Goal: Task Accomplishment & Management: Manage account settings

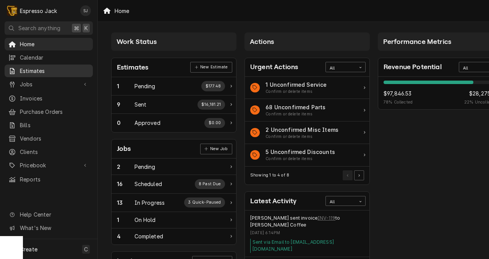
click at [44, 71] on span "Estimates" at bounding box center [54, 71] width 69 height 8
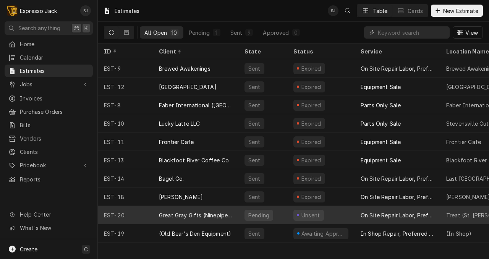
click at [185, 211] on div "Great Gray Gifts (Ninepipes Lodge)" at bounding box center [195, 215] width 73 height 8
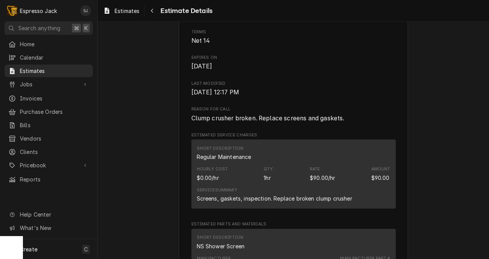
scroll to position [742, 0]
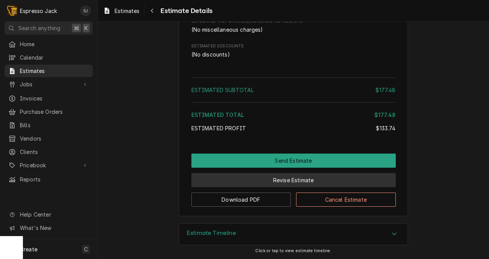
click at [284, 178] on button "Revise Estimate" at bounding box center [293, 180] width 204 height 14
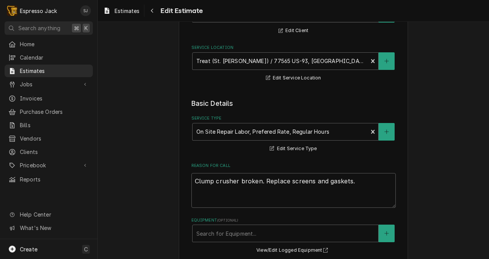
scroll to position [90, 0]
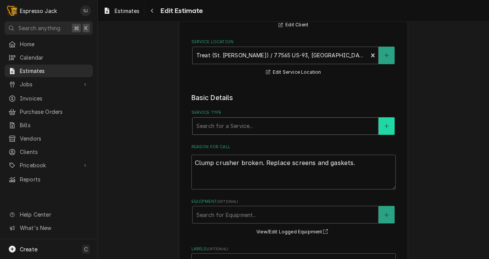
click at [388, 125] on icon "Create New Service" at bounding box center [386, 125] width 5 height 5
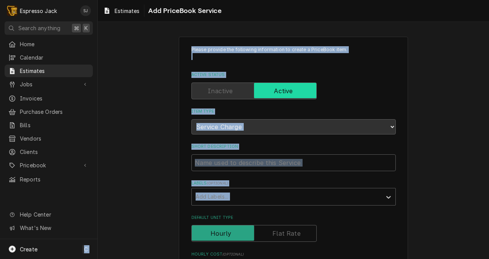
drag, startPoint x: 128, startPoint y: 211, endPoint x: 28, endPoint y: 8, distance: 226.0
click at [43, 38] on div "E Espresso Jack SJ Search anything ⌘ K Home Calendar Estimates Jobs Jobs Job Se…" at bounding box center [244, 129] width 489 height 259
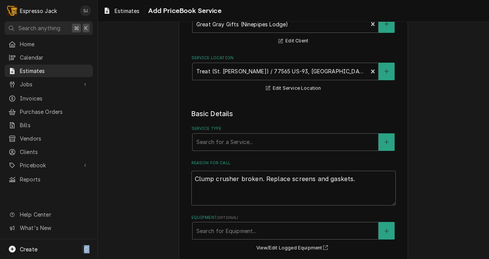
scroll to position [73, 0]
click at [219, 145] on div "Service Type" at bounding box center [285, 143] width 178 height 14
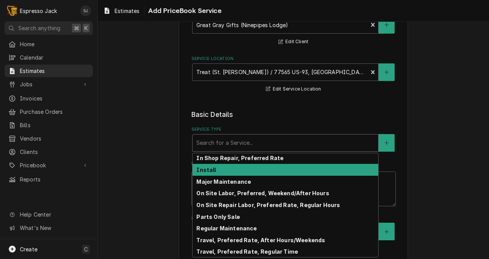
scroll to position [48, 0]
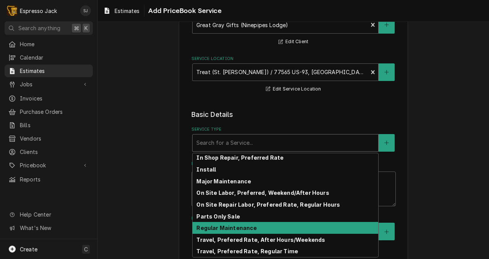
click at [212, 227] on strong "Regular Maintenance" at bounding box center [226, 228] width 60 height 6
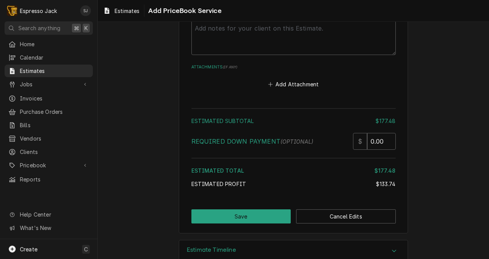
scroll to position [1100, 0]
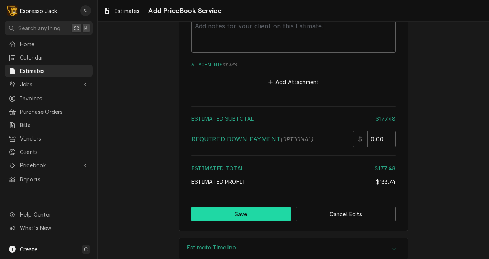
click at [240, 207] on button "Save" at bounding box center [241, 214] width 100 height 14
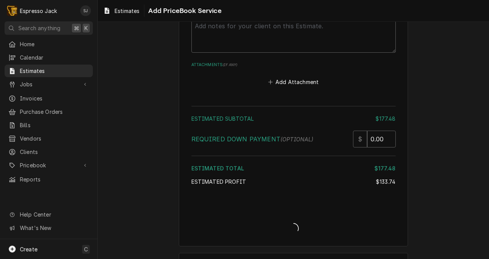
type textarea "x"
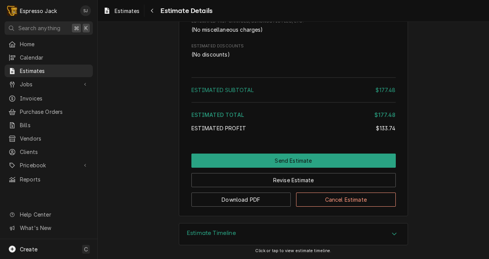
scroll to position [742, 0]
click at [213, 235] on h3 "Estimate Timeline" at bounding box center [211, 233] width 49 height 7
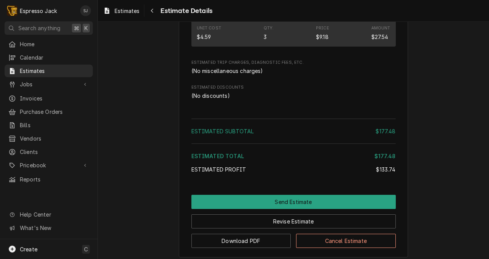
scroll to position [821, 0]
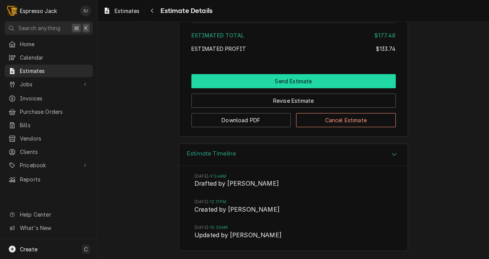
click at [312, 81] on button "Send Estimate" at bounding box center [293, 81] width 204 height 14
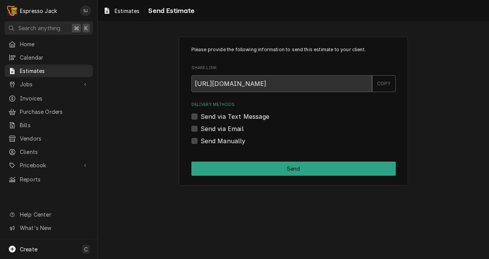
click at [201, 141] on label "Send Manually" at bounding box center [223, 140] width 45 height 9
click at [201, 141] on input "Send Manually" at bounding box center [303, 144] width 204 height 17
checkbox input "true"
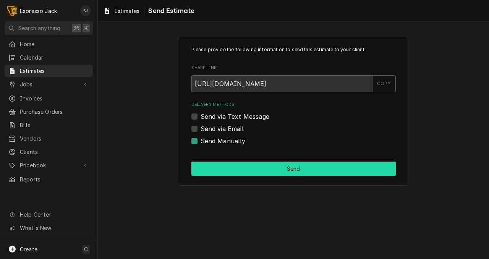
click at [295, 173] on button "Send" at bounding box center [293, 169] width 204 height 14
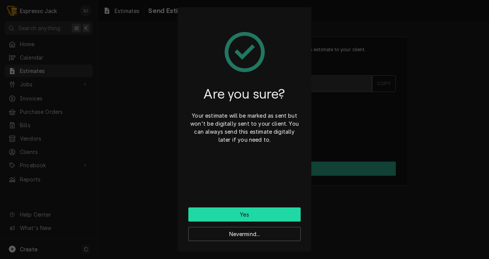
click at [252, 213] on button "Yes" at bounding box center [244, 214] width 112 height 14
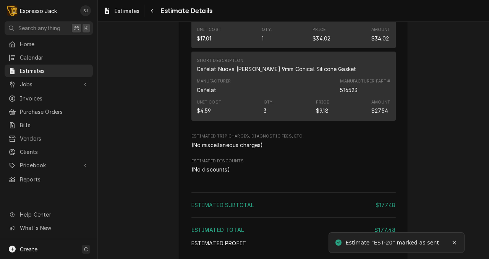
scroll to position [788, 0]
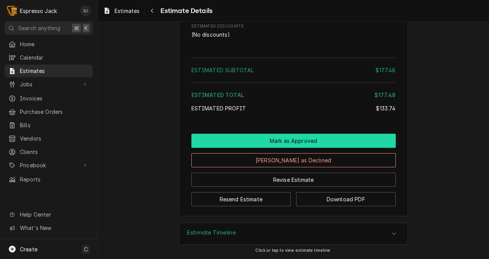
click at [312, 136] on button "Mark as Approved" at bounding box center [293, 141] width 204 height 14
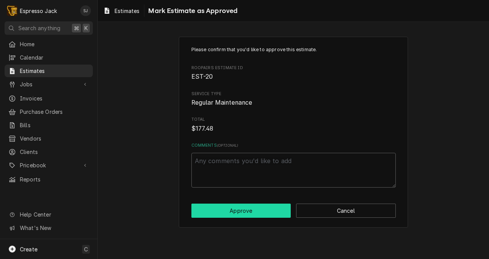
click at [266, 209] on button "Approve" at bounding box center [241, 211] width 100 height 14
type textarea "x"
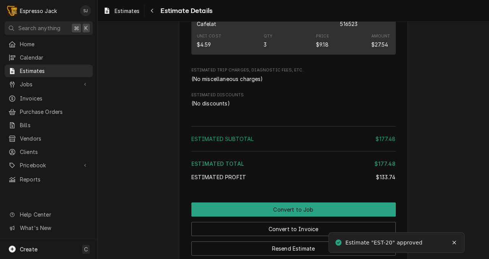
scroll to position [788, 0]
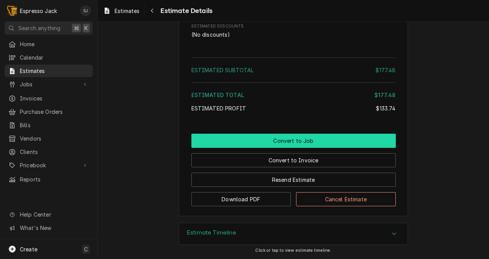
click at [283, 138] on button "Convert to Job" at bounding box center [293, 141] width 204 height 14
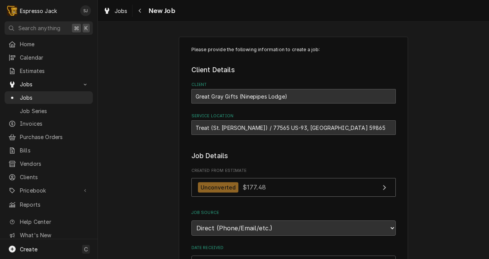
type textarea "x"
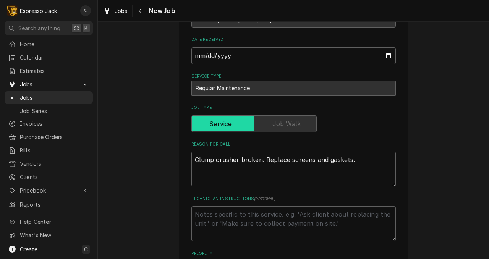
scroll to position [570, 0]
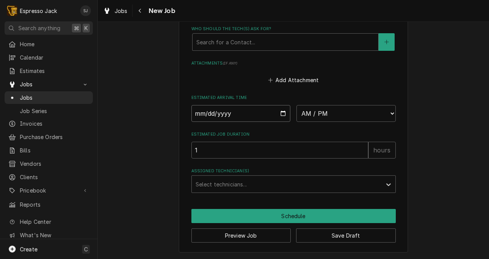
click at [280, 114] on input "Date" at bounding box center [240, 113] width 99 height 17
type input "2025-08-22"
type textarea "x"
click at [340, 111] on select "AM / PM 6:00 AM 6:15 AM 6:30 AM 6:45 AM 7:00 AM 7:15 AM 7:30 AM 7:45 AM 8:00 AM…" at bounding box center [345, 113] width 99 height 17
select select "12:00:00"
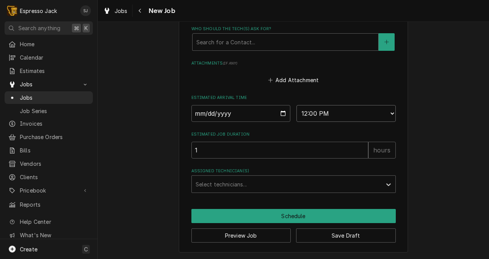
click at [296, 105] on select "AM / PM 6:00 AM 6:15 AM 6:30 AM 6:45 AM 7:00 AM 7:15 AM 7:30 AM 7:45 AM 8:00 AM…" at bounding box center [345, 113] width 99 height 17
click at [296, 183] on div "Assigned Technician(s)" at bounding box center [287, 184] width 182 height 14
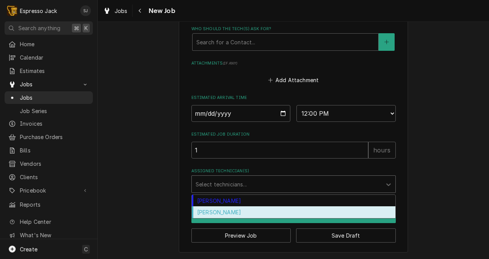
click at [263, 212] on div "Samantha Janssen" at bounding box center [294, 212] width 204 height 12
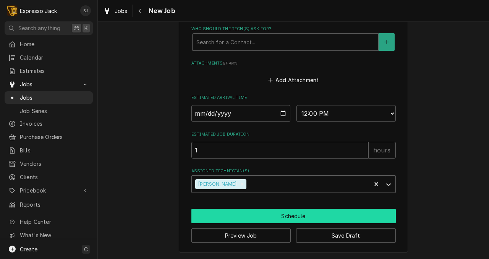
click at [300, 212] on button "Schedule" at bounding box center [293, 216] width 204 height 14
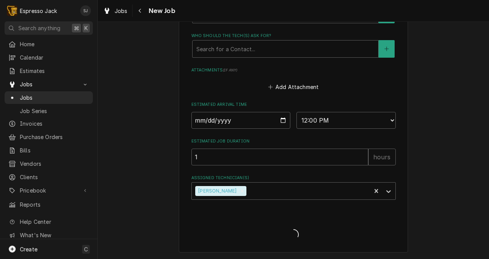
type textarea "x"
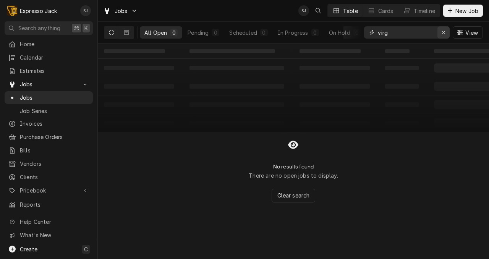
click at [443, 36] on div "Erase input" at bounding box center [444, 33] width 8 height 8
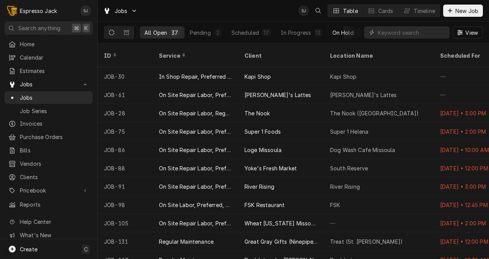
click at [344, 35] on div "On Hold" at bounding box center [342, 33] width 21 height 8
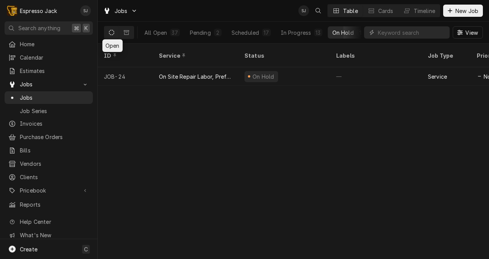
click at [111, 31] on icon "Dynamic Content Wrapper" at bounding box center [111, 32] width 5 height 5
click at [124, 34] on icon "Dynamic Content Wrapper" at bounding box center [126, 32] width 5 height 5
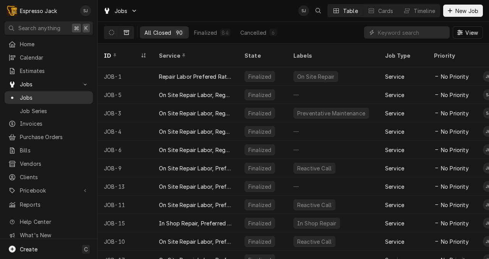
click at [34, 94] on span "Jobs" at bounding box center [54, 98] width 69 height 8
click at [112, 34] on icon "Dynamic Content Wrapper" at bounding box center [111, 32] width 5 height 5
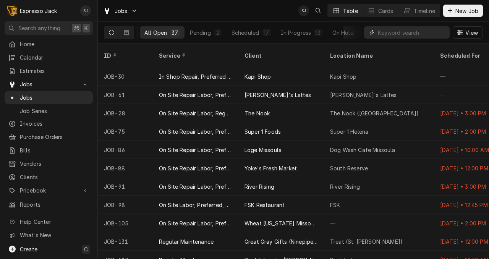
click at [383, 35] on input "Dynamic Content Wrapper" at bounding box center [412, 32] width 68 height 12
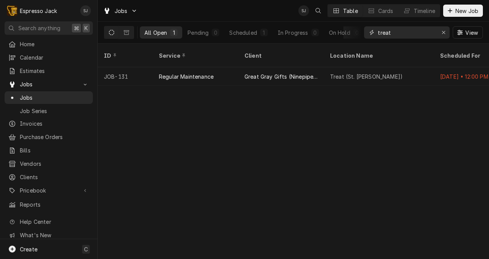
click at [383, 35] on input "treat" at bounding box center [406, 32] width 57 height 12
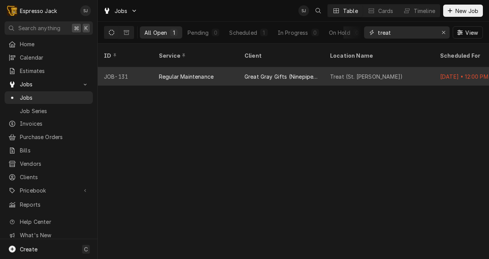
type input "treat"
click at [268, 73] on div "Great Gray Gifts (Ninepipes Lodge)" at bounding box center [280, 77] width 73 height 8
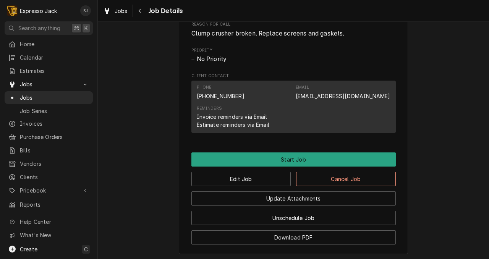
scroll to position [401, 0]
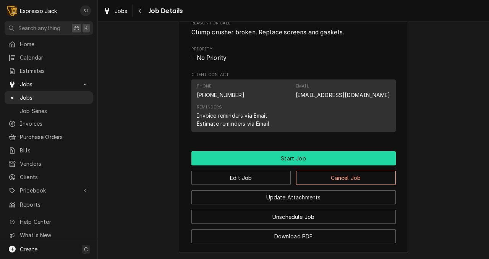
click at [286, 158] on button "Start Job" at bounding box center [293, 158] width 204 height 14
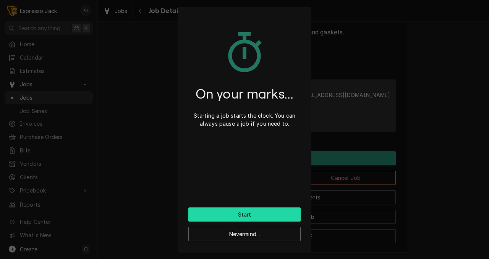
click at [245, 214] on button "Start" at bounding box center [244, 214] width 112 height 14
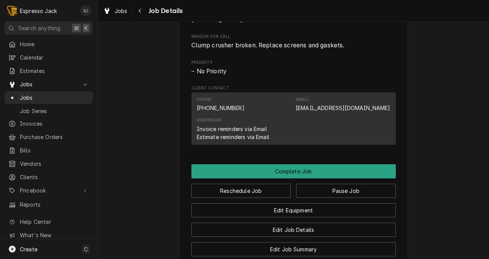
scroll to position [486, 0]
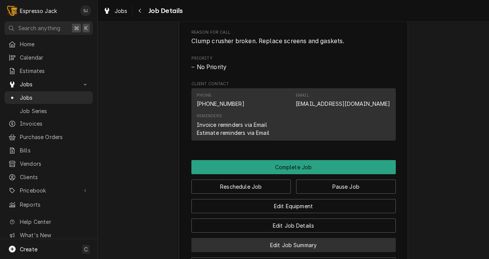
click at [292, 245] on button "Edit Job Summary" at bounding box center [293, 245] width 204 height 14
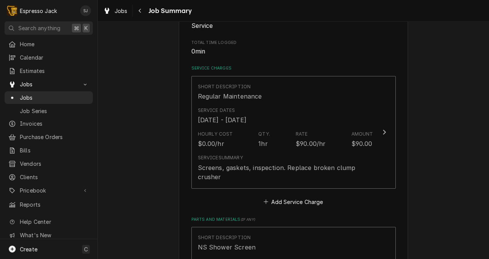
scroll to position [143, 0]
click at [282, 196] on button "Add Service Charge" at bounding box center [293, 201] width 62 height 11
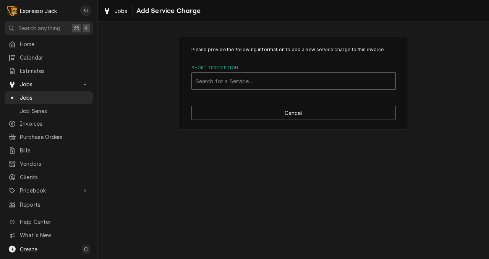
click at [222, 78] on div "Short Description" at bounding box center [294, 81] width 196 height 14
type input "r"
type input "trav"
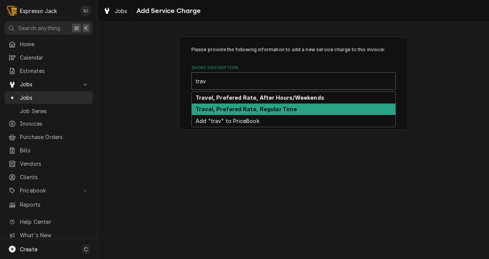
click at [243, 111] on strong "Travel, Prefered Rate, Regular Time" at bounding box center [247, 109] width 102 height 6
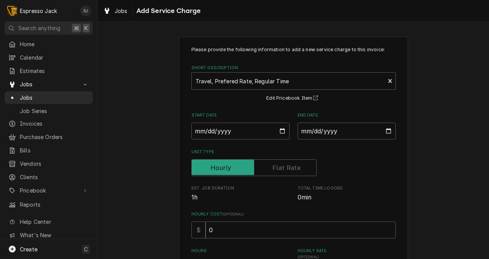
click at [361, 154] on label "Unit Type" at bounding box center [293, 152] width 204 height 6
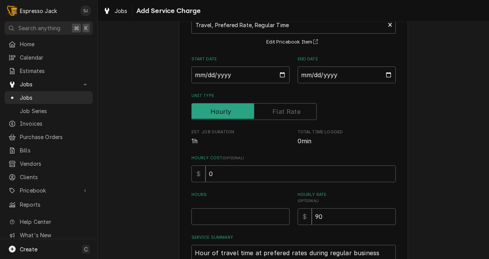
scroll to position [91, 0]
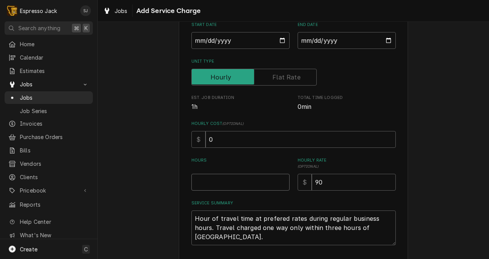
click at [216, 180] on input "Hours" at bounding box center [240, 182] width 98 height 17
type textarea "x"
type input "1"
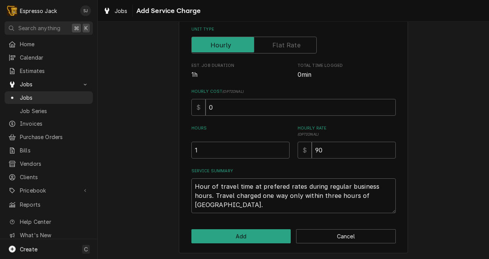
scroll to position [124, 0]
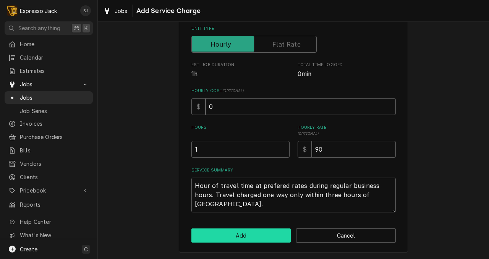
click at [241, 232] on button "Add" at bounding box center [241, 235] width 100 height 14
type textarea "x"
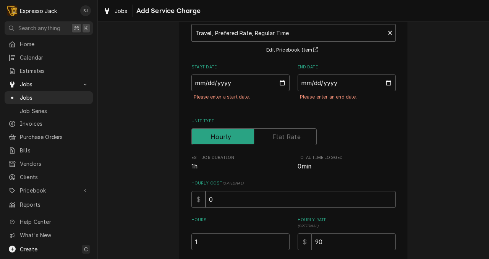
scroll to position [0, 0]
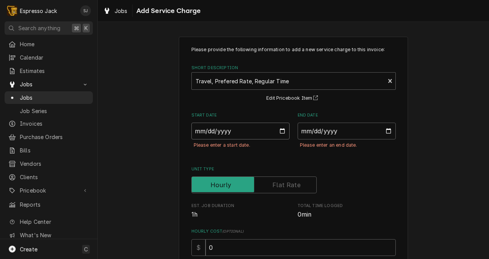
click at [280, 129] on input "Start Date" at bounding box center [240, 131] width 98 height 17
type input "2025-08-22"
type textarea "x"
click at [386, 128] on input "End Date" at bounding box center [347, 131] width 98 height 17
type input "2025-08-22"
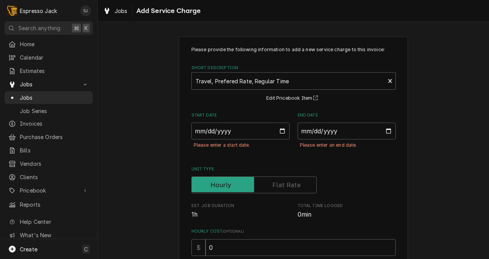
click at [358, 187] on div "Unit Type" at bounding box center [293, 184] width 204 height 17
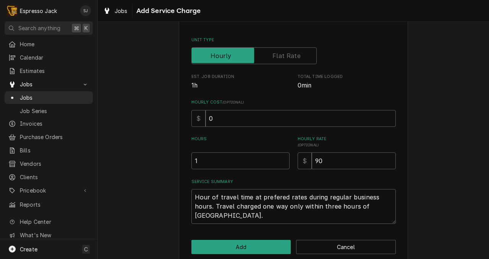
scroll to position [141, 0]
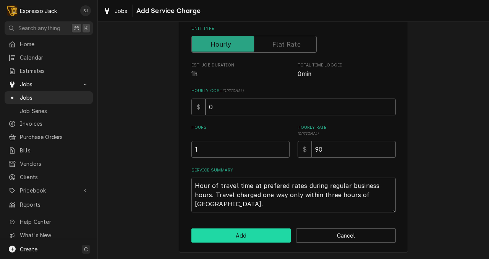
click at [259, 235] on button "Add" at bounding box center [241, 235] width 100 height 14
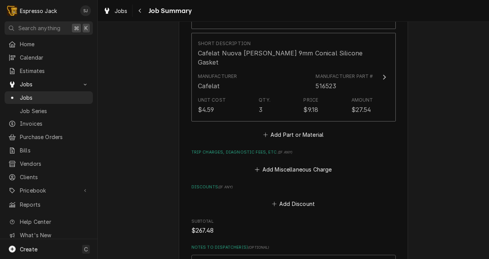
scroll to position [644, 0]
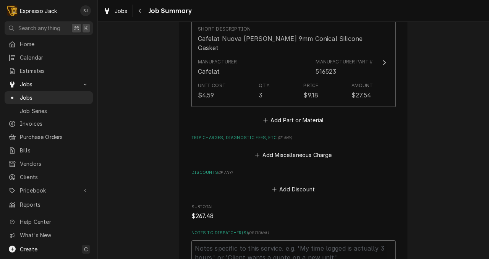
click at [219, 240] on textarea "Notes to Dispatcher(s) ( optional )" at bounding box center [293, 257] width 204 height 35
type textarea "x"
type textarea "T"
type textarea "x"
type textarea "Tr"
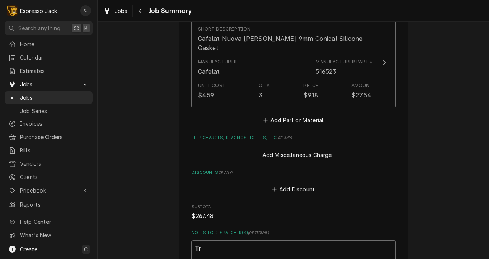
type textarea "x"
type textarea "Tra"
type textarea "x"
type textarea "Trav"
type textarea "x"
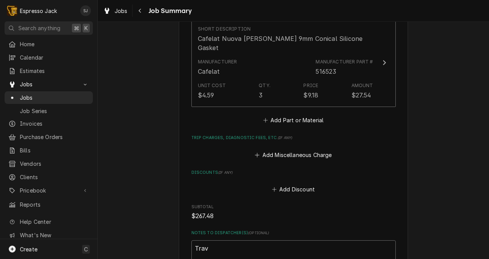
type textarea "Trave"
type textarea "x"
type textarea "Travel"
type textarea "x"
type textarea "Travel"
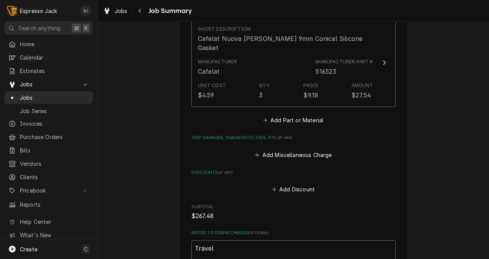
type textarea "x"
type textarea "Travel f"
type textarea "x"
type textarea "Travel fo"
type textarea "x"
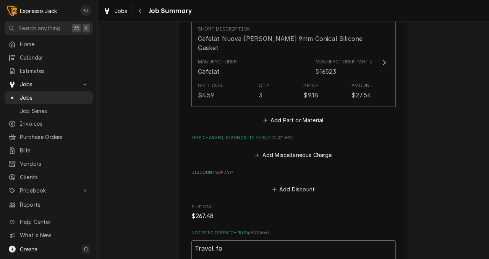
type textarea "Travel for"
type textarea "x"
type textarea "Travel for"
type textarea "x"
type textarea "Travel for b"
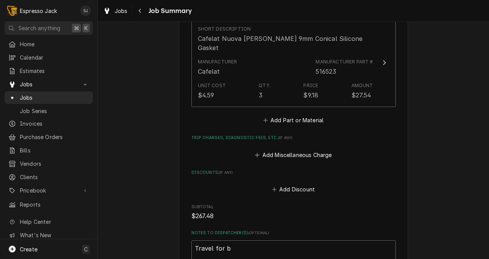
type textarea "x"
type textarea "Travel for bot"
type textarea "x"
type textarea "Travel for both"
type textarea "x"
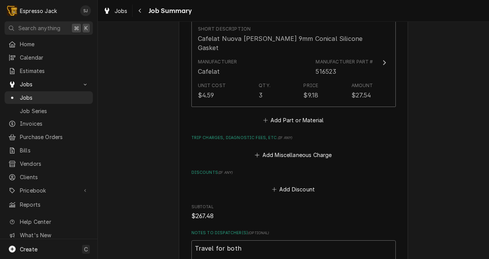
type textarea "Travel for both"
type textarea "x"
type textarea "Travel for both l"
type textarea "x"
type textarea "Travel for both lo"
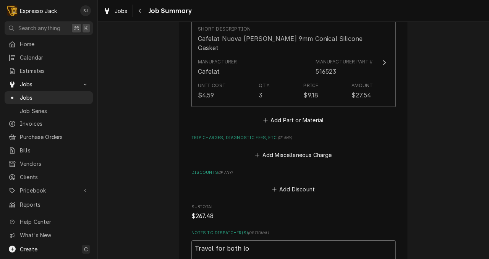
type textarea "x"
type textarea "Travel for both loc"
type textarea "x"
type textarea "Travel for both loca"
type textarea "x"
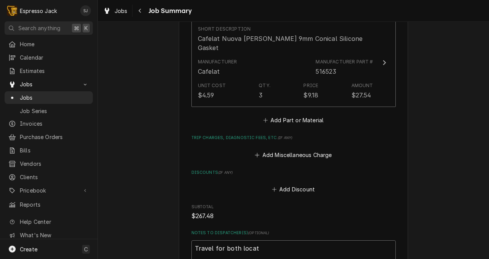
type textarea "Travel for both locati"
type textarea "x"
type textarea "Travel for both locatio"
type textarea "x"
type textarea "Travel for both location"
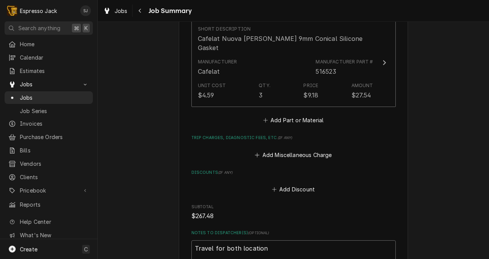
type textarea "x"
type textarea "Travel for both locations"
type textarea "x"
type textarea "Travel for both locations"
type textarea "x"
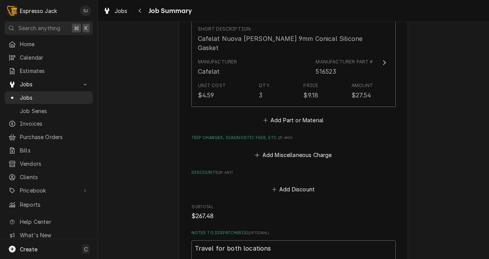
type textarea "Travel for both locations ("
type textarea "x"
type textarea "Travel for both locations (T"
type textarea "x"
type textarea "Travel for both locations (Tr"
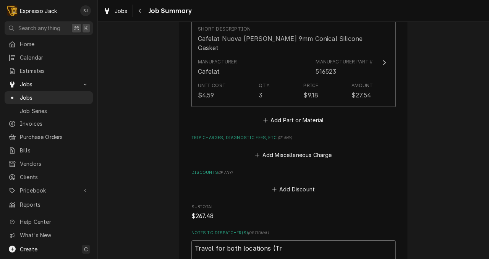
type textarea "x"
type textarea "Travel for both locations (Tre"
type textarea "x"
type textarea "Travel for both locations (Trea"
type textarea "x"
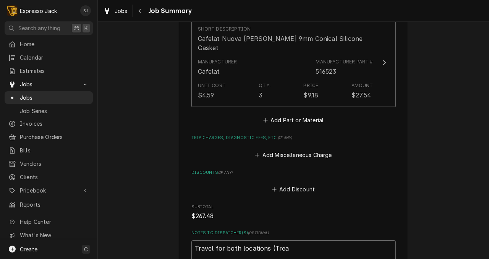
type textarea "Travel for both locations (Treat"
type textarea "x"
type textarea "Travel for both locations (Treat"
type textarea "x"
type textarea "Travel for both locations (Treat an"
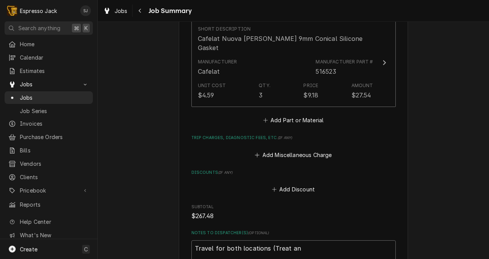
type textarea "x"
type textarea "Travel for both locations (Treat and"
type textarea "x"
type textarea "Travel for both locations (Treat and"
type textarea "x"
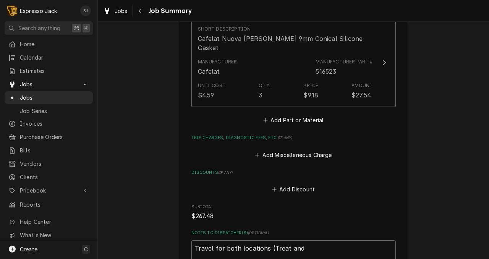
type textarea "Travel for both locations (Treat and G"
type textarea "x"
type textarea "Travel for both locations (Treat and Gr"
type textarea "x"
type textarea "Travel for both locations (Treat and Gre"
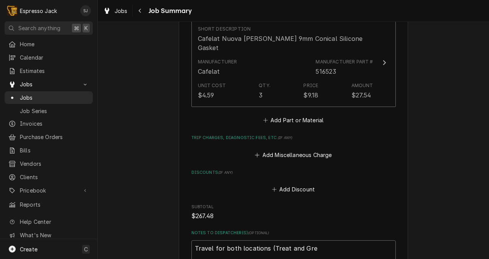
type textarea "x"
type textarea "Travel for both locations (Treat and Grea"
type textarea "x"
type textarea "Travel for both locations (Treat and Great"
type textarea "x"
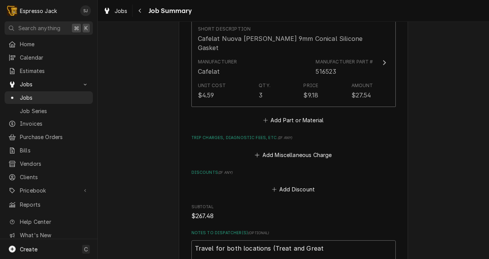
type textarea "Travel for both locations (Treat and Great"
type textarea "x"
type textarea "Travel for both locations (Treat and Great G"
type textarea "x"
type textarea "Travel for both locations (Treat and Great Gr"
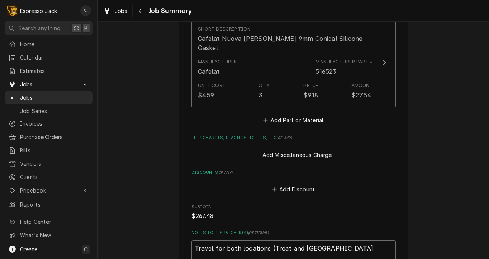
type textarea "x"
type textarea "Travel for both locations (Treat and Great Gra"
type textarea "x"
type textarea "Travel for both locations (Treat and Great Gray"
type textarea "x"
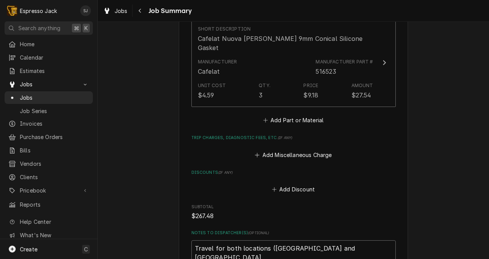
type textarea "Travel for both locations (Treat and Great Gray)"
type textarea "x"
type textarea "Travel for both locations (Treat and Great Gray)"
type textarea "x"
type textarea "Travel for both locations (Treat and Great Gray) j"
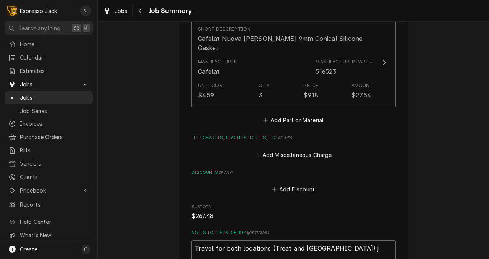
type textarea "x"
type textarea "Travel for both locations (Treat and Great Gray) jo"
type textarea "x"
type textarea "Travel for both locations (Treat and Great Gray) j"
type textarea "x"
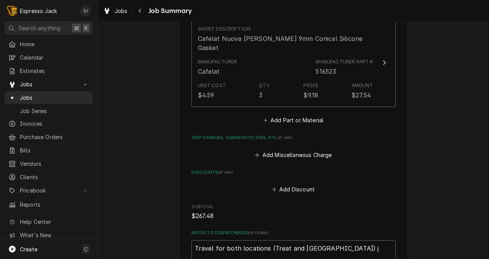
type textarea "Travel for both locations (Treat and Great Gray)"
type textarea "x"
type textarea "Travel for both locations (Treat and Great Gray) on"
type textarea "x"
type textarea "Travel for both locations (Treat and Great Gray) on"
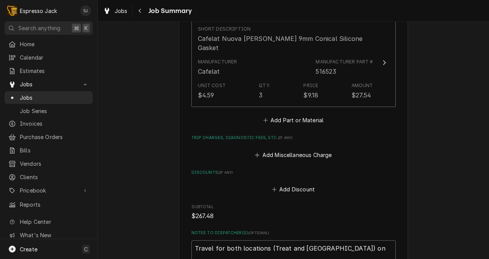
type textarea "x"
type textarea "Travel for both locations (Treat and Great Gray) on t"
type textarea "x"
type textarea "Travel for both locations (Treat and Great Gray) on th"
type textarea "x"
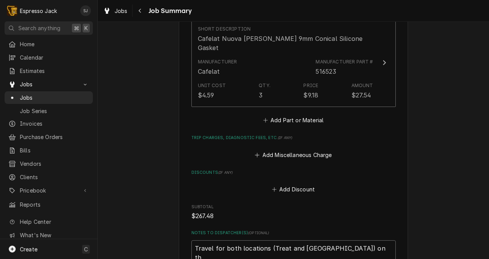
type textarea "Travel for both locations (Treat and Great Gray) on thi"
type textarea "x"
type textarea "Travel for both locations (Treat and Great Gray) on this"
type textarea "x"
type textarea "Travel for both locations (Treat and Great Gray) on this"
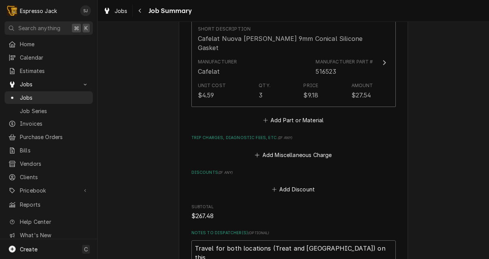
type textarea "x"
type textarea "Travel for both locations (Treat and Great Gray) on this i"
type textarea "x"
type textarea "Travel for both locations (Treat and Great Gray) on this in"
type textarea "x"
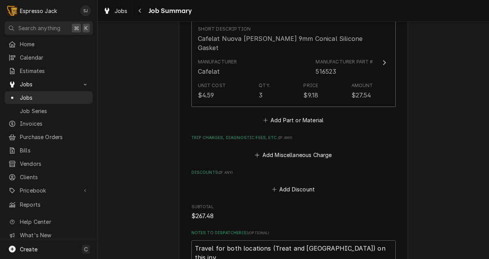
type textarea "Travel for both locations (Treat and Great Gray) on this invo"
type textarea "x"
type textarea "Travel for both locations (Treat and Great Gray) on this invoi"
type textarea "x"
type textarea "Travel for both locations (Treat and Great Gray) on this invoic"
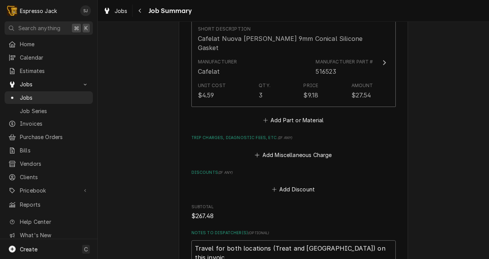
type textarea "x"
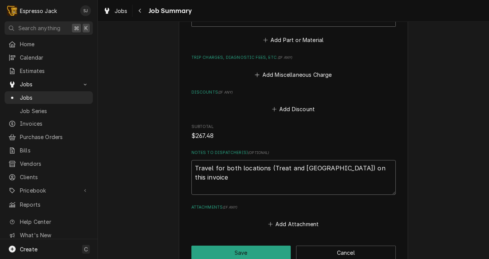
scroll to position [736, 0]
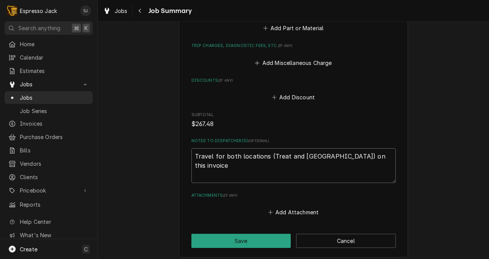
type textarea "Travel for both locations (Treat and Great Gray) on this invoice"
click at [215, 234] on button "Save" at bounding box center [241, 241] width 100 height 14
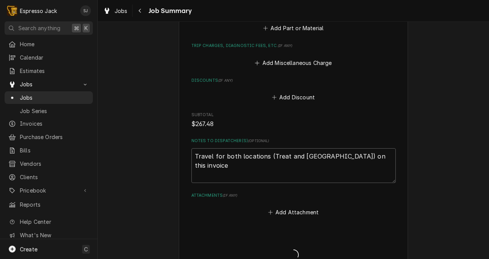
scroll to position [850, 0]
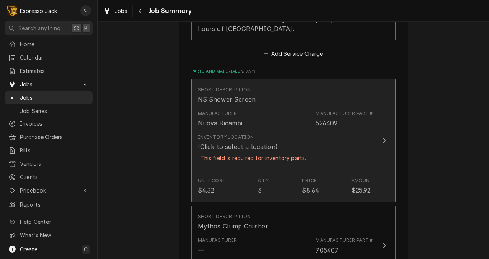
click at [238, 142] on div "(Click to select a location)" at bounding box center [238, 146] width 80 height 9
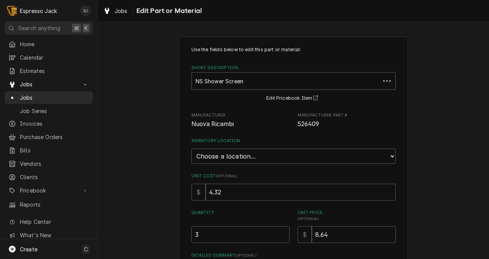
type textarea "x"
click at [227, 161] on select "Choose a location... General Inventory" at bounding box center [293, 156] width 204 height 15
select select "435"
click at [191, 149] on select "Choose a location... General Inventory" at bounding box center [293, 156] width 204 height 15
click at [155, 181] on div "Use the fields below to edit this part or material: Short Description NS Shower…" at bounding box center [293, 197] width 391 height 334
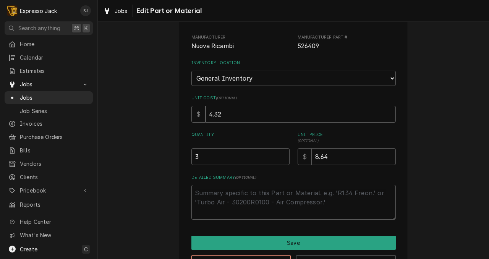
scroll to position [105, 0]
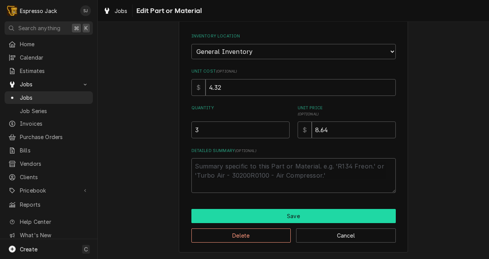
click at [254, 214] on button "Save" at bounding box center [293, 216] width 204 height 14
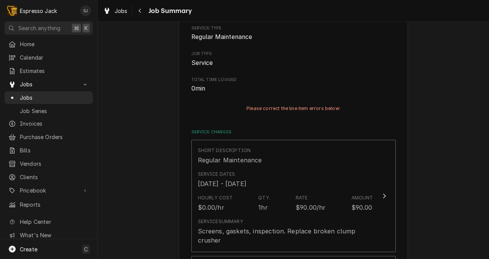
scroll to position [443, 0]
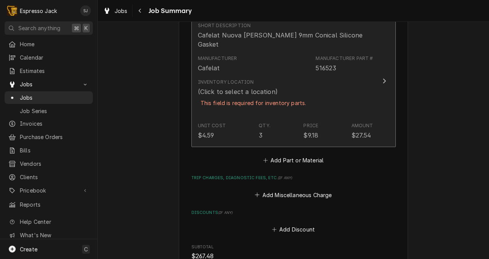
click at [276, 79] on div "Inventory Location (Click to select a location) This field is required for inve…" at bounding box center [253, 97] width 111 height 37
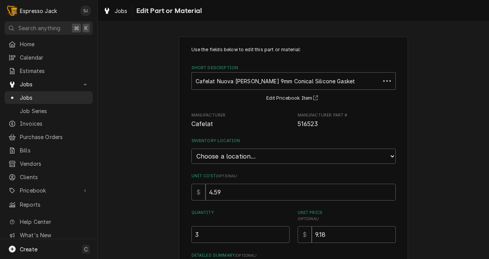
type textarea "x"
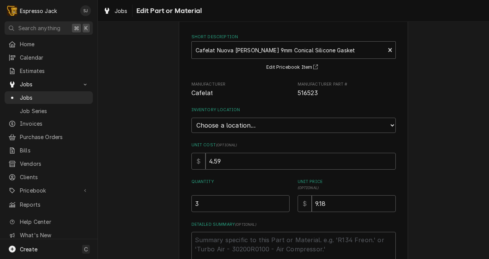
scroll to position [105, 0]
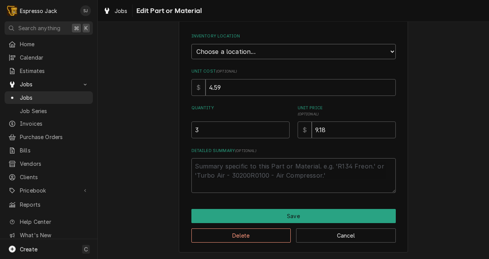
click at [236, 52] on select "Choose a location... General Inventory" at bounding box center [293, 51] width 204 height 15
select select "435"
click at [191, 44] on select "Choose a location... General Inventory" at bounding box center [293, 51] width 204 height 15
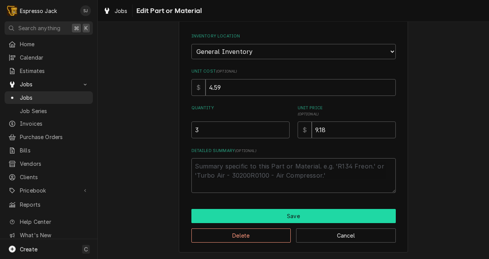
click at [257, 214] on button "Save" at bounding box center [293, 216] width 204 height 14
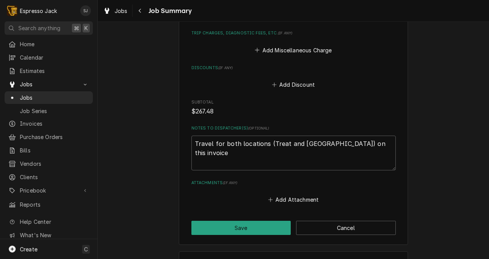
scroll to position [875, 0]
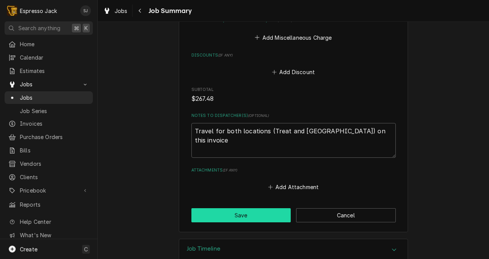
click at [223, 208] on button "Save" at bounding box center [241, 215] width 100 height 14
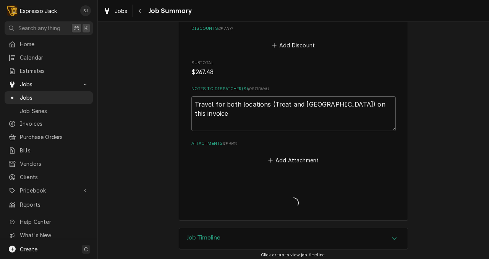
scroll to position [848, 0]
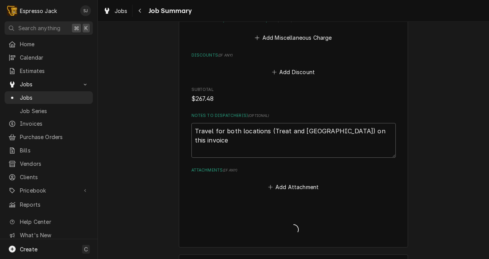
type textarea "x"
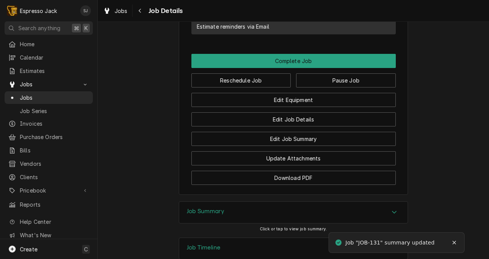
scroll to position [653, 0]
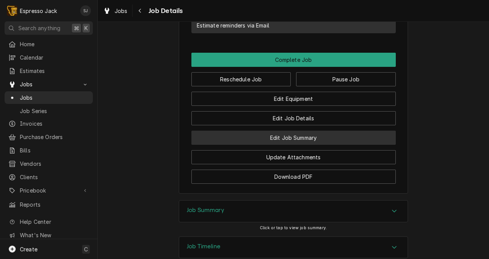
click at [292, 139] on button "Edit Job Summary" at bounding box center [293, 138] width 204 height 14
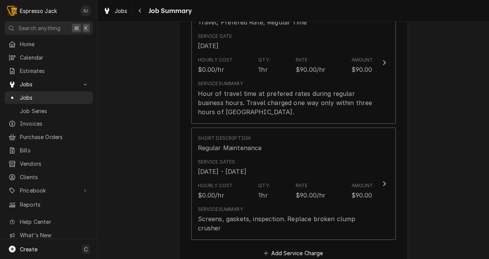
scroll to position [215, 0]
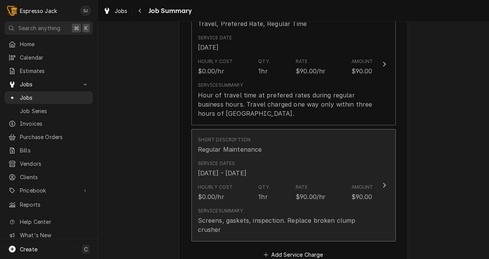
click at [355, 174] on div "Service Dates [DATE] - [DATE]" at bounding box center [285, 169] width 175 height 24
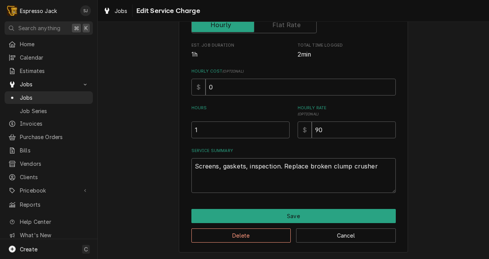
scroll to position [144, 0]
click at [365, 169] on textarea "Screens, gaskets, inspection. Replace broken clump crusher" at bounding box center [293, 175] width 204 height 35
type textarea "x"
type textarea "Screens, gaskets, inspection. Replace broken clump crusher."
type textarea "x"
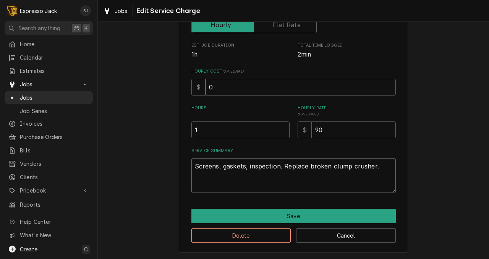
type textarea "Screens, gaskets, inspection. Replace broken clump crusher."
type textarea "x"
type textarea "Screens, gaskets, inspection. Replace broken clump crusher."
type textarea "x"
type textarea "Screens, gaskets, inspection. Replace broken clump crusher."
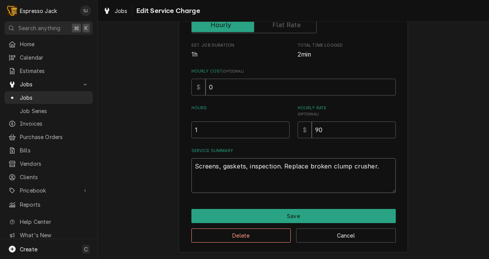
type textarea "x"
type textarea "Screens, gaskets, inspection. Replace broken clump crusher. N"
type textarea "x"
type textarea "Screens, gaskets, inspection. Replace broken clump crusher. Ne"
type textarea "x"
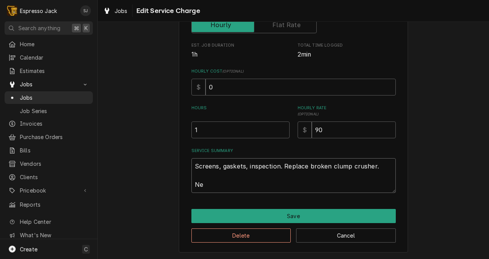
type textarea "Screens, gaskets, inspection. Replace broken clump crusher. Nee"
type textarea "x"
type textarea "Screens, gaskets, inspection. Replace broken clump crusher. Need"
type textarea "x"
type textarea "Screens, gaskets, inspection. Replace broken clump crusher. Needs"
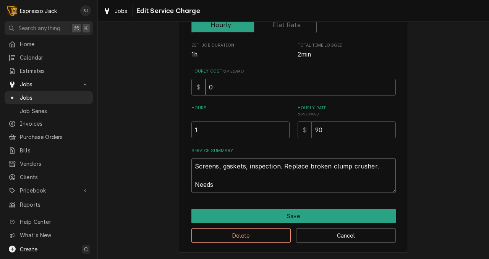
type textarea "x"
type textarea "Screens, gaskets, inspection. Replace broken clump crusher. Needs"
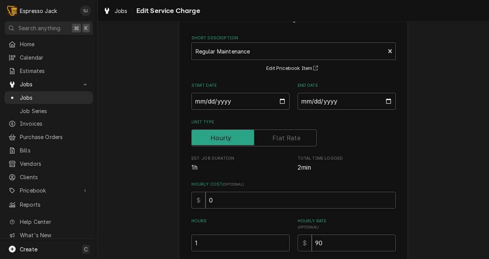
scroll to position [144, 0]
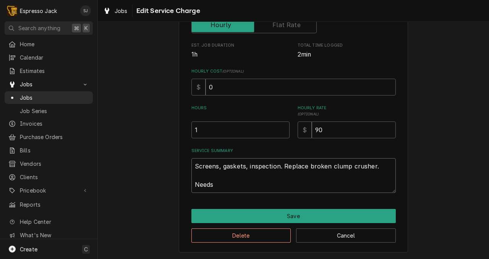
type textarea "x"
type textarea "Screens, gaskets, inspection. Replace broken clump crusher. Needs a"
type textarea "x"
type textarea "Screens, gaskets, inspection. Replace broken clump crusher. Needs a"
type textarea "x"
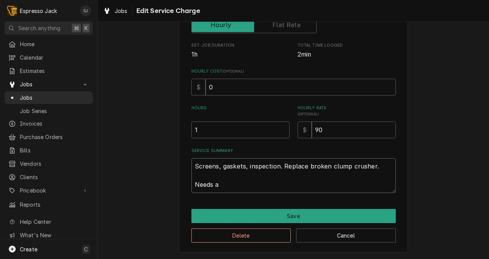
type textarea "Screens, gaskets, inspection. Replace broken clump crusher. Needs a 3"
type textarea "x"
type textarea "Screens, gaskets, inspection. Replace broken clump crusher. Needs a 30"
type textarea "x"
type textarea "Screens, gaskets, inspection. Replace broken clump crusher. Needs a 300"
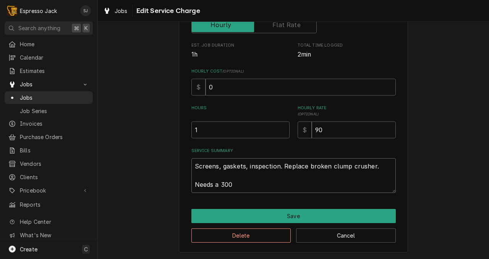
type textarea "x"
type textarea "Screens, gaskets, inspection. Replace broken clump crusher. Needs a 300"
type textarea "x"
type textarea "Screens, gaskets, inspection. Replace broken clump crusher. Needs a 300 w"
type textarea "x"
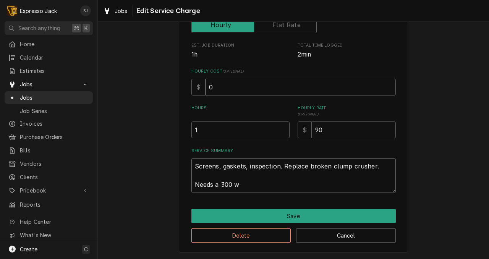
type textarea "Screens, gaskets, inspection. Replace broken clump crusher. Needs a 300 wa"
type textarea "x"
type textarea "Screens, gaskets, inspection. Replace broken clump crusher. Needs a 300 wat"
type textarea "x"
type textarea "Screens, gaskets, inspection. Replace broken clump crusher. Needs a 300 wate"
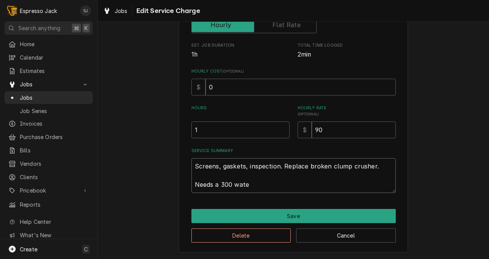
type textarea "x"
type textarea "Screens, gaskets, inspection. Replace broken clump crusher. Needs a 300 water"
type textarea "x"
type textarea "Screens, gaskets, inspection. Replace broken clump crusher. Needs a 300 water"
type textarea "x"
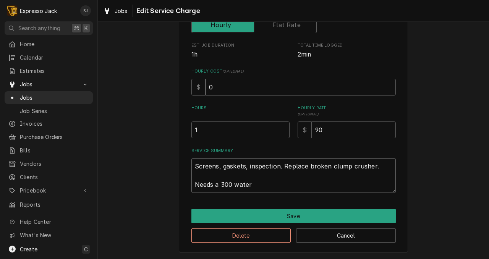
type textarea "Screens, gaskets, inspection. Replace broken clump crusher. Needs a 300 water"
type textarea "x"
type textarea "Screens, gaskets, inspection. Replace broken clump crusher. Needs a 300 wate"
type textarea "x"
type textarea "Screens, gaskets, inspection. Replace broken clump crusher. Needs a 300 wat"
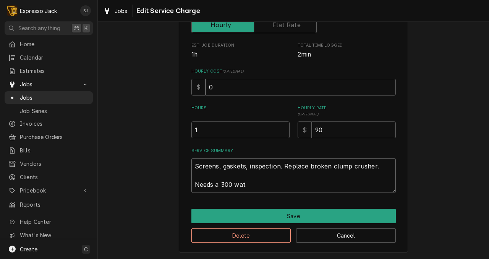
type textarea "x"
type textarea "Screens, gaskets, inspection. Replace broken clump crusher. Needs a 300 wa"
type textarea "x"
type textarea "Screens, gaskets, inspection. Replace broken clump crusher. Needs a 300 w"
type textarea "x"
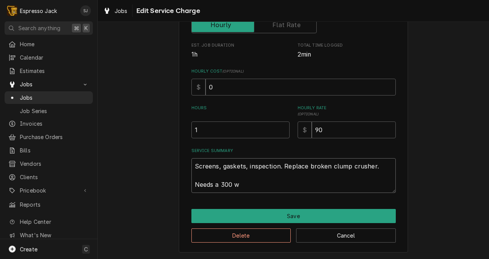
type textarea "Screens, gaskets, inspection. Replace broken clump crusher. Needs a 300"
type textarea "x"
type textarea "Screens, gaskets, inspection. Replace broken clump crusher. Needs a 300 f"
type textarea "x"
type textarea "Screens, gaskets, inspection. Replace broken clump crusher. Needs a 300 fi"
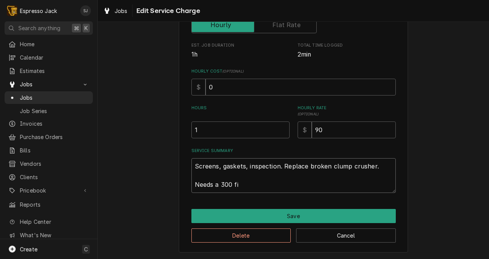
type textarea "x"
type textarea "Screens, gaskets, inspection. Replace broken clump crusher. Needs a 300 fil"
type textarea "x"
type textarea "Screens, gaskets, inspection. Replace broken clump crusher. Needs a 300 fild"
type textarea "x"
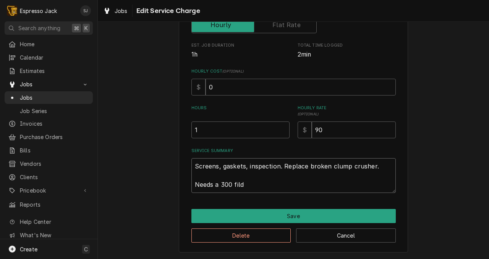
type textarea "Screens, gaskets, inspection. Replace broken clump crusher. Needs a 300 fil"
type textarea "x"
type textarea "Screens, gaskets, inspection. Replace broken clump crusher. Needs a 300 filt"
type textarea "x"
type textarea "Screens, gaskets, inspection. Replace broken clump crusher. Needs a 300 filte"
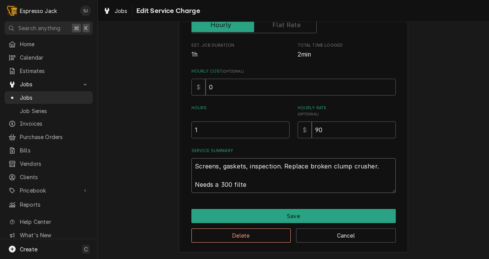
type textarea "x"
type textarea "Screens, gaskets, inspection. Replace broken clump crusher. Needs a 300 filter"
type textarea "x"
type textarea "Screens, gaskets, inspection. Replace broken clump crusher. Needs a 300 filter"
type textarea "x"
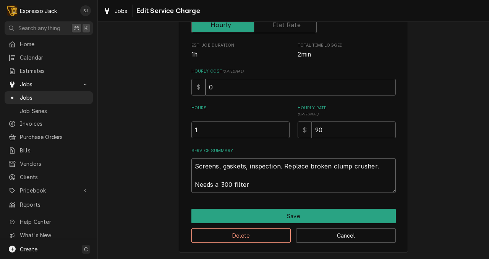
type textarea "Screens, gaskets, inspection. Replace broken clump crusher. Needs a 300 filter c"
type textarea "x"
type textarea "Screens, gaskets, inspection. Replace broken clump crusher. Needs a 300 filter …"
type textarea "x"
type textarea "Screens, gaskets, inspection. Replace broken clump crusher. Needs a 300 filter …"
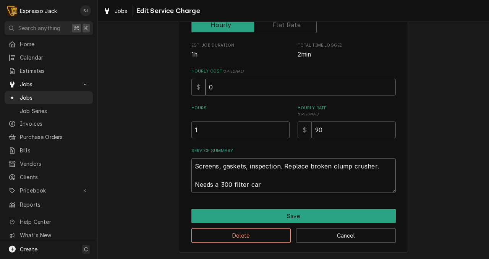
type textarea "x"
type textarea "Screens, gaskets, inspection. Replace broken clump crusher. Needs a 300 filter …"
type textarea "x"
type textarea "Screens, gaskets, inspection. Replace broken clump crusher. Needs a 300 filter …"
type textarea "x"
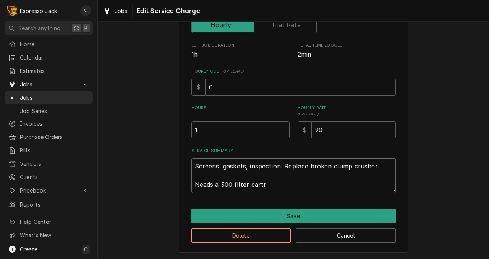
type textarea "Screens, gaskets, inspection. Replace broken clump crusher. Needs a 300 filter …"
type textarea "x"
type textarea "Screens, gaskets, inspection. Replace broken clump crusher. Needs a 300 filter …"
type textarea "x"
type textarea "Screens, gaskets, inspection. Replace broken clump crusher. Needs a 300 filter …"
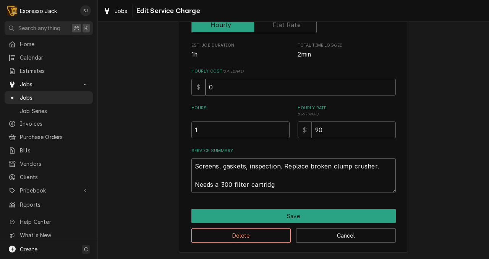
type textarea "x"
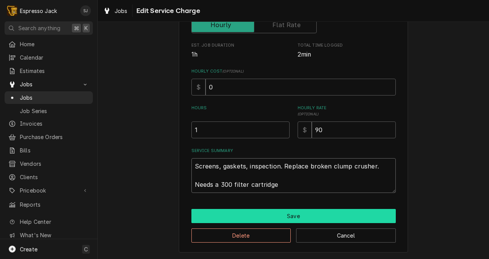
type textarea "Screens, gaskets, inspection. Replace broken clump crusher. Needs a 300 filter …"
click at [283, 212] on button "Save" at bounding box center [293, 216] width 204 height 14
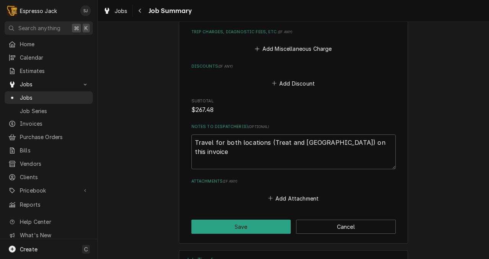
scroll to position [827, 0]
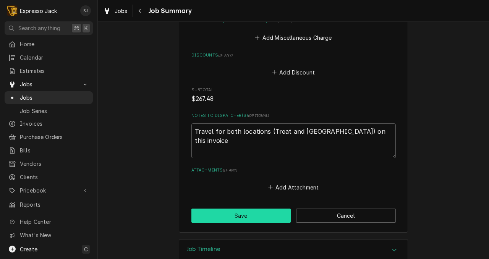
click at [243, 209] on button "Save" at bounding box center [241, 216] width 100 height 14
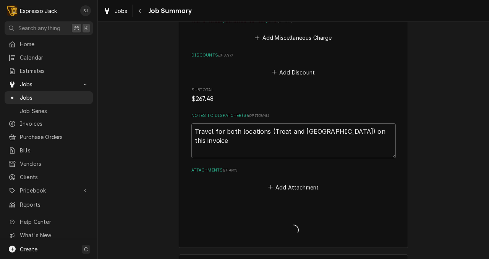
type textarea "x"
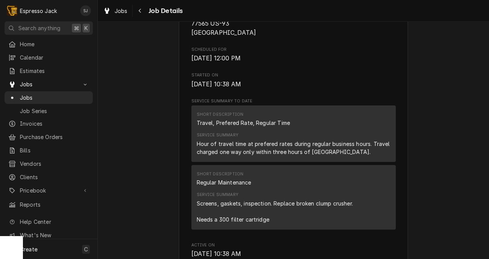
scroll to position [246, 0]
click at [277, 204] on div "Screens, gaskets, inspection. Replace broken clump crusher. Needs a 300 filter …" at bounding box center [276, 211] width 158 height 24
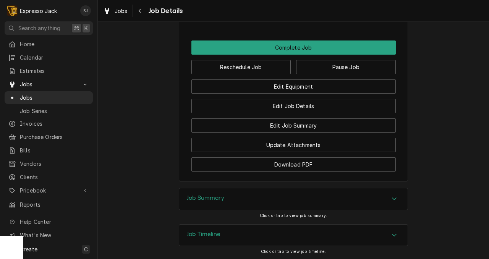
scroll to position [687, 0]
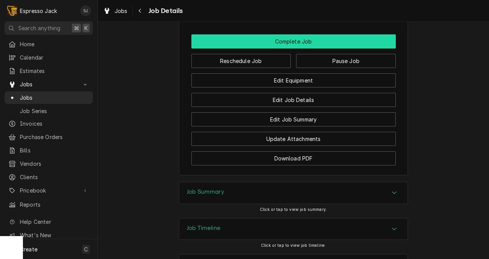
click at [291, 37] on button "Complete Job" at bounding box center [293, 41] width 204 height 14
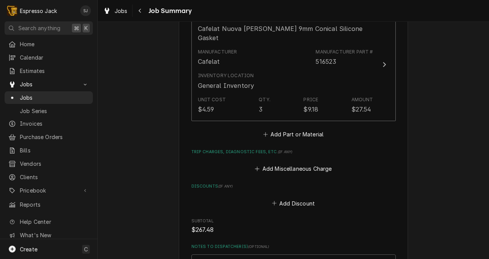
scroll to position [827, 0]
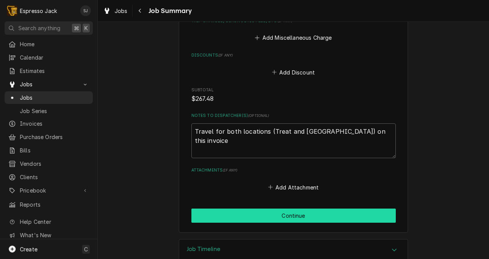
click at [294, 209] on button "Continue" at bounding box center [293, 216] width 204 height 14
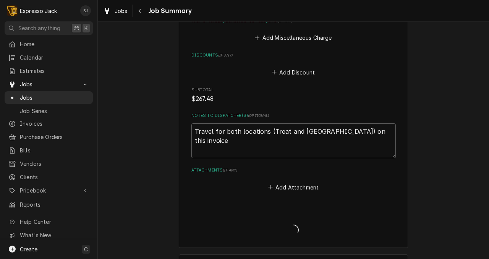
type textarea "x"
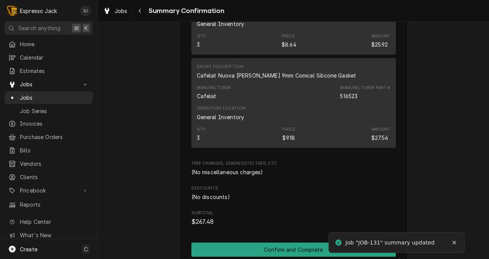
scroll to position [613, 0]
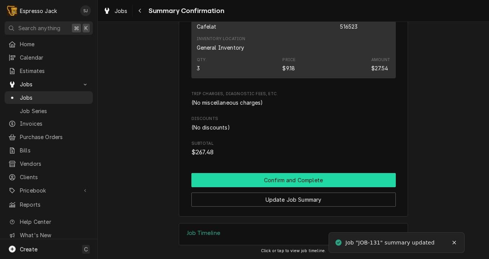
click at [276, 181] on button "Confirm and Complete" at bounding box center [293, 180] width 204 height 14
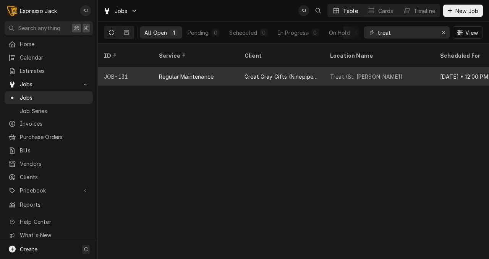
click at [259, 73] on div "Great Gray Gifts (Ninepipes Lodge)" at bounding box center [280, 77] width 73 height 8
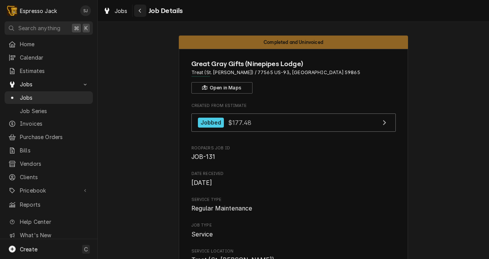
click at [138, 12] on div "Navigate back" at bounding box center [140, 11] width 8 height 8
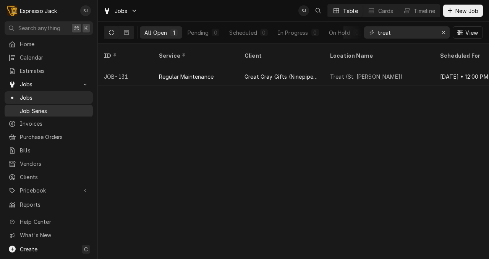
click at [46, 107] on span "Job Series" at bounding box center [54, 111] width 69 height 8
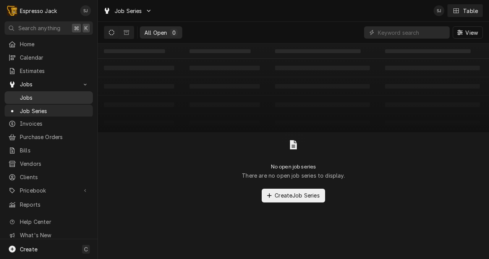
click at [30, 95] on span "Jobs" at bounding box center [54, 98] width 69 height 8
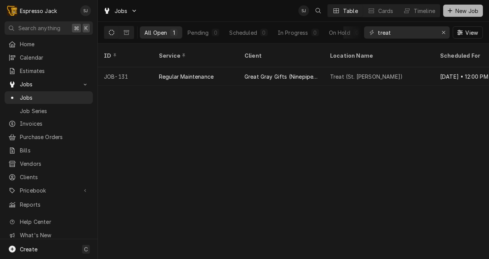
click at [459, 10] on span "New Job" at bounding box center [467, 11] width 26 height 8
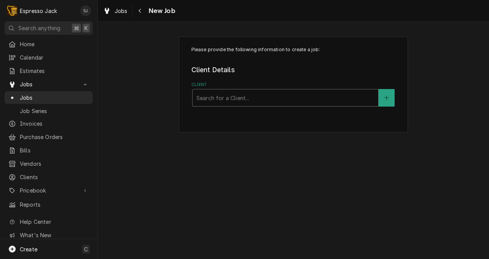
click at [240, 93] on div "Client" at bounding box center [285, 98] width 178 height 14
type input "great"
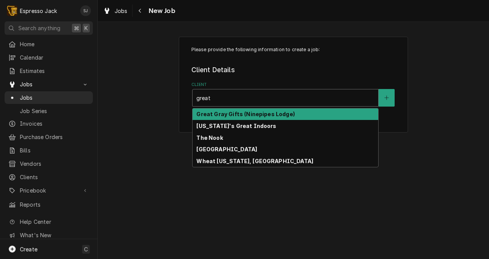
click at [214, 119] on div "Great Gray Gifts (Ninepipes Lodge)" at bounding box center [286, 114] width 186 height 12
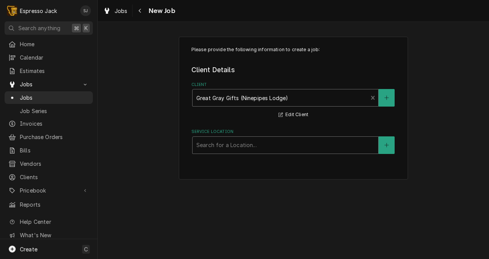
click at [211, 145] on div "Service Location" at bounding box center [285, 145] width 178 height 14
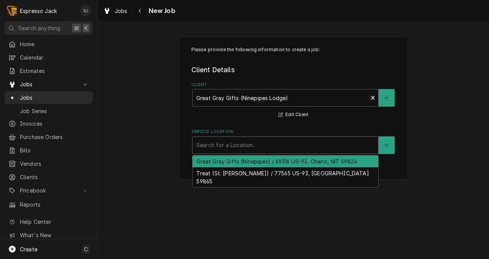
click at [209, 161] on div "Great Gray Gifts (Ninepipes) / 69316 US-93, Charlo, MT 59824" at bounding box center [286, 161] width 186 height 12
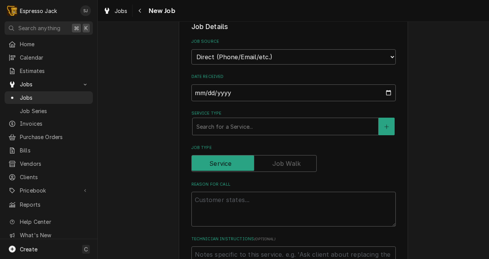
scroll to position [162, 0]
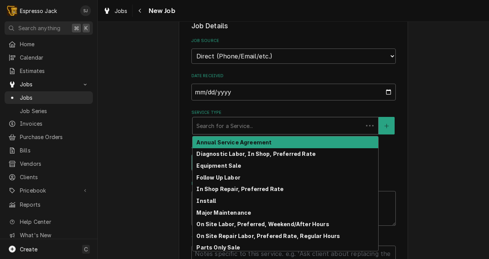
click at [217, 126] on div "Service Type" at bounding box center [277, 126] width 163 height 14
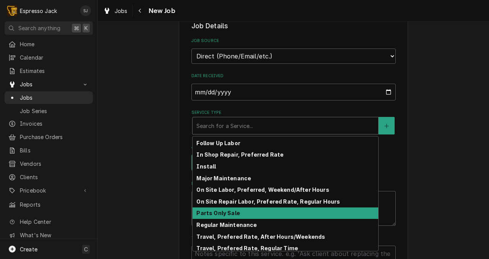
scroll to position [37, 0]
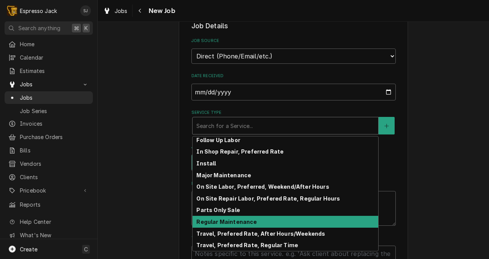
click at [211, 219] on strong "Regular Maintenance" at bounding box center [226, 222] width 60 height 6
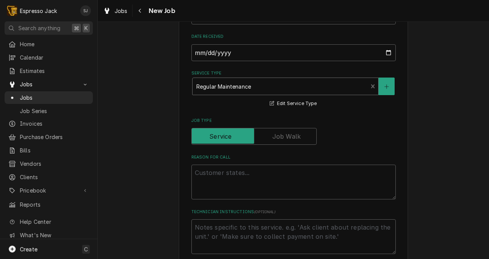
scroll to position [207, 0]
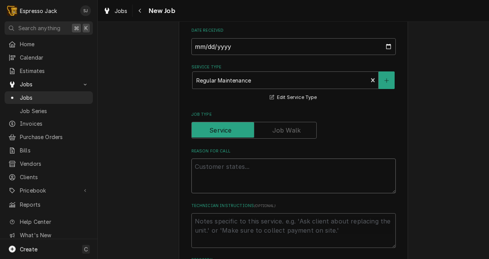
click at [226, 176] on textarea "Reason For Call" at bounding box center [293, 176] width 204 height 35
click at [343, 118] on div "Job Type" at bounding box center [293, 125] width 204 height 27
click at [215, 178] on textarea "Reason For Call" at bounding box center [293, 176] width 204 height 35
type textarea "x"
type textarea "R"
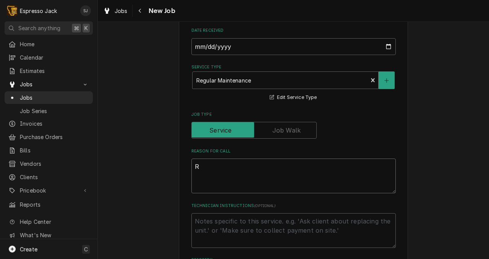
type textarea "x"
type textarea "M"
type textarea "x"
type textarea "Ma"
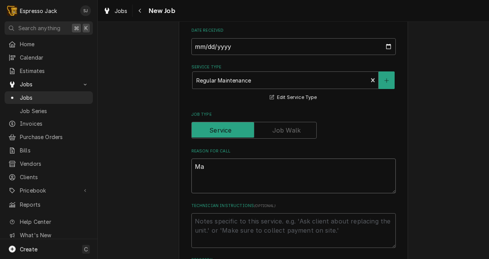
type textarea "x"
type textarea "Mai"
type textarea "x"
type textarea "Maint"
type textarea "x"
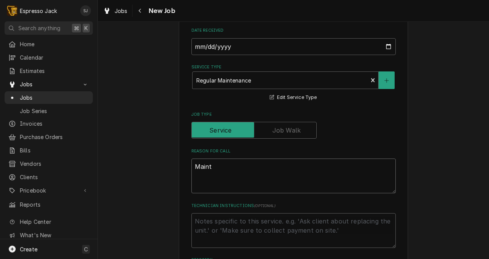
type textarea "Mainte"
type textarea "x"
type textarea "Mainten"
type textarea "x"
type textarea "Maintena"
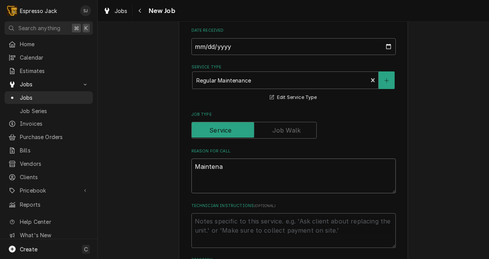
type textarea "x"
type textarea "Maintenanc"
type textarea "x"
type textarea "Maintenance"
type textarea "x"
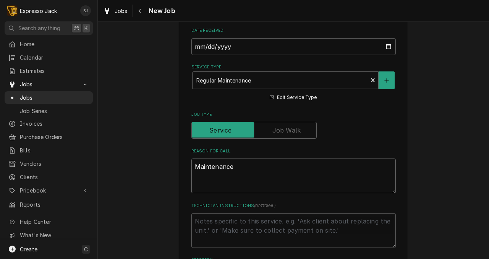
type textarea "Maintenance"
type textarea "x"
type textarea "Maintenance o"
type textarea "x"
type textarea "Maintenance on"
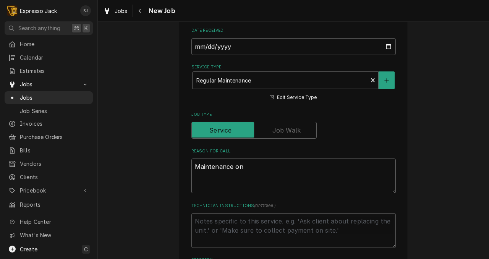
type textarea "x"
type textarea "Maintenance o"
type textarea "x"
type textarea "Maintenance on"
type textarea "x"
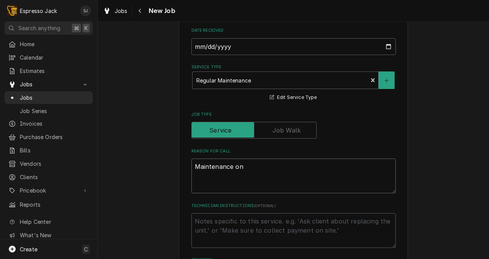
type textarea "Maintenance on"
type textarea "x"
type textarea "Maintenance on m"
type textarea "x"
type textarea "Maintenance on ma"
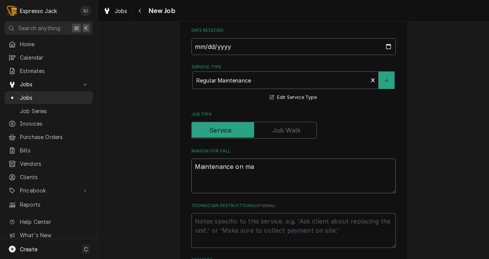
type textarea "x"
type textarea "Maintenance on mac"
type textarea "x"
type textarea "Maintenance on mach"
type textarea "x"
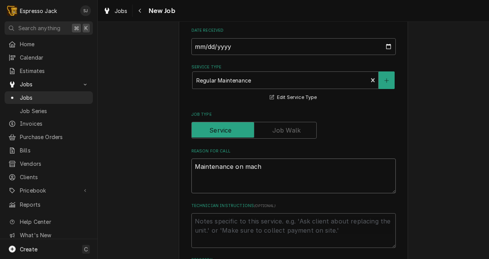
type textarea "Maintenance on machi"
type textarea "x"
type textarea "Maintenance on machin"
type textarea "x"
type textarea "Maintenance on machine"
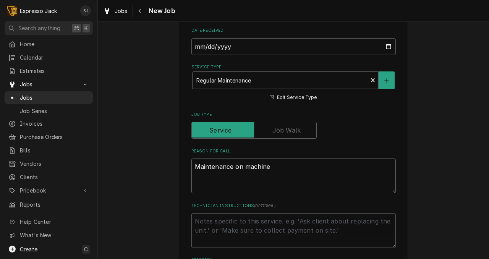
type textarea "x"
type textarea "Maintenance on machine"
type textarea "x"
type textarea "Maintenance on machine a"
type textarea "x"
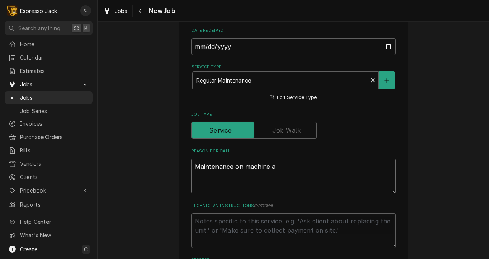
type textarea "Maintenance on machine an"
type textarea "x"
type textarea "Maintenance on machine and"
type textarea "x"
type textarea "Maintenance on machine and"
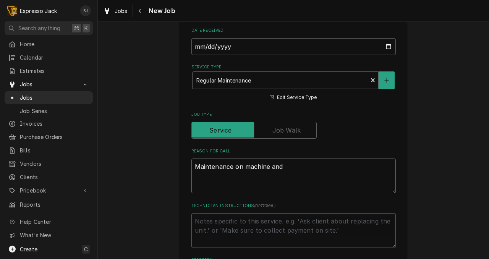
type textarea "x"
type textarea "Maintenance on machine and cl"
type textarea "x"
type textarea "Maintenance on machine and clu"
type textarea "x"
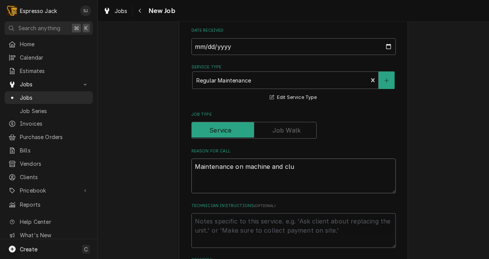
type textarea "Maintenance on machine and clum"
type textarea "x"
type textarea "Maintenance on machine and clump"
type textarea "x"
type textarea "Maintenance on machine and clump c"
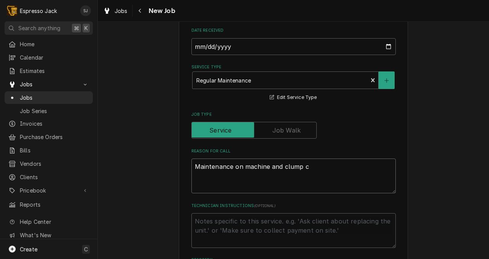
type textarea "x"
type textarea "Maintenance on machine and clump cr"
type textarea "x"
type textarea "Maintenance on machine and clump crus"
type textarea "x"
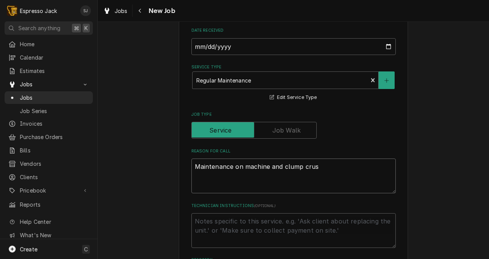
type textarea "Maintenance on machine and clump crush"
type textarea "x"
type textarea "Maintenance on machine and clump crushe"
type textarea "x"
type textarea "Maintenance on machine and clump crusher"
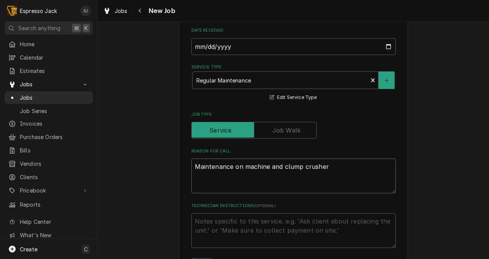
type textarea "x"
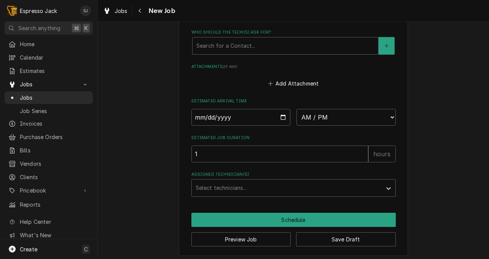
scroll to position [574, 0]
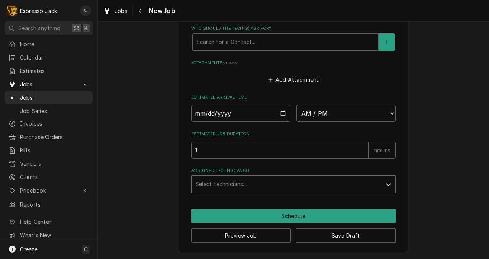
type textarea "Maintenance on machine and clump crusher"
click at [241, 183] on div "Assigned Technician(s)" at bounding box center [287, 184] width 182 height 14
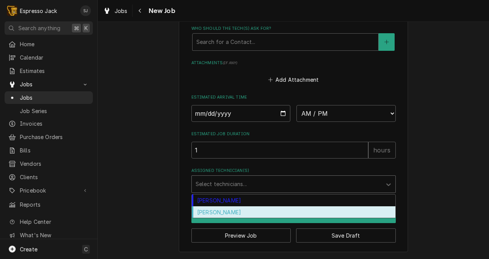
click at [225, 210] on div "Samantha Janssen" at bounding box center [294, 212] width 204 height 12
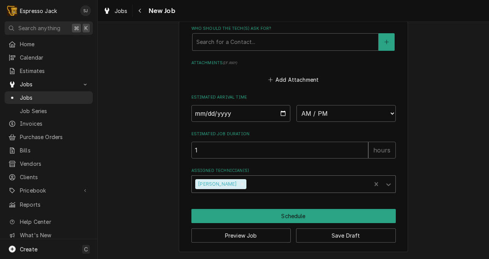
type textarea "x"
click at [282, 115] on input "Date" at bounding box center [240, 113] width 99 height 17
type input "2025-08-22"
type textarea "x"
click at [329, 102] on div "Estimated Arrival Time 2025-08-22 AM / PM 6:00 AM 6:15 AM 6:30 AM 6:45 AM 7:00 …" at bounding box center [293, 107] width 204 height 27
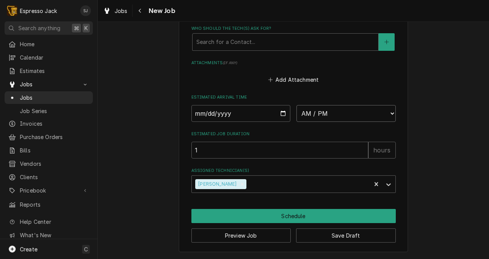
click at [324, 110] on select "AM / PM 6:00 AM 6:15 AM 6:30 AM 6:45 AM 7:00 AM 7:15 AM 7:30 AM 7:45 AM 8:00 AM…" at bounding box center [345, 113] width 99 height 17
select select "12:00:00"
click at [296, 105] on select "AM / PM 6:00 AM 6:15 AM 6:30 AM 6:45 AM 7:00 AM 7:15 AM 7:30 AM 7:45 AM 8:00 AM…" at bounding box center [345, 113] width 99 height 17
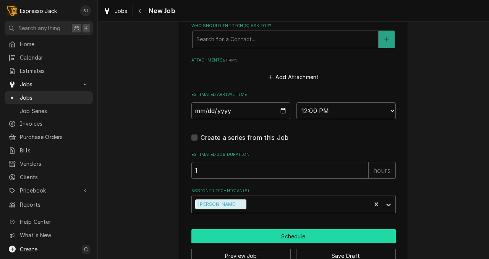
click at [301, 241] on button "Schedule" at bounding box center [293, 236] width 204 height 14
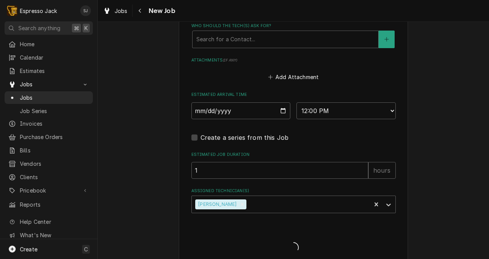
type textarea "x"
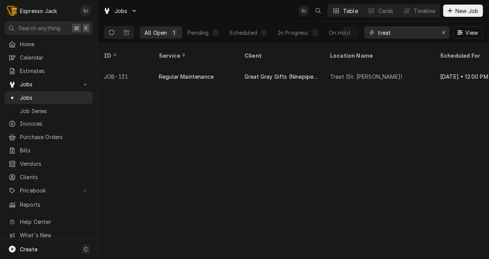
click at [396, 31] on input "treat" at bounding box center [406, 32] width 57 height 12
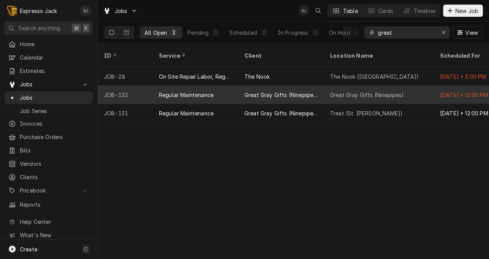
type input "great"
click at [288, 91] on div "Great Gray Gifts (Ninepipes Lodge)" at bounding box center [280, 95] width 73 height 8
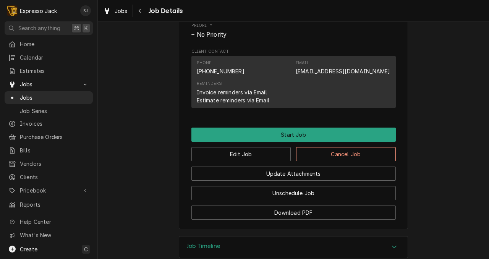
scroll to position [385, 0]
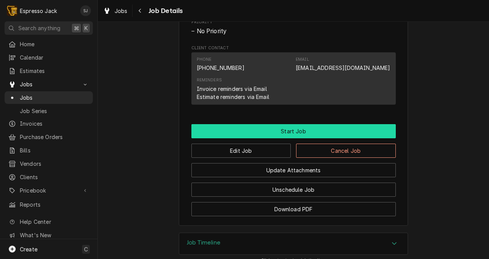
click at [287, 132] on button "Start Job" at bounding box center [293, 131] width 204 height 14
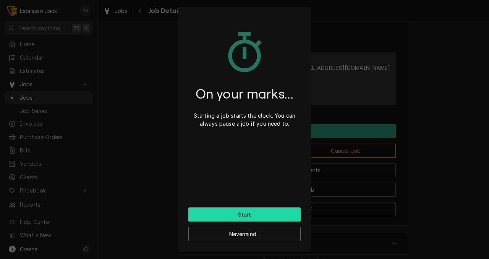
click at [254, 210] on button "Start" at bounding box center [244, 214] width 112 height 14
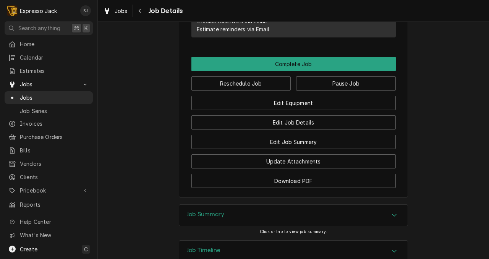
scroll to position [479, 0]
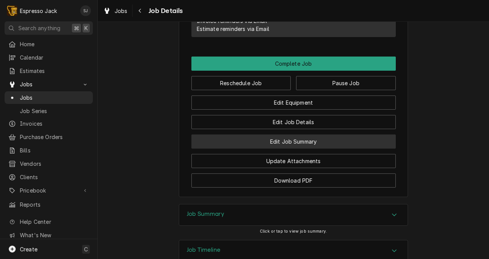
click at [297, 142] on button "Edit Job Summary" at bounding box center [293, 141] width 204 height 14
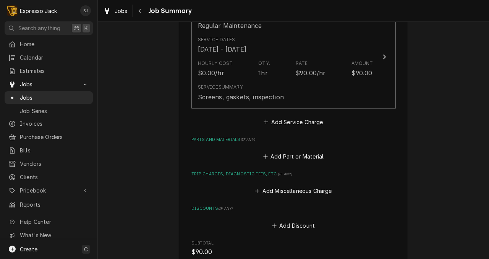
scroll to position [215, 0]
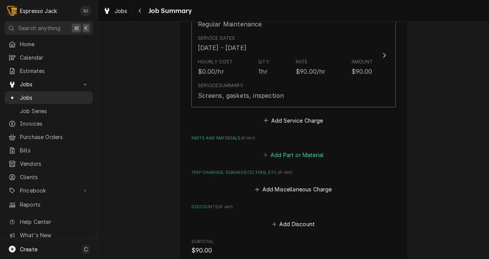
click at [282, 158] on button "Add Part or Material" at bounding box center [293, 155] width 63 height 11
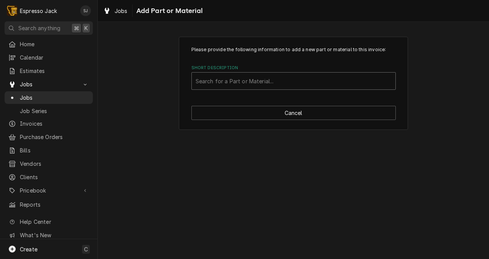
click at [222, 80] on div "Short Description" at bounding box center [294, 81] width 196 height 14
type input "silicone"
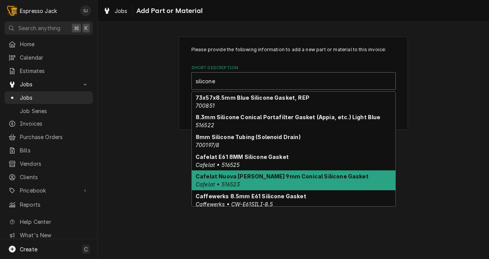
click at [276, 177] on strong "Cafelat Nuova [PERSON_NAME] 9mm Conical Silicone Gasket" at bounding box center [282, 176] width 173 height 6
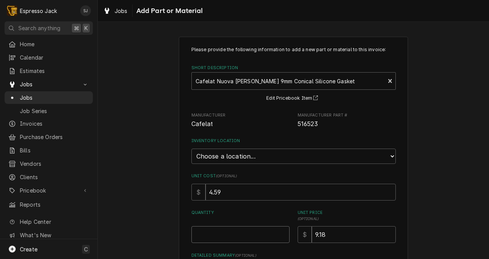
click at [228, 237] on input "Quantity" at bounding box center [240, 234] width 98 height 17
type textarea "x"
type input "3"
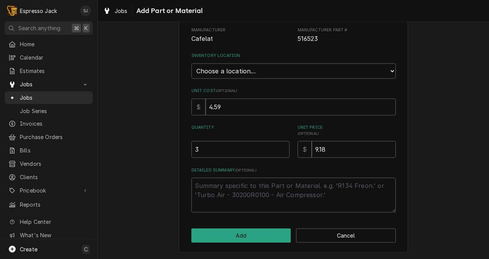
click at [238, 223] on div "Please provide the following information to add a new part or material to this …" at bounding box center [293, 101] width 229 height 301
click at [237, 233] on button "Add" at bounding box center [241, 235] width 100 height 14
type textarea "x"
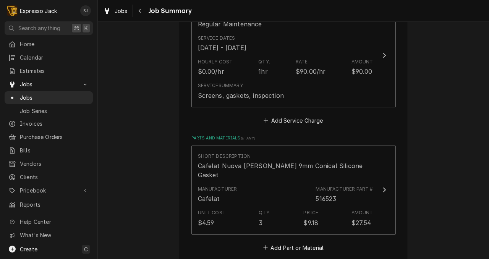
scroll to position [265, 0]
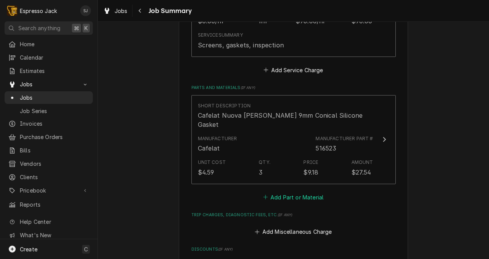
click at [273, 192] on button "Add Part or Material" at bounding box center [293, 197] width 63 height 11
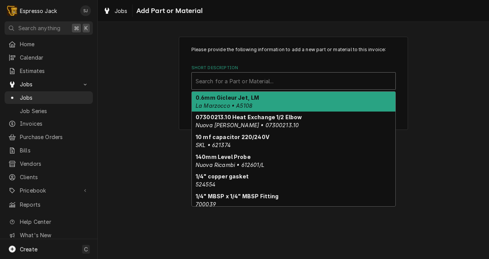
click at [222, 81] on div "Short Description" at bounding box center [294, 81] width 196 height 14
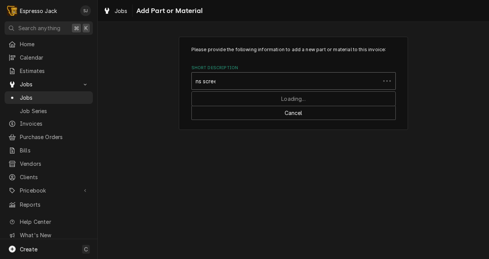
type input "ns screen"
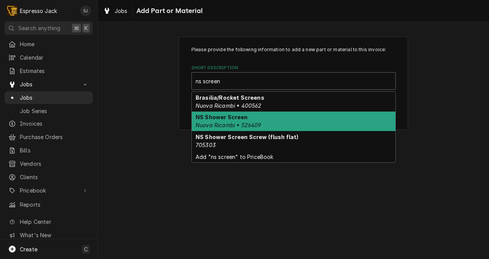
click at [237, 126] on em "Nuova Ricambi • 526409" at bounding box center [229, 125] width 66 height 6
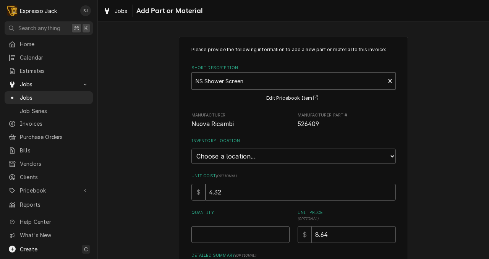
click at [208, 236] on input "Quantity" at bounding box center [240, 234] width 98 height 17
type textarea "x"
type input "3"
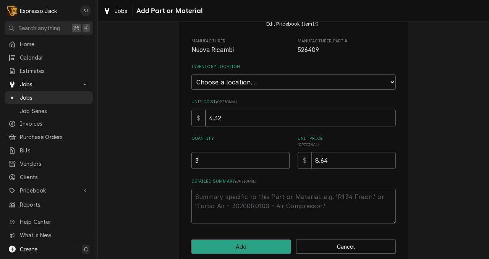
scroll to position [86, 0]
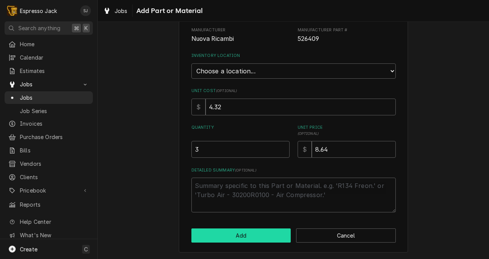
click at [220, 236] on button "Add" at bounding box center [241, 235] width 100 height 14
type textarea "x"
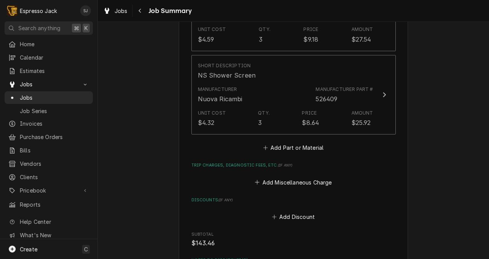
scroll to position [398, 0]
click at [293, 142] on button "Add Part or Material" at bounding box center [293, 147] width 63 height 11
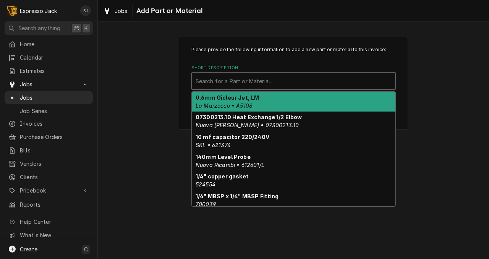
click at [232, 81] on div "Short Description" at bounding box center [294, 81] width 196 height 14
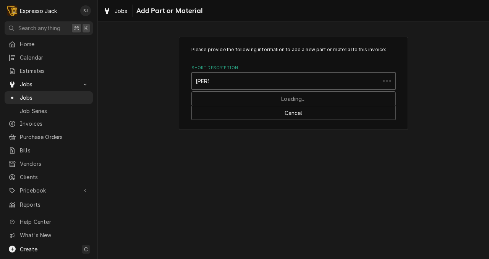
type input "clump"
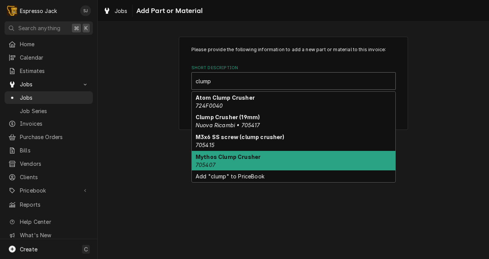
click at [235, 159] on strong "Mythos Clump Crusher" at bounding box center [228, 157] width 65 height 6
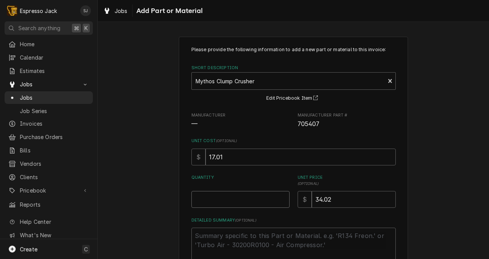
click at [214, 195] on input "Quantity" at bounding box center [240, 199] width 98 height 17
type textarea "x"
type input "1"
click at [169, 207] on div "Please provide the following information to add a new part or material to this …" at bounding box center [293, 169] width 391 height 279
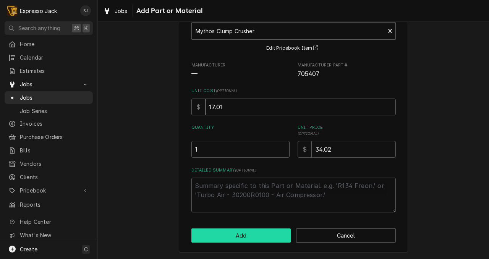
click at [246, 236] on button "Add" at bounding box center [241, 235] width 100 height 14
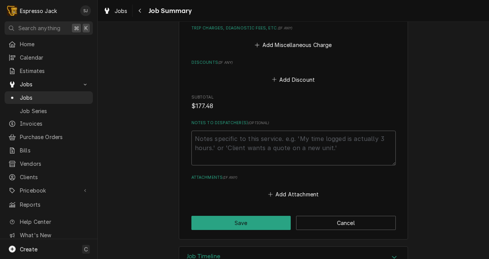
scroll to position [635, 0]
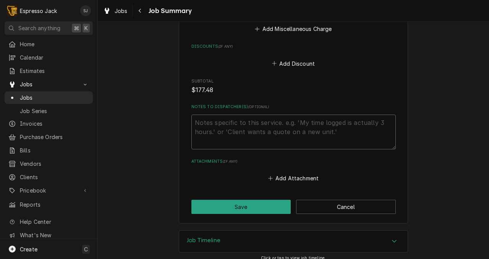
click at [217, 122] on textarea "Notes to Dispatcher(s) ( optional )" at bounding box center [293, 132] width 204 height 35
type textarea "x"
type textarea "S"
type textarea "x"
type textarea "Sc"
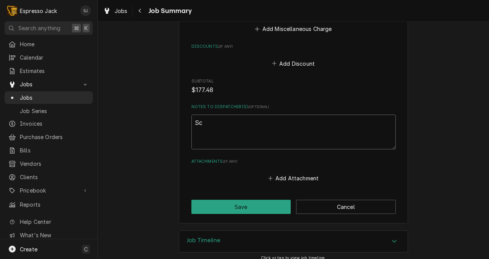
type textarea "x"
type textarea "Scr"
type textarea "x"
type textarea "Scre"
type textarea "x"
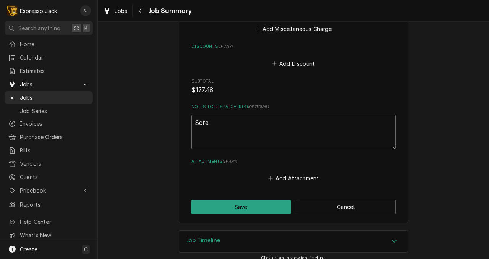
type textarea "Scree"
type textarea "x"
type textarea "Screen"
type textarea "x"
type textarea "Screens"
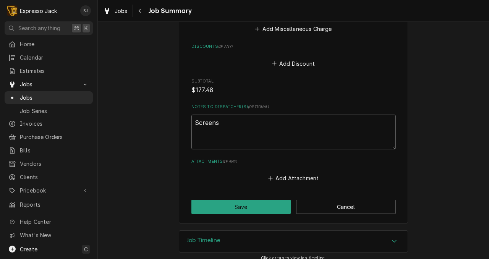
type textarea "x"
type textarea "Screens,"
type textarea "x"
type textarea "Screens, g"
type textarea "x"
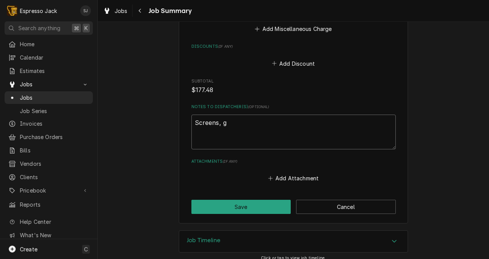
type textarea "Screens, ga"
type textarea "x"
type textarea "Screens, gas"
type textarea "x"
type textarea "Screens, gask"
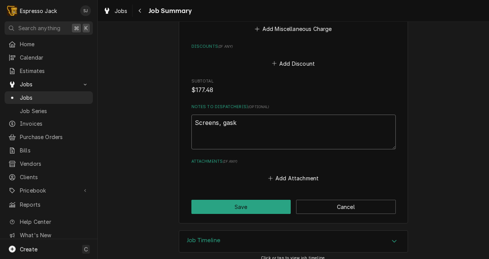
type textarea "x"
type textarea "Screens, gaske"
type textarea "x"
type textarea "Screens, gasket"
type textarea "x"
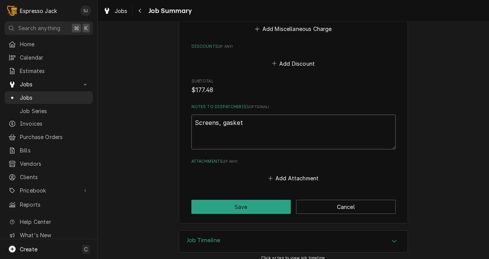
type textarea "Screens, gaskets"
type textarea "x"
type textarea "Screens, gaskets"
type textarea "x"
type textarea "Screens, gaskets a"
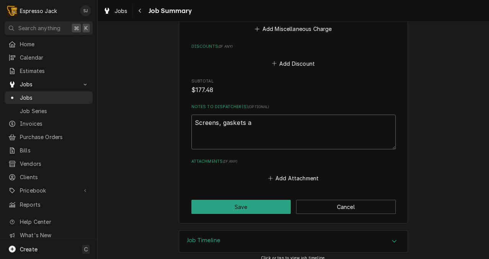
type textarea "x"
type textarea "Screens, gaskets an"
type textarea "x"
type textarea "Screens, gaskets and"
type textarea "x"
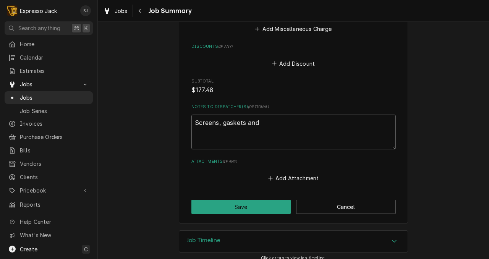
type textarea "Screens, gaskets and"
type textarea "x"
type textarea "Screens, gaskets and c"
type textarea "x"
type textarea "Screens, gaskets and cl"
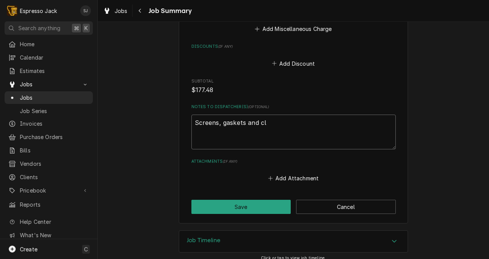
type textarea "x"
type textarea "Screens, gaskets and clu"
type textarea "x"
type textarea "Screens, gaskets and clum"
type textarea "x"
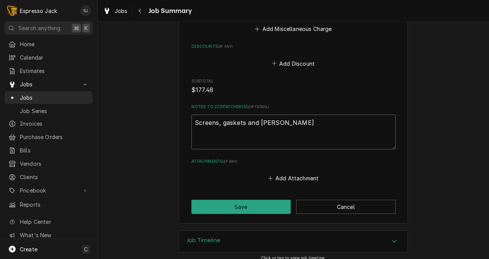
type textarea "Screens, gaskets and clump"
type textarea "x"
type textarea "Screens, gaskets and clump"
type textarea "x"
type textarea "Screens, gaskets and clump c"
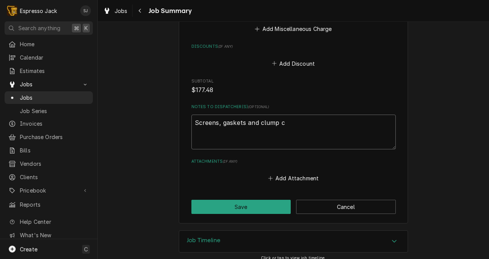
type textarea "x"
type textarea "Screens, gaskets and clump cr"
type textarea "x"
type textarea "Screens, gaskets and clump cru"
type textarea "x"
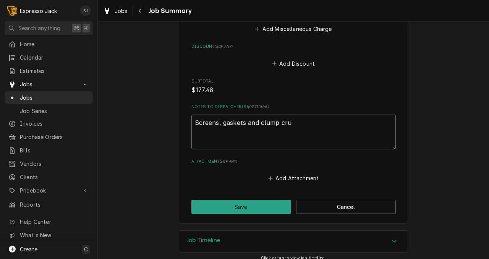
type textarea "Screens, gaskets and clump crus"
type textarea "x"
type textarea "Screens, gaskets and clump crush"
type textarea "x"
type textarea "Screens, gaskets and clump crushe"
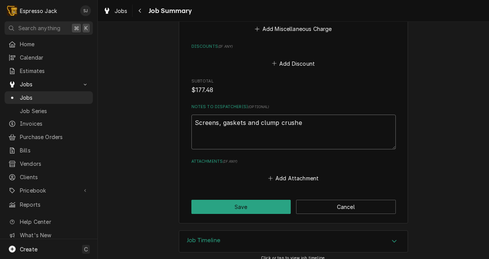
type textarea "x"
type textarea "Screens, gaskets and clump crusher"
type textarea "x"
type textarea "Screens, gaskets and clump crusher"
type textarea "x"
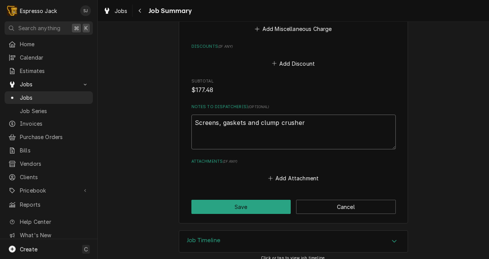
type textarea "Screens, gaskets and clump crusher r"
type textarea "x"
type textarea "Screens, gaskets and clump crusher re"
type textarea "x"
type textarea "Screens, gaskets and clump crusher rep"
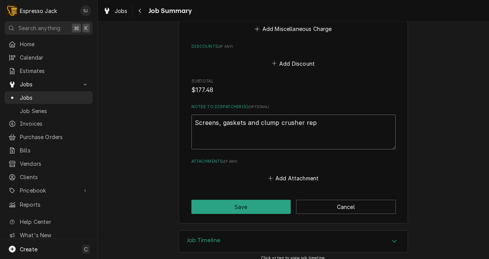
type textarea "x"
type textarea "Screens, gaskets and clump crusher repl"
type textarea "x"
type textarea "Screens, gaskets and clump crusher repla"
type textarea "x"
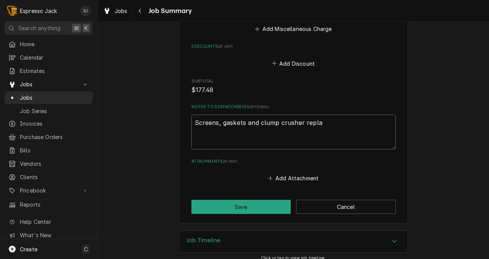
type textarea "Screens, gaskets and clump crusher replac"
type textarea "x"
type textarea "Screens, gaskets and clump crusher replace"
type textarea "x"
type textarea "Screens, gaskets and clump crusher replaced"
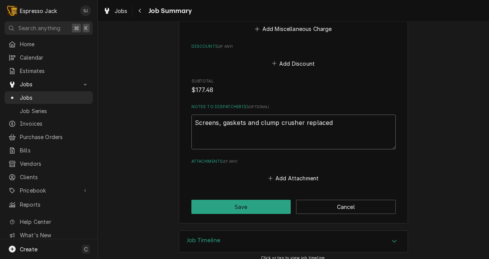
type textarea "x"
type textarea "Screens, gaskets and clump crusher replaced."
type textarea "x"
type textarea "Screens, gaskets and clump crusher replaced."
type textarea "x"
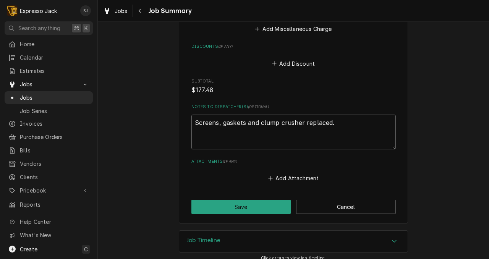
type textarea "Screens, gaskets and clump crusher replaced. G"
type textarea "x"
type textarea "Screens, gaskets and clump crusher replaced. Gro"
type textarea "x"
type textarea "Screens, gaskets and clump crusher replaced. Grou"
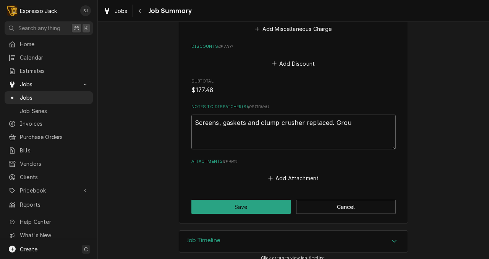
type textarea "x"
type textarea "Screens, gaskets and clump crusher replaced. Group"
type textarea "x"
type textarea "Screens, gaskets and clump crusher replaced. Group"
type textarea "x"
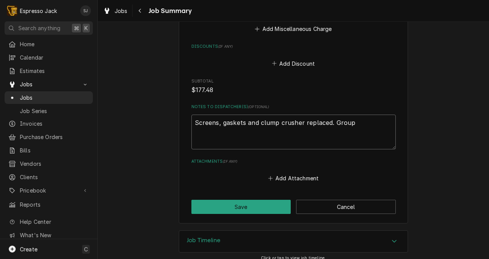
type textarea "Screens, gaskets and clump crusher replaced. Group h"
type textarea "x"
type textarea "Screens, gaskets and clump crusher replaced. Group he"
type textarea "x"
type textarea "Screens, gaskets and clump crusher replaced. Group hea"
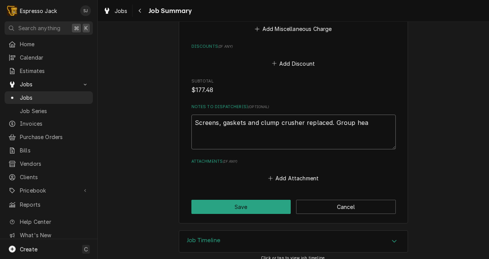
type textarea "x"
type textarea "Screens, gaskets and clump crusher replaced. Group head"
type textarea "x"
type textarea "Screens, gaskets and clump crusher replaced. Group heads"
type textarea "x"
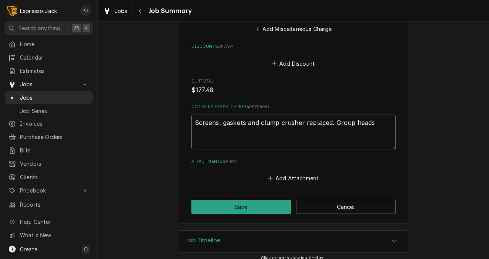
type textarea "Screens, gaskets and clump crusher replaced. Group heads"
type textarea "x"
type textarea "Screens, gaskets and clump crusher replaced. Group heads g"
type textarea "x"
type textarea "Screens, gaskets and clump crusher replaced. Group heads"
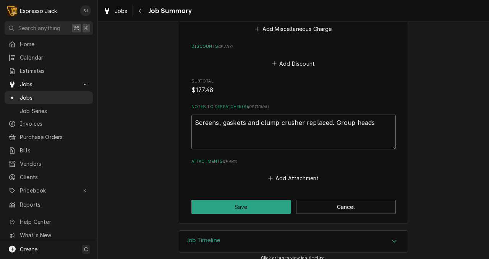
type textarea "x"
type textarea "Screens, gaskets and clump crusher replaced. Group heads c"
type textarea "x"
type textarea "Screens, gaskets and clump crusher replaced. Group heads cl"
type textarea "x"
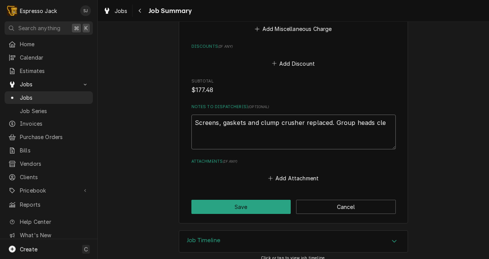
type textarea "Screens, gaskets and clump crusher replaced. Group heads clea"
type textarea "x"
type textarea "Screens, gaskets and clump crusher replaced. Group heads clean"
type textarea "x"
type textarea "Screens, gaskets and clump crusher replaced. Group heads cleane"
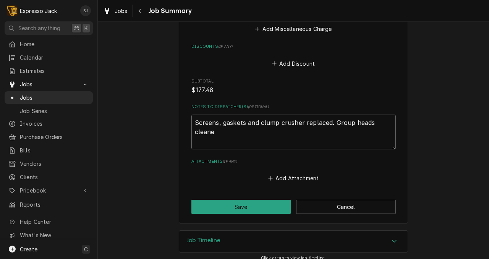
type textarea "x"
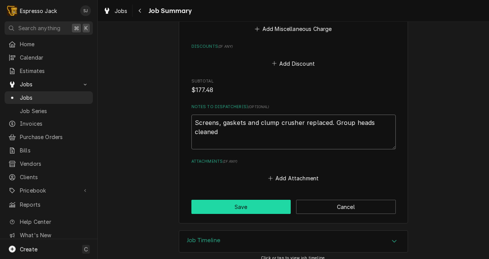
type textarea "Screens, gaskets and clump crusher replaced. Group heads cleaned"
click at [224, 200] on button "Save" at bounding box center [241, 207] width 100 height 14
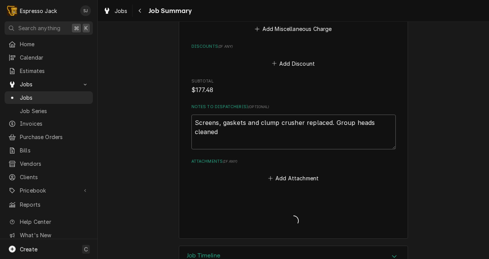
scroll to position [749, 0]
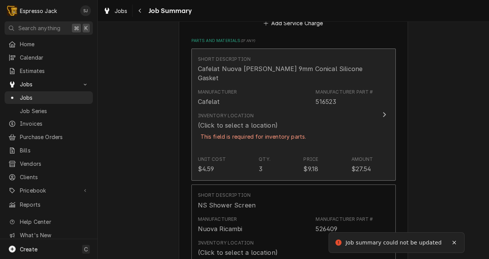
click at [247, 133] on div "This field is required for inventory parts." at bounding box center [253, 136] width 111 height 13
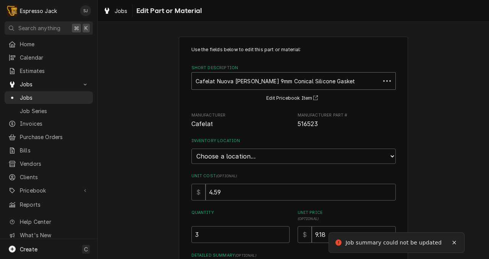
type textarea "x"
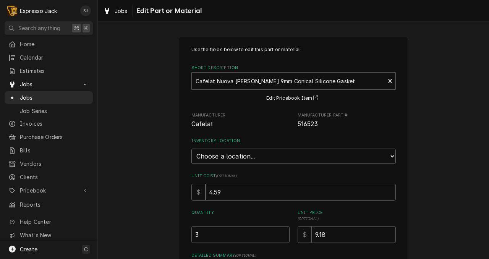
click at [233, 161] on select "Choose a location... General Inventory" at bounding box center [293, 156] width 204 height 15
select select "435"
click at [191, 149] on select "Choose a location... General Inventory" at bounding box center [293, 156] width 204 height 15
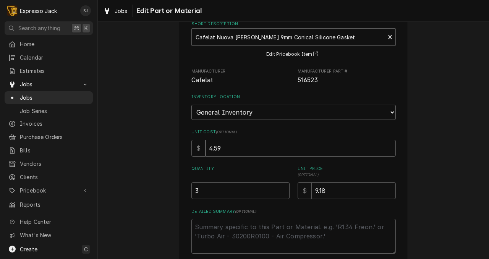
scroll to position [105, 0]
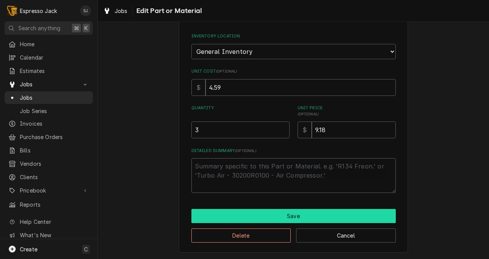
click at [238, 212] on button "Save" at bounding box center [293, 216] width 204 height 14
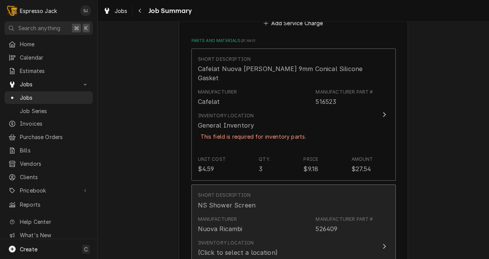
click at [238, 216] on div "Manufacturer Nuova Ricambi" at bounding box center [220, 225] width 45 height 18
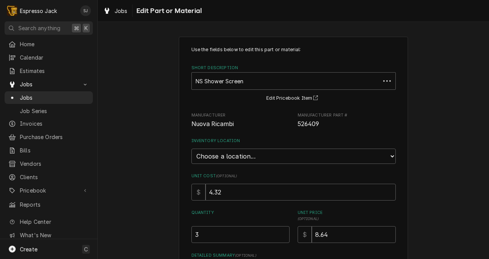
type textarea "x"
click at [219, 164] on div "Use the fields below to edit this part or material: Short Description NS Shower…" at bounding box center [293, 171] width 204 height 251
click at [219, 156] on select "Choose a location... General Inventory" at bounding box center [293, 156] width 204 height 15
select select "435"
click at [191, 149] on select "Choose a location... General Inventory" at bounding box center [293, 156] width 204 height 15
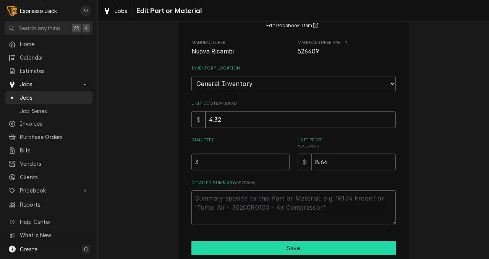
click at [247, 245] on button "Save" at bounding box center [293, 248] width 204 height 14
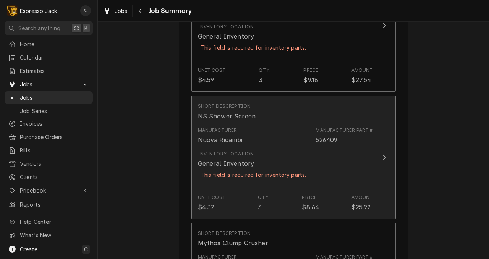
scroll to position [437, 0]
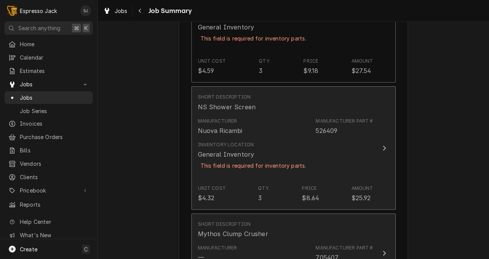
click at [247, 245] on div "Manufacturer — Manufacturer Part # 705407" at bounding box center [285, 253] width 175 height 24
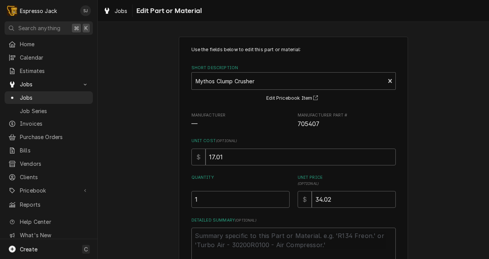
click at [209, 117] on span "Manufacturer" at bounding box center [240, 115] width 98 height 6
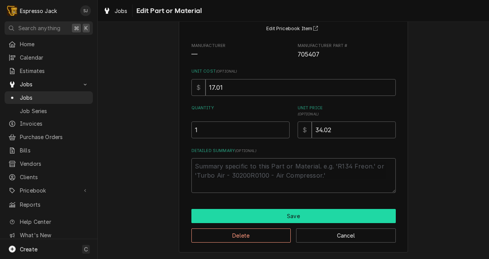
click at [244, 215] on button "Save" at bounding box center [293, 216] width 204 height 14
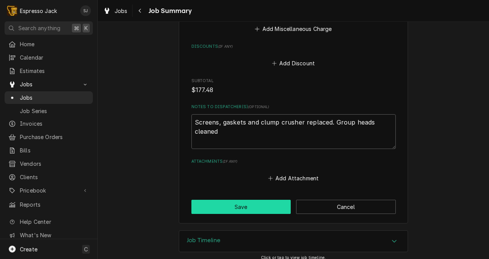
click at [244, 200] on button "Save" at bounding box center [241, 207] width 100 height 14
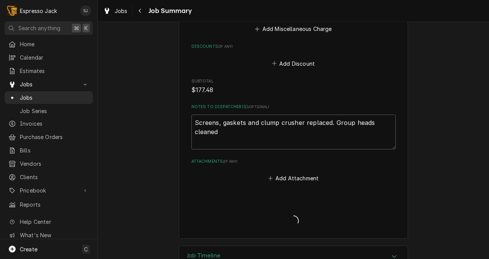
type textarea "x"
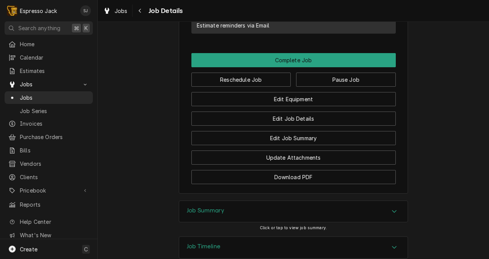
scroll to position [549, 0]
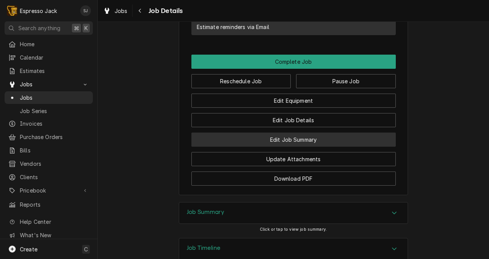
click at [302, 140] on button "Edit Job Summary" at bounding box center [293, 140] width 204 height 14
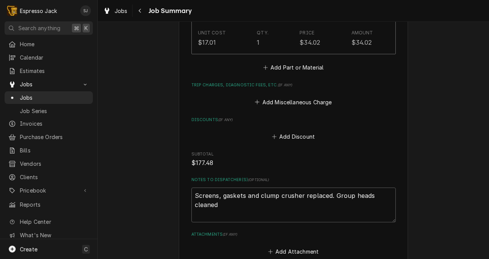
scroll to position [610, 0]
drag, startPoint x: 386, startPoint y: 188, endPoint x: 191, endPoint y: 187, distance: 194.8
click at [191, 187] on textarea "Screens, gaskets and clump crusher replaced. Group heads cleaned" at bounding box center [293, 203] width 204 height 35
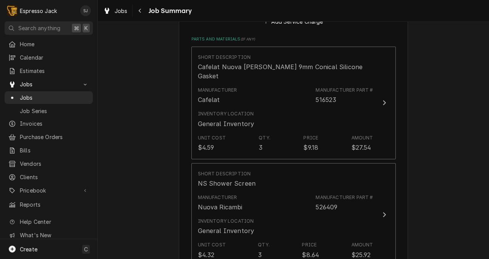
type textarea "x"
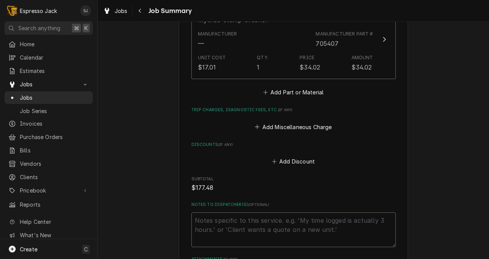
scroll to position [593, 0]
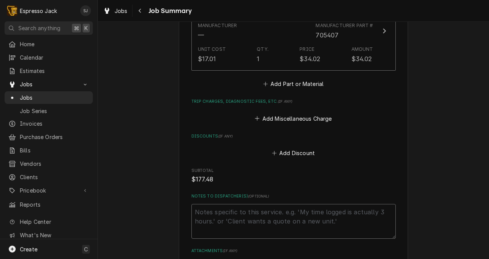
type textarea "x"
type textarea "T"
type textarea "x"
type textarea "Tr"
type textarea "x"
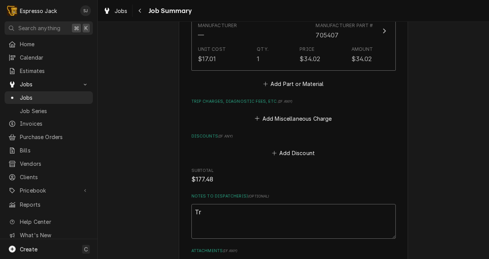
type textarea "Tra"
type textarea "x"
type textarea "Trav"
type textarea "x"
type textarea "Trave"
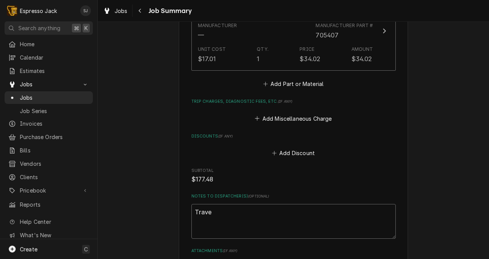
type textarea "x"
type textarea "Travel"
type textarea "x"
type textarea "Travel t"
type textarea "x"
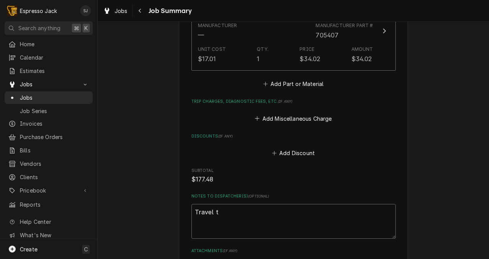
type textarea "Travel ti"
type textarea "x"
type textarea "Travel tim"
type textarea "x"
type textarea "Travel time"
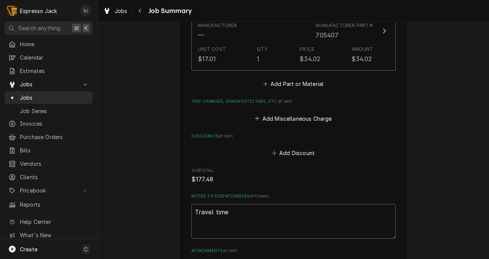
type textarea "x"
type textarea "Travel time"
type textarea "x"
type textarea "Travel time c"
type textarea "x"
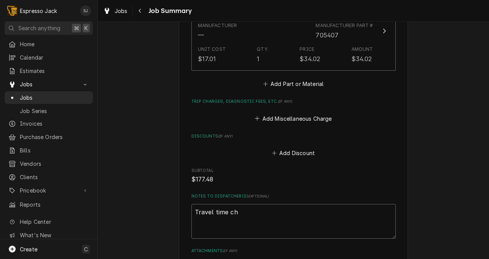
type textarea "Travel time cha"
type textarea "x"
type textarea "Travel time char"
type textarea "x"
type textarea "Travel time charg"
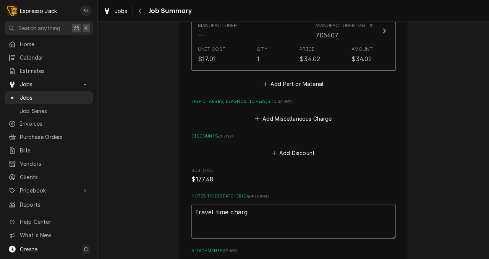
type textarea "x"
type textarea "Travel time charge"
type textarea "x"
type textarea "Travel time charged"
type textarea "x"
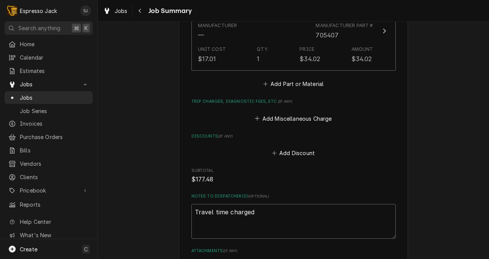
type textarea "Travel time charged"
type textarea "x"
type textarea "Travel time charged o"
type textarea "x"
type textarea "Travel time charged on"
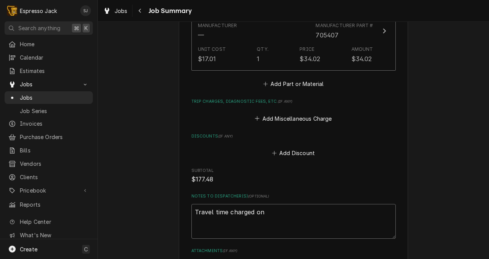
type textarea "x"
type textarea "Travel time charged on"
type textarea "x"
type textarea "Travel time charged on T"
type textarea "x"
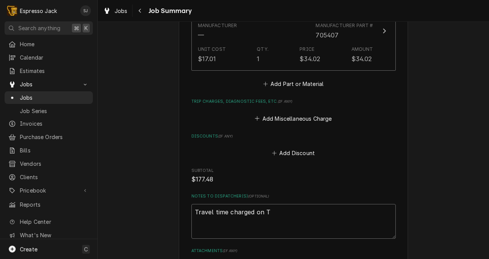
type textarea "Travel time charged on Tr"
type textarea "x"
type textarea "Travel time charged on Tre"
type textarea "x"
type textarea "Travel time charged on Trea"
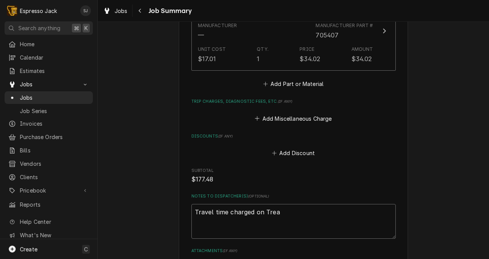
type textarea "x"
type textarea "Travel time charged on Treat"
type textarea "x"
type textarea "Travel time charged on Treat"
type textarea "x"
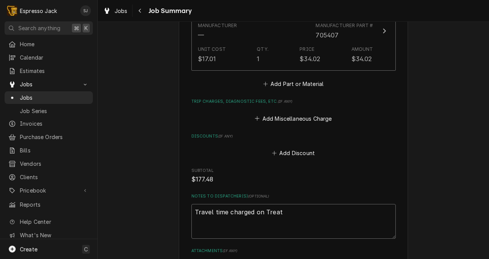
type textarea "Travel time charged on Treat j"
type textarea "x"
type textarea "Travel time charged on Treat jo"
type textarea "x"
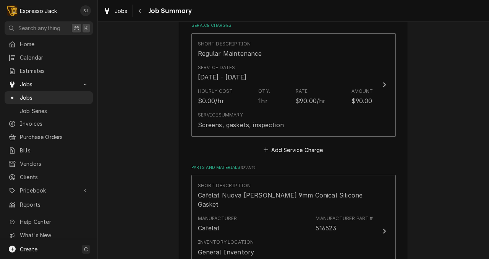
scroll to position [152, 0]
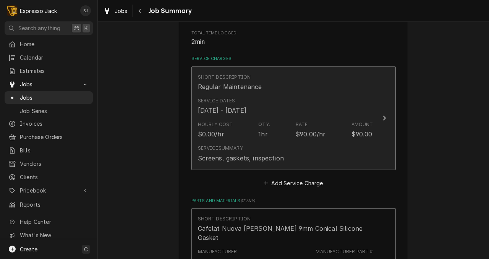
type textarea "Travel time charged on Treat job"
click at [350, 108] on div "Service Dates Aug 22, 2025 - Aug 28, 2025" at bounding box center [285, 106] width 175 height 24
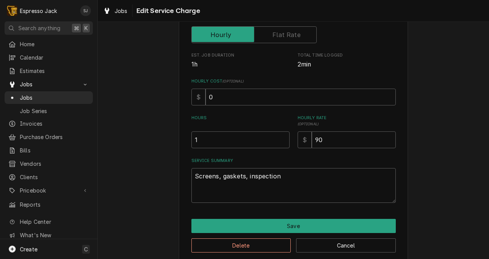
scroll to position [144, 0]
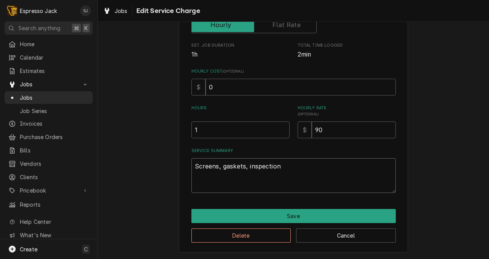
click at [279, 167] on textarea "Screens, gaskets, inspection" at bounding box center [293, 175] width 204 height 35
type textarea "x"
type textarea "Screens, gaskets, inspection."
type textarea "x"
type textarea "Screens, gaskets, inspection."
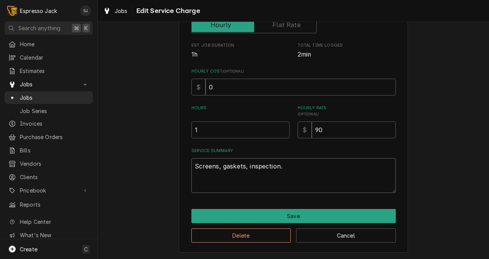
type textarea "x"
type textarea "Screens, gaskets, inspection. C"
type textarea "x"
type textarea "Screens, gaskets, inspection. Cl"
type textarea "x"
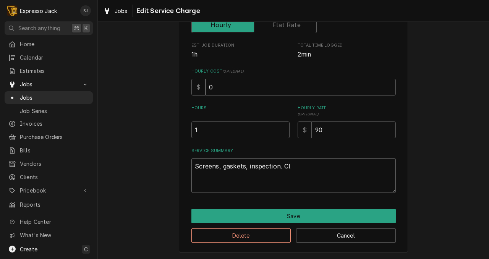
type textarea "Screens, gaskets, inspection. Clu"
type textarea "x"
type textarea "Screens, gaskets, inspection. Clum"
type textarea "x"
type textarea "Screens, gaskets, inspection. Clump"
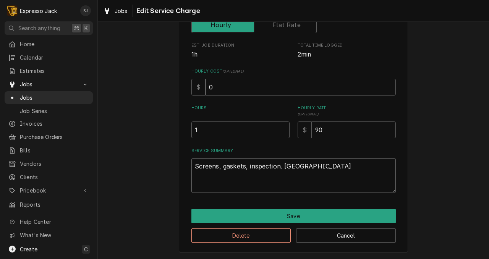
type textarea "x"
type textarea "Screens, gaskets, inspection. Clump"
type textarea "x"
type textarea "Screens, gaskets, inspection. Clump c"
type textarea "x"
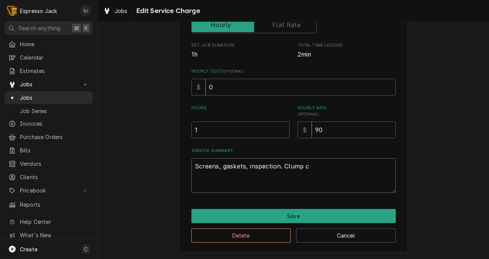
type textarea "Screens, gaskets, inspection. Clump cr"
type textarea "x"
type textarea "Screens, gaskets, inspection. Clump cru"
type textarea "x"
type textarea "Screens, gaskets, inspection. Clump crus"
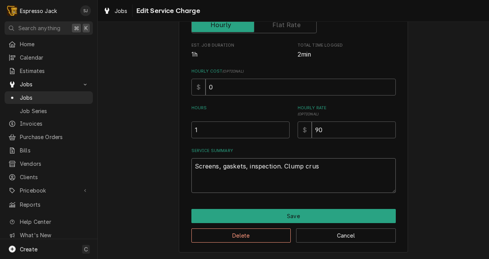
type textarea "x"
type textarea "Screens, gaskets, inspection. Clump crush"
type textarea "x"
type textarea "Screens, gaskets, inspection. Clump crushe"
type textarea "x"
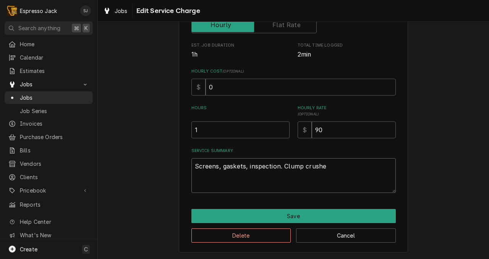
type textarea "Screens, gaskets, inspection. Clump crusher"
type textarea "x"
type textarea "Screens, gaskets, inspection. Clump crusher"
type textarea "x"
type textarea "Screens, gaskets, inspection. Clump crusher r"
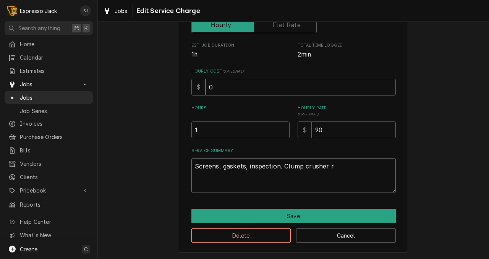
type textarea "x"
type textarea "Screens, gaskets, inspection. Clump crusher re"
type textarea "x"
type textarea "Screens, gaskets, inspection. Clump crusher rep"
type textarea "x"
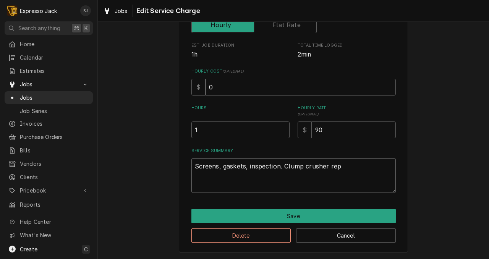
type textarea "Screens, gaskets, inspection. Clump crusher repl"
type textarea "x"
type textarea "Screens, gaskets, inspection. Clump crusher repla"
type textarea "x"
type textarea "Screens, gaskets, inspection. Clump crusher replac"
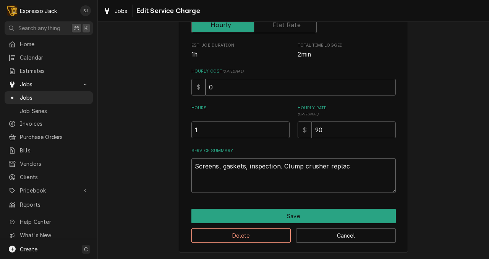
type textarea "x"
type textarea "Screens, gaskets, inspection. Clump crusher replace"
type textarea "x"
type textarea "Screens, gaskets, inspection. Clump crusher replaced"
type textarea "x"
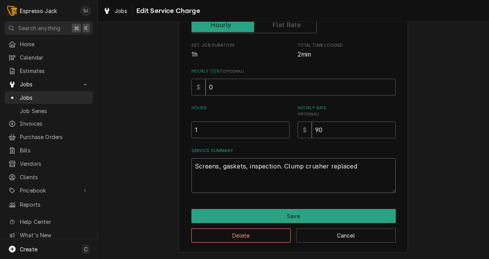
type textarea "Screens, gaskets, inspection. Clump crusher replaced,"
type textarea "x"
type textarea "Screens, gaskets, inspection. Clump crusher replaced,"
type textarea "x"
type textarea "Screens, gaskets, inspection. Clump crusher replaced, g"
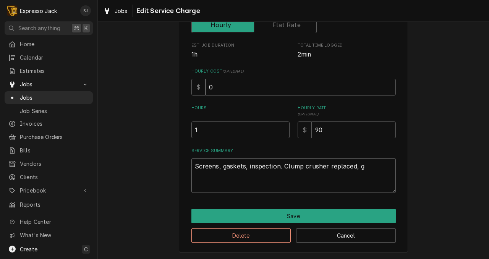
type textarea "x"
type textarea "Screens, gaskets, inspection. Clump crusher replaced, gr"
type textarea "x"
type textarea "Screens, gaskets, inspection. Clump crusher replaced, gro"
type textarea "x"
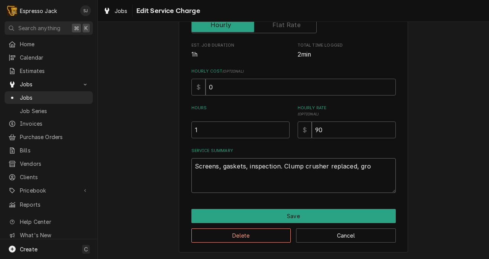
type textarea "Screens, gaskets, inspection. Clump crusher replaced, grou"
type textarea "x"
type textarea "Screens, gaskets, inspection. Clump crusher replaced, group"
type textarea "x"
type textarea "Screens, gaskets, inspection. Clump crusher replaced, group"
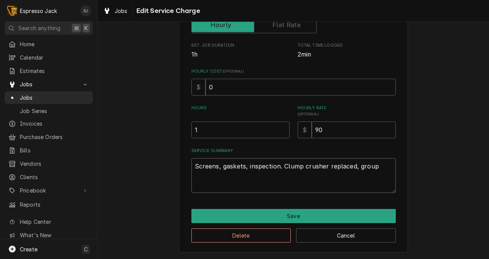
type textarea "x"
type textarea "Screens, gaskets, inspection. Clump crusher replaced, group h"
type textarea "x"
type textarea "Screens, gaskets, inspection. Clump crusher replaced, group he"
type textarea "x"
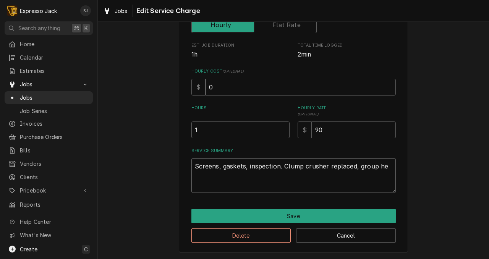
type textarea "Screens, gaskets, inspection. Clump crusher replaced, group hea"
type textarea "x"
type textarea "Screens, gaskets, inspection. Clump crusher replaced, group head"
type textarea "x"
type textarea "Screens, gaskets, inspection. Clump crusher replaced, group heads"
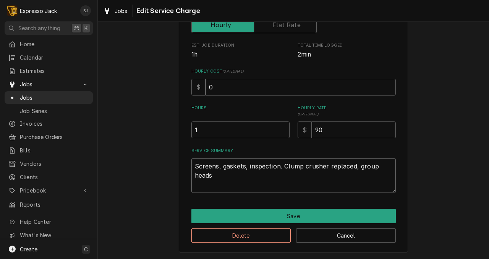
type textarea "x"
type textarea "Screens, gaskets, inspection. Clump crusher replaced, group heads"
type textarea "x"
type textarea "Screens, gaskets, inspection. Clump crusher replaced, group heads c"
type textarea "x"
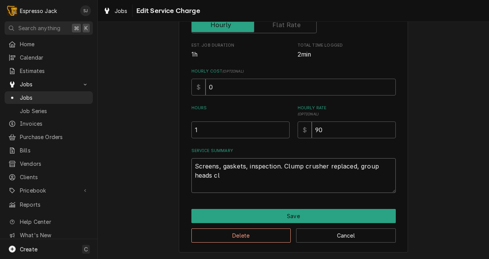
type textarea "Screens, gaskets, inspection. Clump crusher replaced, group heads cle"
type textarea "x"
type textarea "Screens, gaskets, inspection. Clump crusher replaced, group heads clea"
type textarea "x"
type textarea "Screens, gaskets, inspection. Clump crusher replaced, group heads clean"
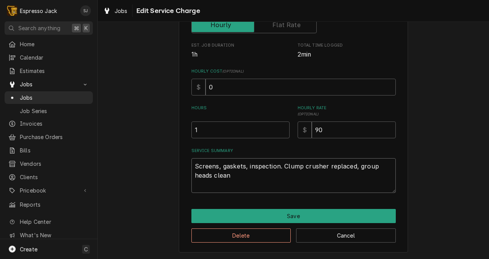
type textarea "x"
type textarea "Screens, gaskets, inspection. Clump crusher replaced, group heads cleane"
type textarea "x"
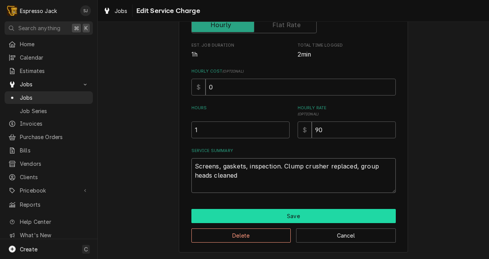
type textarea "Screens, gaskets, inspection. Clump crusher replaced, group heads cleaned"
click at [306, 221] on button "Save" at bounding box center [293, 216] width 204 height 14
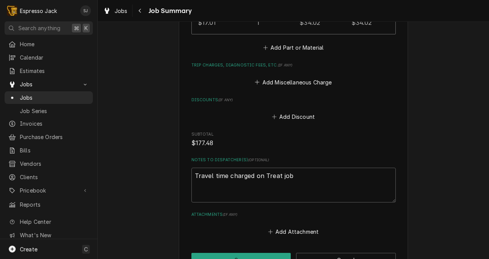
scroll to position [692, 0]
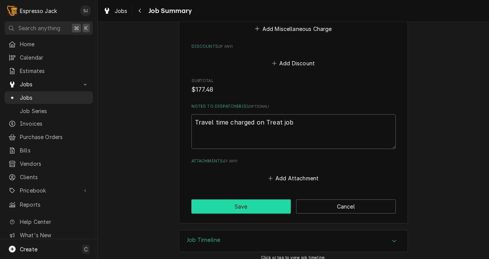
click at [267, 202] on button "Save" at bounding box center [241, 206] width 100 height 14
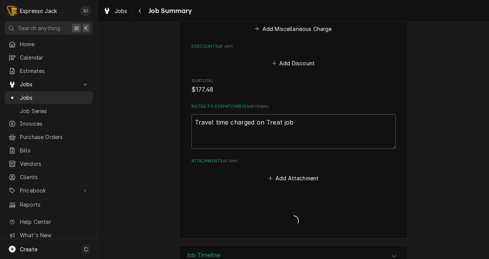
type textarea "x"
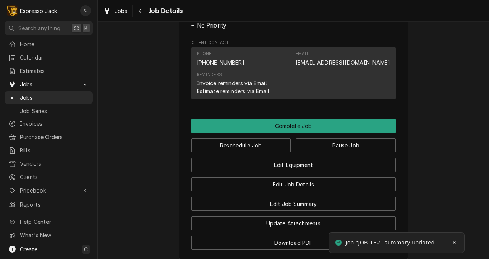
scroll to position [490, 0]
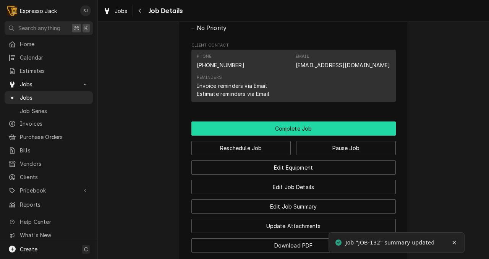
click at [296, 122] on button "Complete Job" at bounding box center [293, 128] width 204 height 14
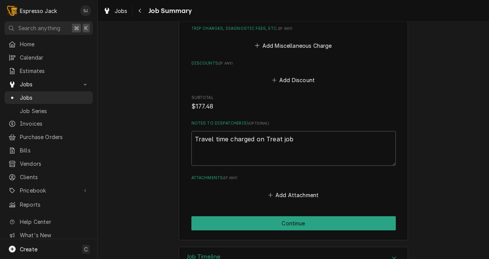
scroll to position [692, 0]
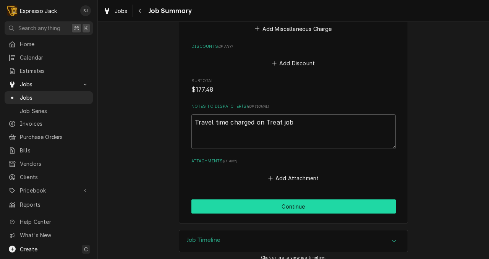
click at [295, 199] on button "Continue" at bounding box center [293, 206] width 204 height 14
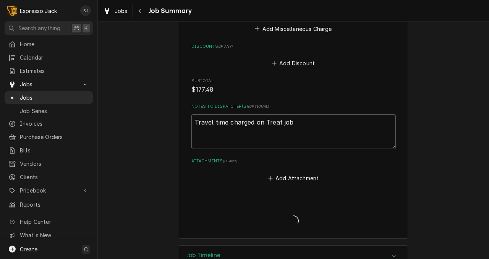
type textarea "x"
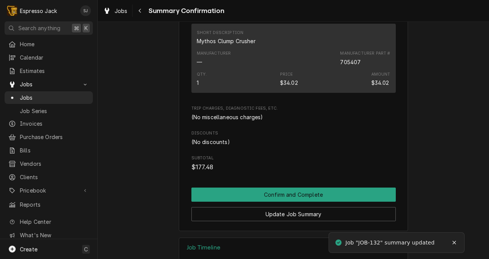
scroll to position [496, 0]
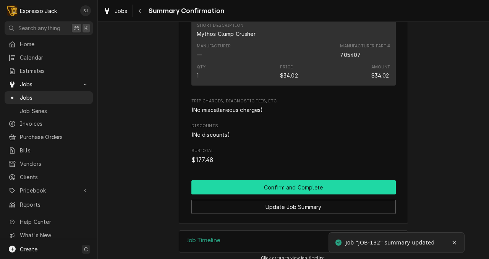
click at [277, 180] on button "Confirm and Complete" at bounding box center [293, 187] width 204 height 14
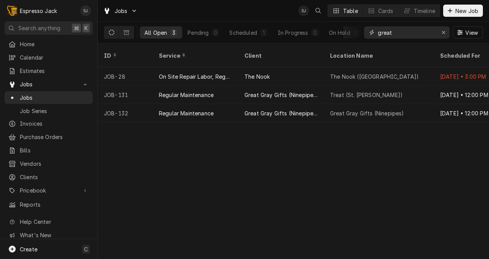
click at [442, 32] on icon "Erase input" at bounding box center [444, 32] width 4 height 5
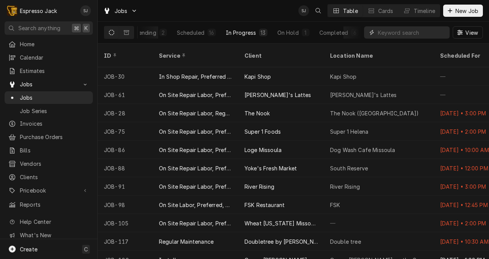
scroll to position [0, 55]
click at [340, 36] on div "Completed" at bounding box center [333, 33] width 29 height 8
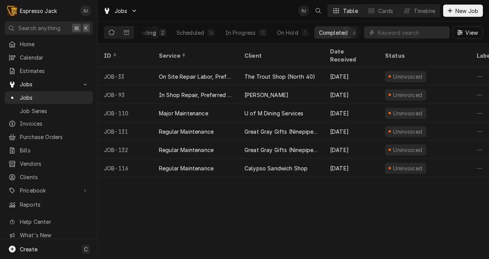
scroll to position [0, 0]
click at [150, 33] on div "All Open" at bounding box center [155, 33] width 23 height 8
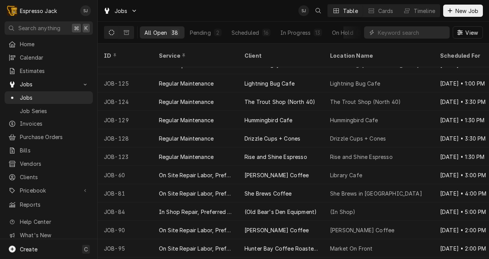
scroll to position [238, 0]
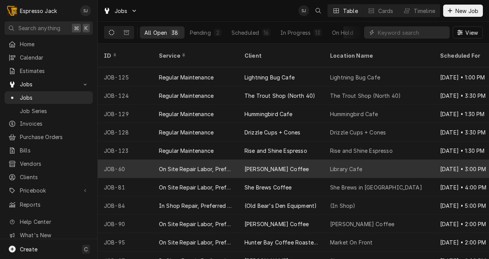
click at [330, 165] on div "Library Cafe" at bounding box center [346, 169] width 32 height 8
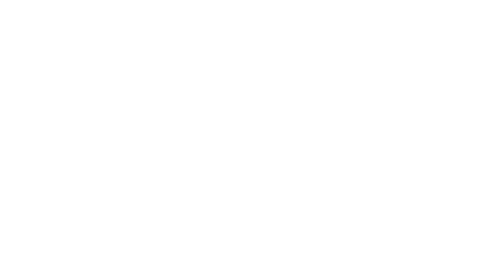
click at [327, 163] on div "Dynamic Content Wrapper" at bounding box center [244, 129] width 489 height 259
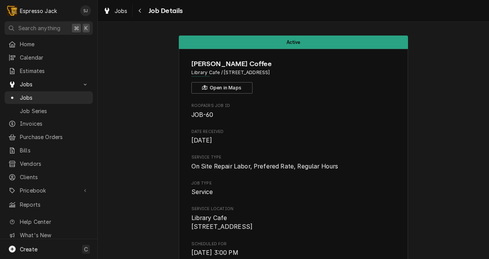
click at [139, 11] on icon "Navigate back" at bounding box center [140, 11] width 2 height 4
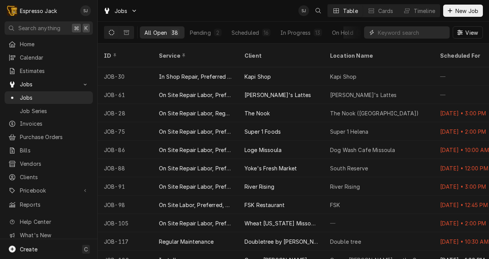
click at [394, 35] on input "Dynamic Content Wrapper" at bounding box center [412, 32] width 68 height 12
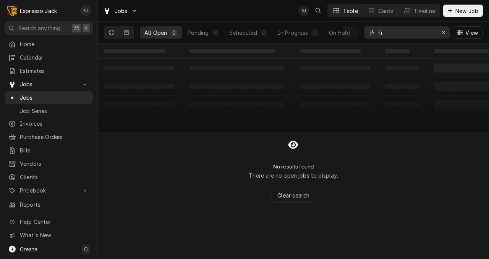
type input "f"
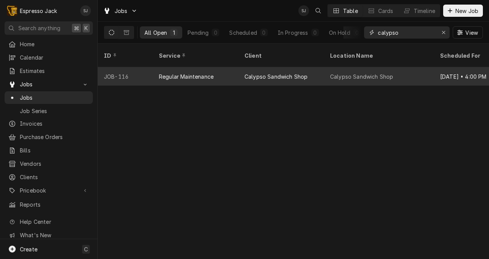
type input "calypso"
click at [266, 73] on div "Calypso Sandwich Shop" at bounding box center [275, 77] width 63 height 8
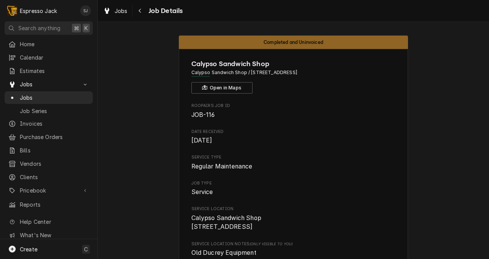
click at [261, 19] on div "Jobs Job Details" at bounding box center [293, 10] width 391 height 21
click at [37, 175] on span "Clients" at bounding box center [54, 177] width 69 height 8
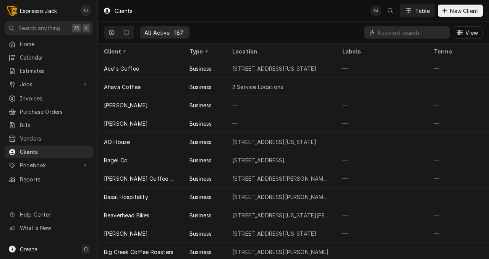
click at [395, 34] on input "Dynamic Content Wrapper" at bounding box center [412, 32] width 68 height 12
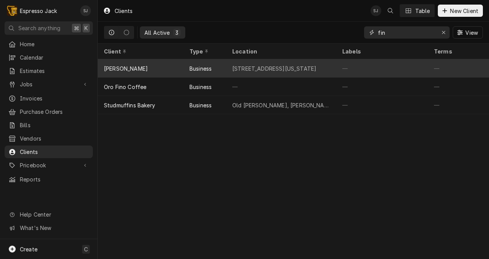
type input "fin"
click at [122, 67] on div "[PERSON_NAME]" at bounding box center [141, 68] width 86 height 18
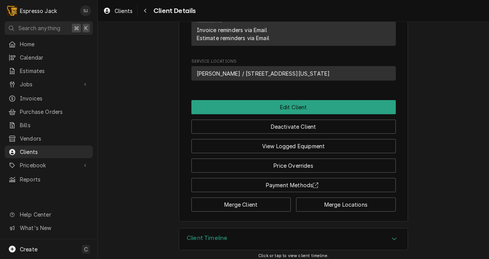
scroll to position [362, 0]
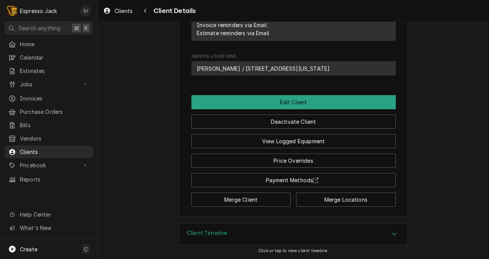
click at [193, 231] on h3 "Client Timeline" at bounding box center [207, 233] width 40 height 7
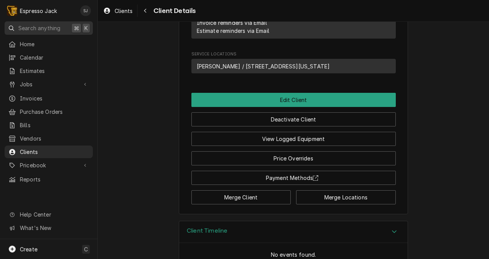
click at [42, 28] on span "Search anything" at bounding box center [39, 28] width 42 height 8
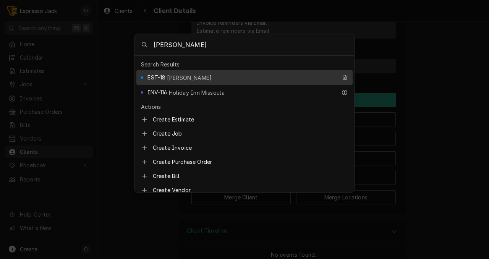
type input "finn"
click at [152, 74] on span "EST-18" at bounding box center [156, 77] width 18 height 8
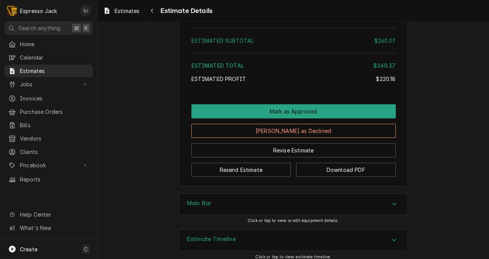
scroll to position [910, 0]
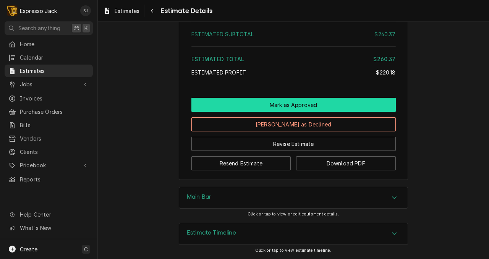
click at [304, 105] on button "Mark as Approved" at bounding box center [293, 105] width 204 height 14
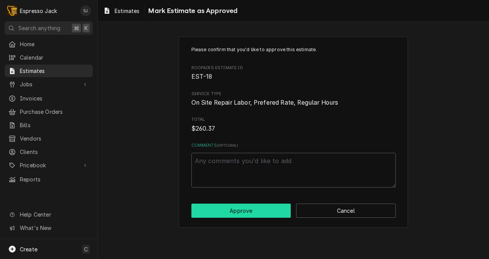
click at [264, 209] on button "Approve" at bounding box center [241, 211] width 100 height 14
type textarea "x"
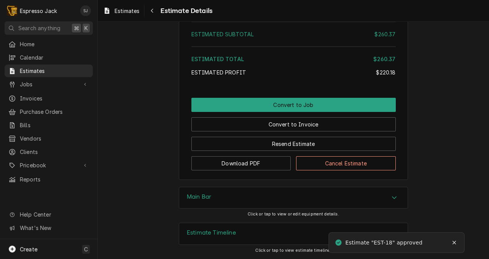
scroll to position [910, 0]
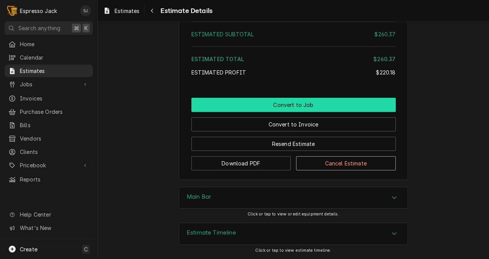
click at [314, 102] on button "Convert to Job" at bounding box center [293, 105] width 204 height 14
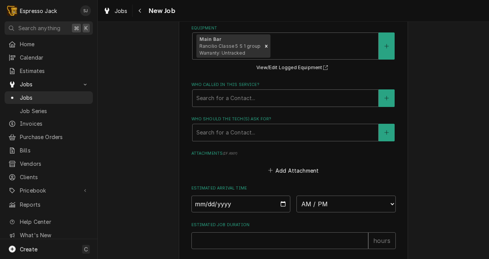
scroll to position [627, 0]
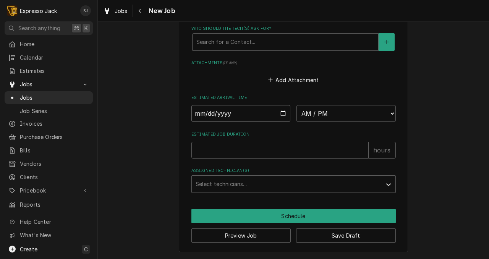
click at [283, 112] on input "Date" at bounding box center [240, 113] width 99 height 17
type textarea "x"
type input "2025-08-25"
type textarea "x"
click at [341, 110] on select "AM / PM 6:00 AM 6:15 AM 6:30 AM 6:45 AM 7:00 AM 7:15 AM 7:30 AM 7:45 AM 8:00 AM…" at bounding box center [345, 113] width 99 height 17
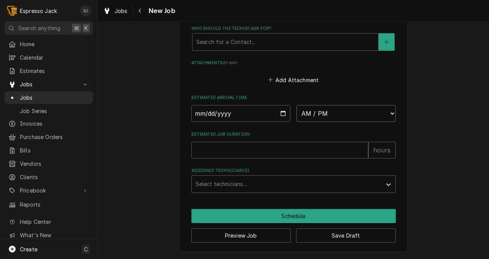
select select "11:00:00"
click at [296, 105] on select "AM / PM 6:00 AM 6:15 AM 6:30 AM 6:45 AM 7:00 AM 7:15 AM 7:30 AM 7:45 AM 8:00 AM…" at bounding box center [345, 113] width 99 height 17
click at [231, 149] on input "Estimated Job Duration" at bounding box center [279, 150] width 177 height 17
type textarea "x"
type input "1"
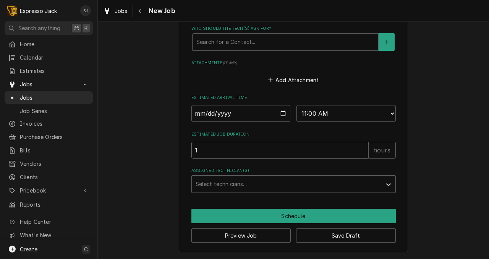
type textarea "x"
type input "1"
click at [210, 188] on div "Assigned Technician(s)" at bounding box center [287, 184] width 182 height 14
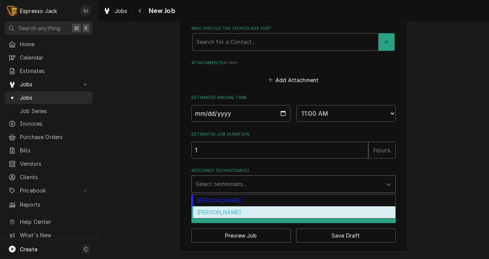
click at [207, 213] on div "[PERSON_NAME]" at bounding box center [294, 212] width 204 height 12
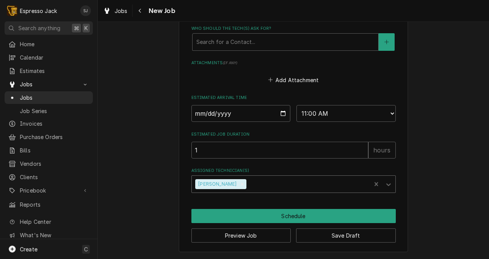
type textarea "x"
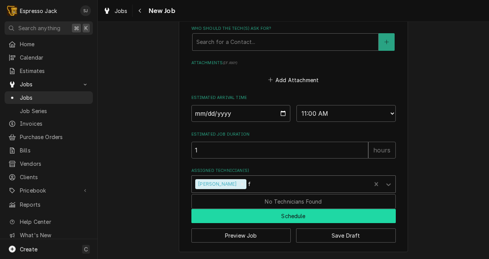
type input "f"
click at [243, 212] on button "Schedule" at bounding box center [293, 216] width 204 height 14
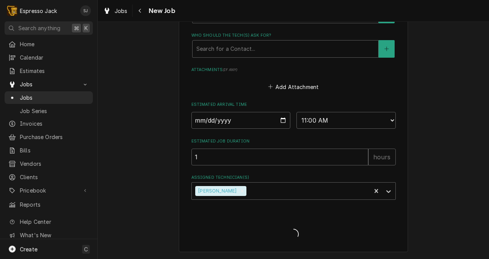
type textarea "x"
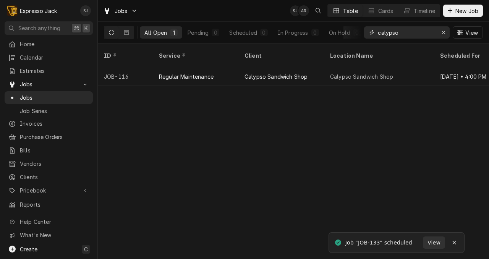
click at [397, 28] on input "calypso" at bounding box center [406, 32] width 57 height 12
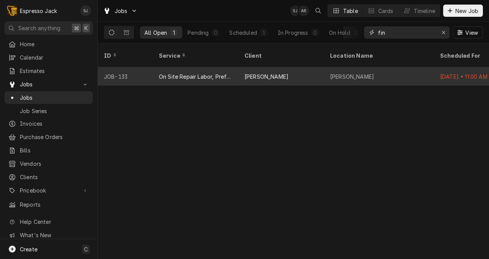
type input "fin"
click at [201, 73] on div "On Site Repair Labor, Prefered Rate, Regular Hours" at bounding box center [195, 77] width 73 height 8
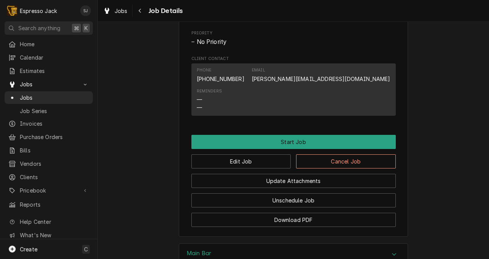
scroll to position [500, 0]
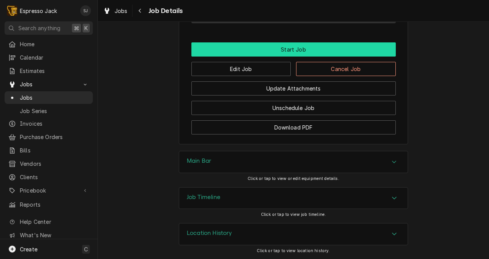
click at [291, 45] on button "Start Job" at bounding box center [293, 49] width 204 height 14
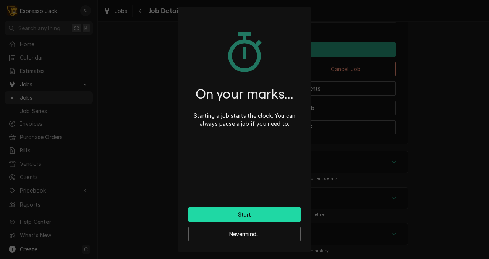
click at [231, 209] on button "Start" at bounding box center [244, 214] width 112 height 14
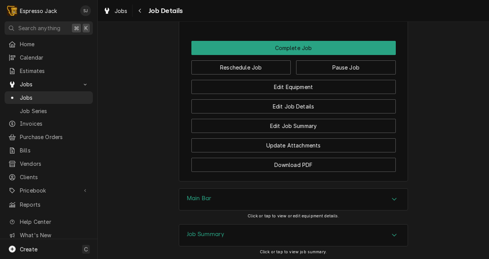
scroll to position [590, 0]
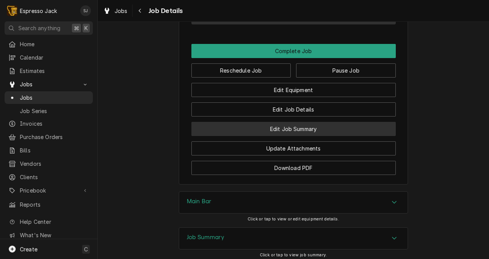
click at [300, 136] on button "Edit Job Summary" at bounding box center [293, 129] width 204 height 14
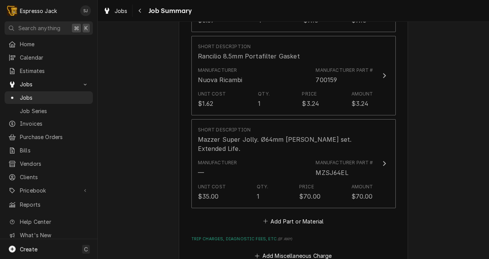
scroll to position [434, 0]
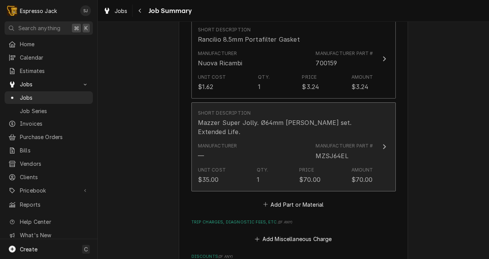
click at [385, 148] on div "Update Line Item" at bounding box center [384, 146] width 10 height 9
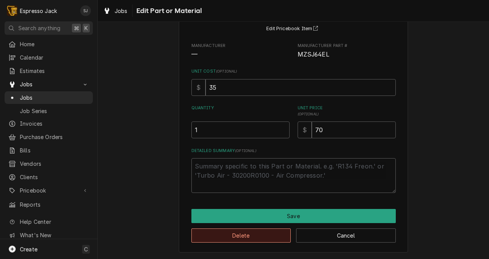
click at [232, 236] on button "Delete" at bounding box center [241, 235] width 100 height 14
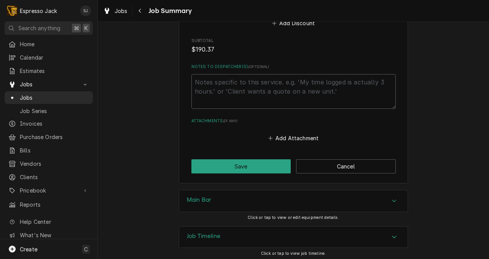
scroll to position [596, 0]
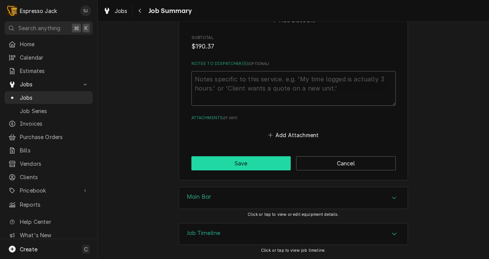
click at [244, 166] on button "Save" at bounding box center [241, 163] width 100 height 14
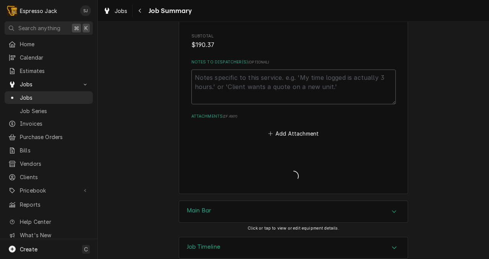
scroll to position [710, 0]
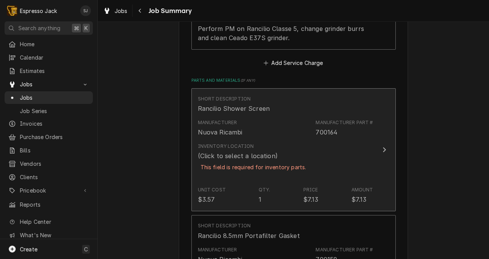
click at [299, 139] on div "Manufacturer Nuova Ricambi Manufacturer Part # 700164" at bounding box center [285, 128] width 175 height 24
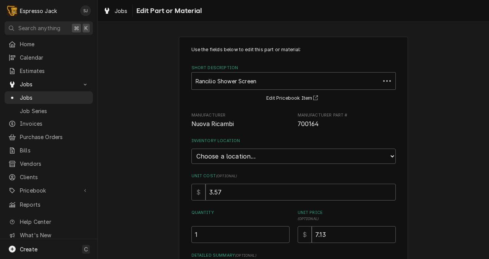
type textarea "x"
click at [234, 157] on select "Choose a location... General Inventory" at bounding box center [293, 156] width 204 height 15
select select "435"
click at [191, 149] on select "Choose a location... General Inventory" at bounding box center [293, 156] width 204 height 15
click at [141, 164] on div "Use the fields below to edit this part or material: Short Description Rancilio …" at bounding box center [293, 197] width 391 height 334
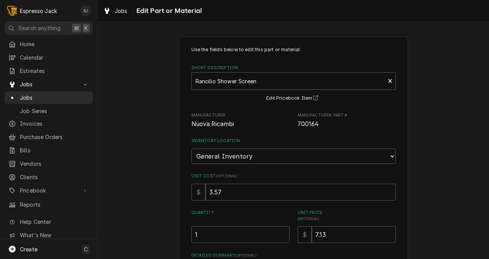
scroll to position [105, 0]
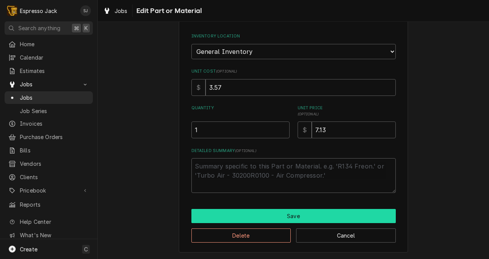
click at [248, 213] on button "Save" at bounding box center [293, 216] width 204 height 14
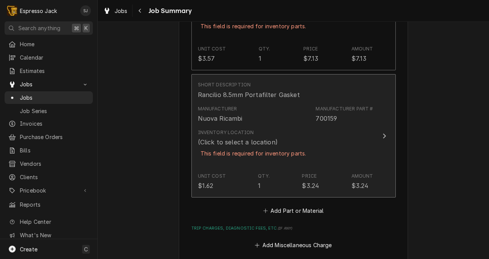
click at [256, 149] on div "This field is required for inventory parts." at bounding box center [253, 153] width 111 height 13
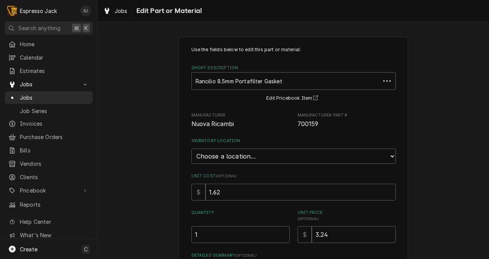
type textarea "x"
click at [241, 155] on select "Choose a location... General Inventory" at bounding box center [293, 156] width 204 height 15
select select "435"
click at [191, 149] on select "Choose a location... General Inventory" at bounding box center [293, 156] width 204 height 15
click at [138, 161] on div "Use the fields below to edit this part or material: Short Description Rancilio …" at bounding box center [293, 197] width 391 height 334
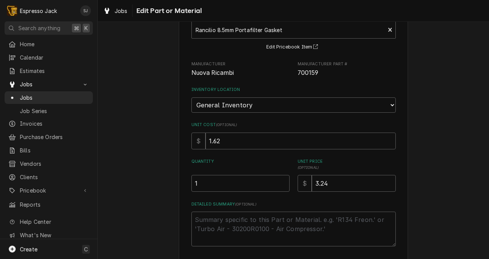
scroll to position [105, 0]
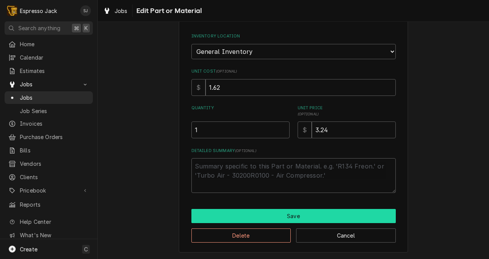
click at [271, 217] on button "Save" at bounding box center [293, 216] width 204 height 14
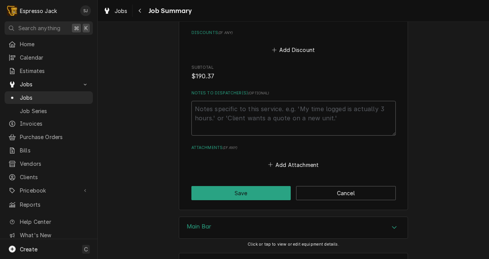
scroll to position [710, 0]
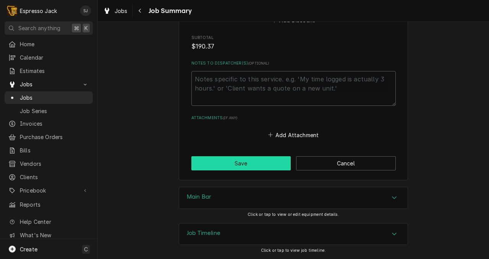
click at [258, 165] on button "Save" at bounding box center [241, 163] width 100 height 14
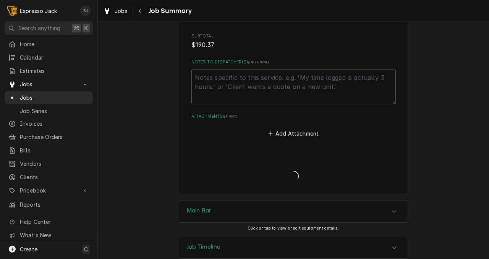
type textarea "x"
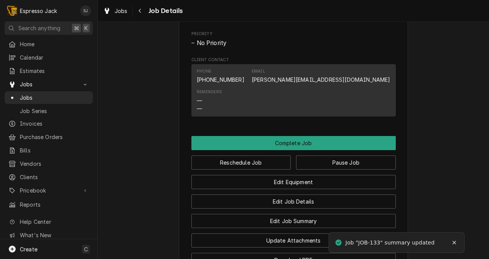
scroll to position [516, 0]
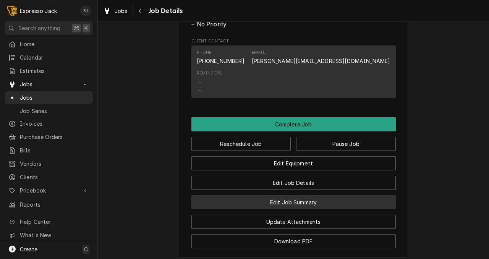
click at [304, 209] on button "Edit Job Summary" at bounding box center [293, 202] width 204 height 14
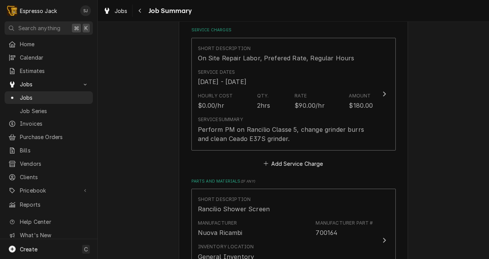
scroll to position [177, 0]
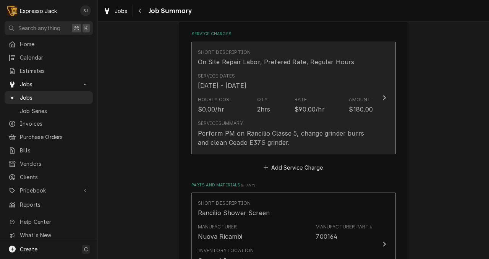
click at [361, 139] on div "Perform PM on Rancilio Classe 5, change grinder burrs and clean Ceado E37S grin…" at bounding box center [285, 138] width 175 height 18
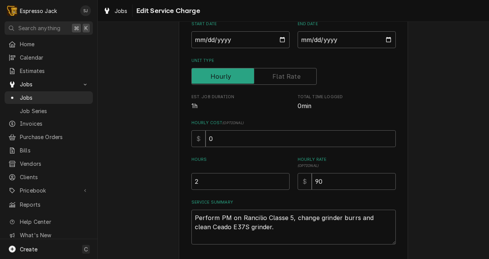
scroll to position [144, 0]
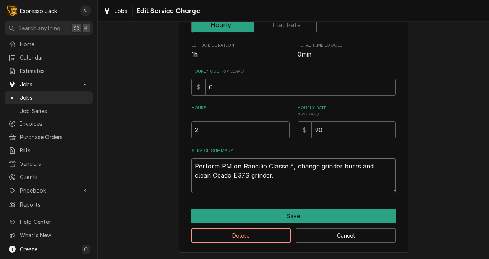
click at [348, 165] on textarea "Perform PM on Rancilio Classe 5, change grinder burrs and clean Ceado E37S grin…" at bounding box center [293, 175] width 204 height 35
click at [363, 167] on textarea "Perform PM on Rancilio Classe 5, change grinder burrs and clean Ceado E37S grin…" at bounding box center [293, 175] width 204 height 35
type textarea "x"
type textarea "Perform PM on Rancilio Classe 5, change grinder burrs andclean Ceado E37S grind…"
type textarea "x"
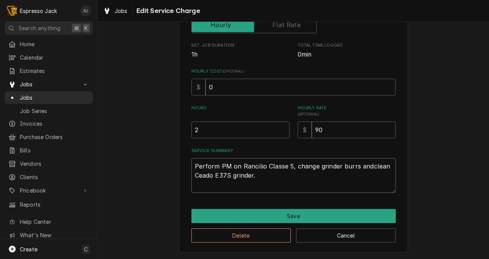
type textarea "Perform PM on Rancilio Classe 5, change grinder burrs anclean Ceado E37S grinde…"
type textarea "x"
type textarea "Perform PM on Rancilio Classe 5, change grinder burrs aclean Ceado E37S grinder."
type textarea "x"
type textarea "Perform PM on Rancilio Classe 5, change grinder burrs clean Ceado E37S grinder."
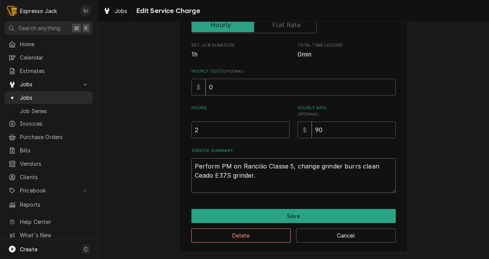
type textarea "x"
type textarea "Perform PM on Rancilio Classe 5, change grinder burrsclean Ceado E37S grinder."
type textarea "x"
type textarea "Perform PM on Rancilio Classe 5, change grinder burrclean Ceado E37S grinder."
type textarea "x"
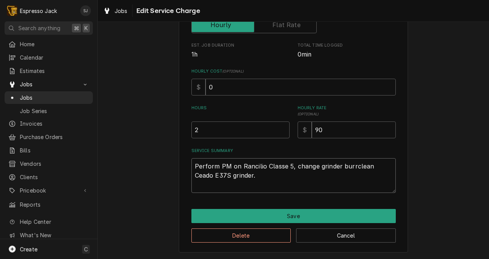
type textarea "Perform PM on Rancilio Classe 5, change grinder burclean Ceado E37S grinder."
type textarea "x"
type textarea "Perform PM on Rancilio Classe 5, change grinder buclean Ceado E37S grinder."
type textarea "x"
type textarea "Perform PM on Rancilio Classe 5, change grinder bclean Ceado E37S grinder."
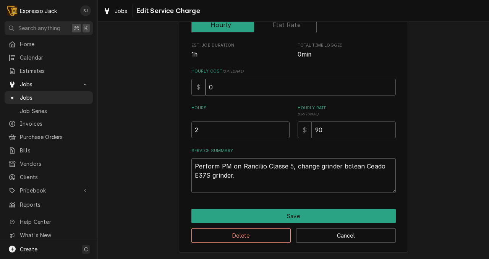
type textarea "x"
type textarea "Perform PM on Rancilio Classe 5, change grinder clean Ceado E37S grinder."
type textarea "x"
type textarea "Perform PM on Rancilio Classe 5, change grinderclean Ceado E37S grinder."
type textarea "x"
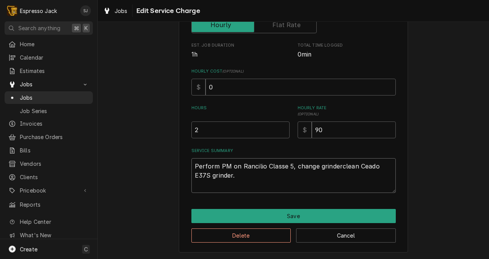
type textarea "Perform PM on Rancilio Classe 5, change grindeclean Ceado E37S grinder."
type textarea "x"
type textarea "Perform PM on Rancilio Classe 5, change grindclean Ceado E37S grinder."
type textarea "x"
type textarea "Perform PM on Rancilio Classe 5, change grinclean Ceado E37S grinder."
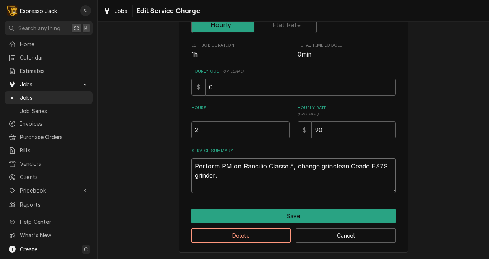
type textarea "x"
type textarea "Perform PM on Rancilio Classe 5, change griclean Ceado E37S grinder."
type textarea "x"
type textarea "Perform PM on Rancilio Classe 5, change grclean Ceado E37S grinder."
type textarea "x"
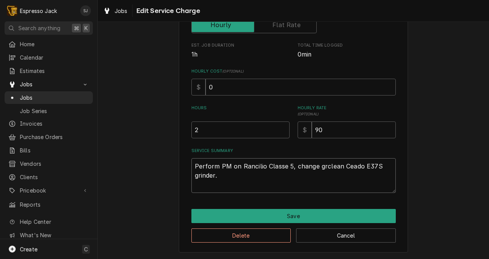
type textarea "Perform PM on Rancilio Classe 5, change gclean Ceado E37S grinder."
type textarea "x"
type textarea "Perform PM on Rancilio Classe 5, change clean Ceado E37S grinder."
type textarea "x"
type textarea "Perform PM on Rancilio Classe 5, changeclean Ceado E37S grinder."
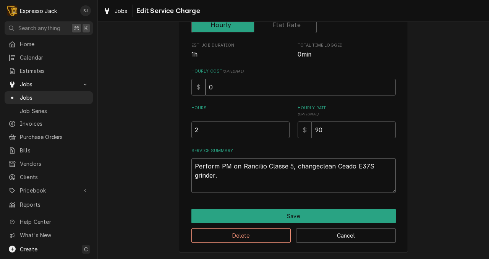
type textarea "x"
type textarea "Perform PM on Rancilio Classe 5, changclean Ceado E37S grinder."
type textarea "x"
type textarea "Perform PM on Rancilio Classe 5, chanclean Ceado E37S grinder."
type textarea "x"
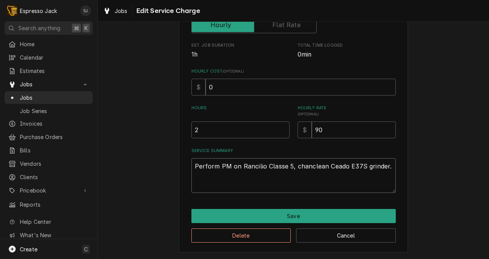
type textarea "Perform PM on Rancilio Classe 5, chaclean Ceado E37S grinder."
type textarea "x"
type textarea "Perform PM on Rancilio Classe 5, chclean Ceado E37S grinder."
type textarea "x"
type textarea "Perform PM on Rancilio Classe 5, cclean Ceado E37S grinder."
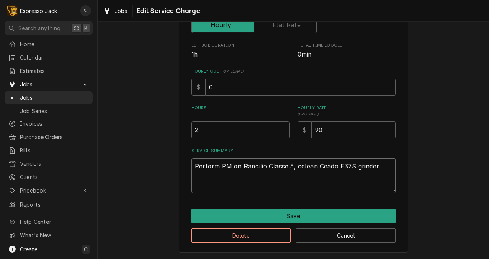
type textarea "x"
type textarea "Perform PM on Rancilio Classe 5, clean Ceado E37S grinder."
click at [371, 163] on textarea "Perform PM on Rancilio Classe 5, clean Ceado E37S grinder." at bounding box center [293, 175] width 204 height 35
type textarea "x"
type textarea "Perform PM on Rancilio Classe 5, clean Ceado E37S grinder."
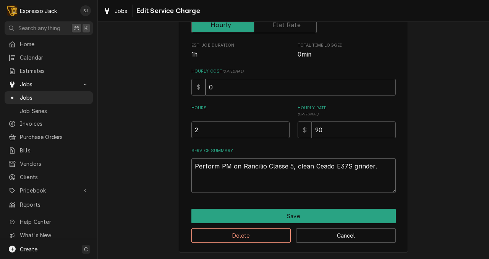
type textarea "x"
type textarea "Perform PM on Rancilio Classe 5, clean Ceado E37S grinder."
type textarea "x"
type textarea "Perform PM on Rancilio Classe 5, clean Ceado E37S grinder. B"
type textarea "x"
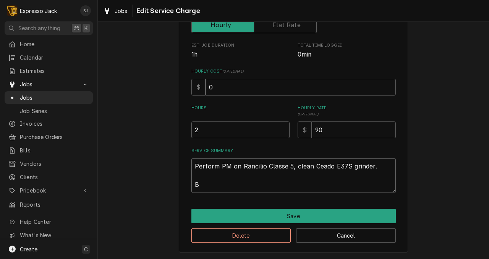
type textarea "Perform PM on Rancilio Classe 5, clean Ceado E37S grinder. Bu"
type textarea "x"
type textarea "Perform PM on Rancilio Classe 5, clean Ceado E37S grinder. Bur"
type textarea "x"
type textarea "Perform PM on Rancilio Classe 5, clean Ceado E37S grinder. Burr"
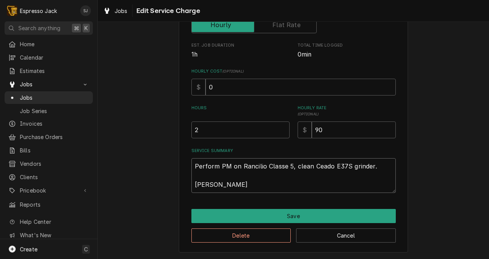
type textarea "x"
type textarea "Perform PM on Rancilio Classe 5, clean Ceado E37S grinder. Burrs"
type textarea "x"
type textarea "Perform PM on Rancilio Classe 5, clean Ceado E37S grinder. Burrs"
type textarea "x"
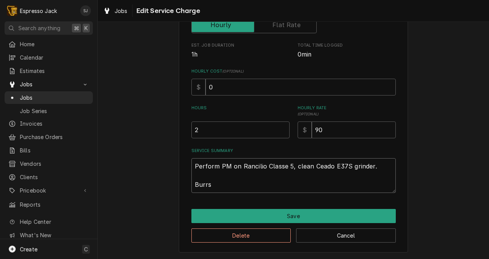
type textarea "Perform PM on Rancilio Classe 5, clean Ceado E37S grinder. Burrs t"
type textarea "x"
type textarea "Perform PM on Rancilio Classe 5, clean Ceado E37S grinder. Burrs to"
type textarea "x"
type textarea "Perform PM on Rancilio Classe 5, clean Ceado E37S grinder. Burrs to"
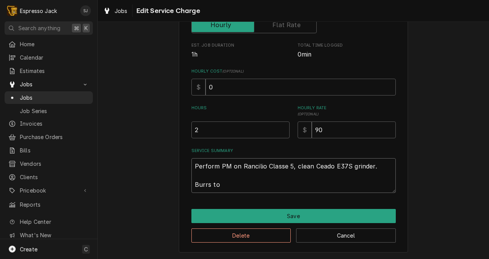
type textarea "x"
type textarea "Perform PM on Rancilio Classe 5, clean Ceado E37S grinder. Burrs to b"
type textarea "x"
type textarea "Perform PM on Rancilio Classe 5, clean Ceado E37S grinder. Burrs to be"
type textarea "x"
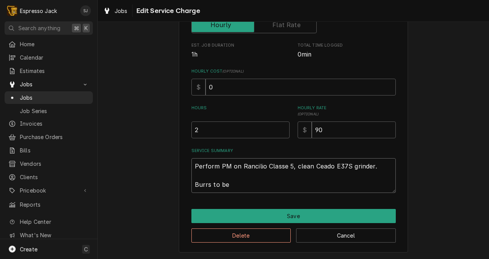
type textarea "Perform PM on Rancilio Classe 5, clean Ceado E37S grinder. Burrs to be"
type textarea "x"
type textarea "Perform PM on Rancilio Classe 5, clean Ceado E37S grinder. Burrs to be c"
type textarea "x"
type textarea "Perform PM on Rancilio Classe 5, clean Ceado E37S grinder. Burrs to be ch"
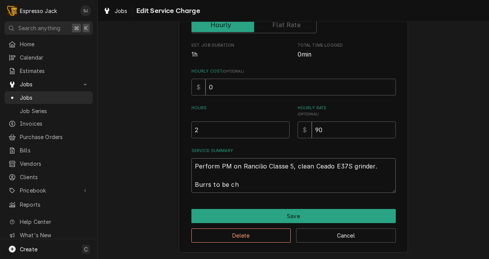
type textarea "x"
type textarea "Perform PM on Rancilio Classe 5, clean Ceado E37S grinder. Burrs to be cha"
type textarea "x"
type textarea "Perform PM on Rancilio Classe 5, clean Ceado E37S grinder. Burrs to be ch"
type textarea "x"
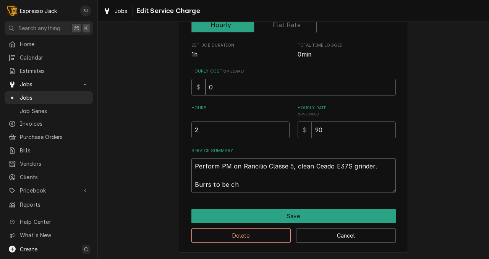
type textarea "Perform PM on Rancilio Classe 5, clean Ceado E37S grinder. Burrs to be c"
type textarea "x"
type textarea "Perform PM on Rancilio Classe 5, clean Ceado E37S grinder. Burrs to be"
type textarea "x"
type textarea "Perform PM on Rancilio Classe 5, clean Ceado E37S grinder. Burrs to be"
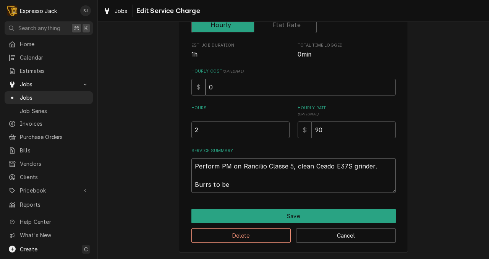
type textarea "x"
type textarea "Perform PM on Rancilio Classe 5, clean Ceado E37S grinder. Burrs to b"
type textarea "x"
type textarea "Perform PM on Rancilio Classe 5, clean Ceado E37S grinder. Burrs to"
type textarea "x"
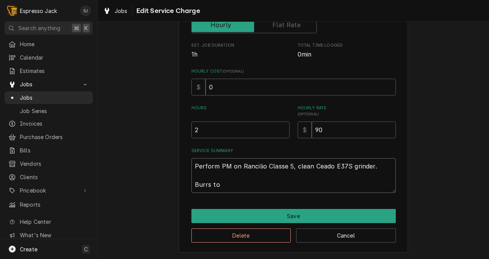
type textarea "Perform PM on Rancilio Classe 5, clean Ceado E37S grinder. Burrs to"
type textarea "x"
type textarea "Perform PM on Rancilio Classe 5, clean Ceado E37S grinder. Burrs t"
type textarea "x"
type textarea "Perform PM on Rancilio Classe 5, clean Ceado E37S grinder. Burrs"
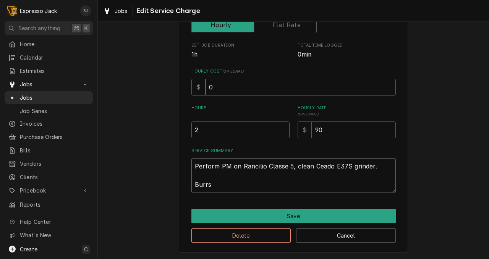
type textarea "x"
type textarea "Perform PM on Rancilio Classe 5, clean Ceado E37S grinder. Burrs n"
type textarea "x"
type textarea "Perform PM on Rancilio Classe 5, clean Ceado E37S grinder. Burrs ne"
type textarea "x"
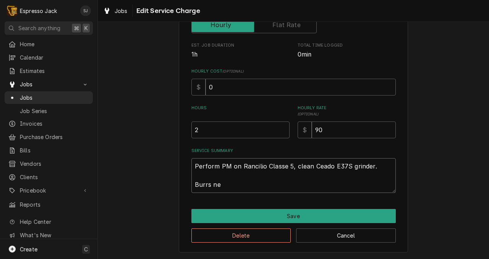
type textarea "Perform PM on Rancilio Classe 5, clean Ceado E37S grinder. Burrs nee"
type textarea "x"
type textarea "Perform PM on Rancilio Classe 5, clean Ceado E37S grinder. Burrs need"
type textarea "x"
type textarea "Perform PM on Rancilio Classe 5, clean Ceado E37S grinder. Burrs need"
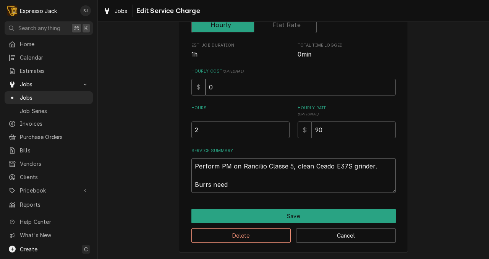
type textarea "x"
type textarea "Perform PM on Rancilio Classe 5, clean Ceado E37S grinder. Burrs need to"
type textarea "x"
type textarea "Perform PM on Rancilio Classe 5, clean Ceado E37S grinder. Burrs need to"
type textarea "x"
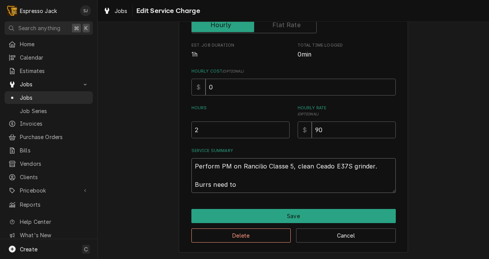
type textarea "Perform PM on Rancilio Classe 5, clean Ceado E37S grinder. Burrs need to b"
type textarea "x"
type textarea "Perform PM on Rancilio Classe 5, clean Ceado E37S grinder. Burrs need to be"
type textarea "x"
type textarea "Perform PM on Rancilio Classe 5, clean Ceado E37S grinder. Burrs need to be"
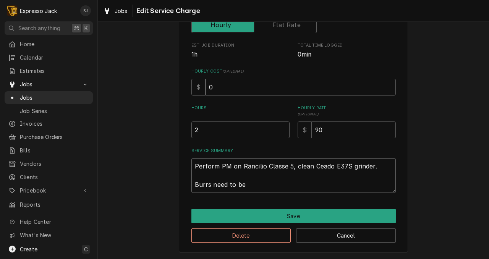
type textarea "x"
type textarea "Perform PM on Rancilio Classe 5, clean Ceado E37S grinder. Burrs need to be o"
type textarea "x"
type textarea "Perform PM on Rancilio Classe 5, clean Ceado E37S grinder. Burrs need to be or"
type textarea "x"
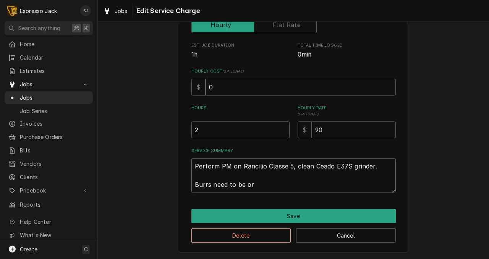
type textarea "Perform PM on Rancilio Classe 5, clean Ceado E37S grinder. Burrs need to be ore"
type textarea "x"
type textarea "Perform PM on Rancilio Classe 5, clean Ceado E37S grinder. Burrs need to be ore="
type textarea "x"
type textarea "Perform PM on Rancilio Classe 5, clean Ceado E37S grinder. Burrs need to be ore…"
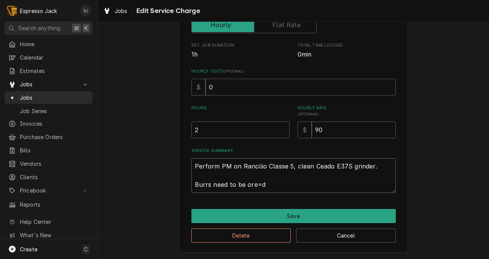
type textarea "x"
type textarea "Perform PM on Rancilio Classe 5, clean Ceado E37S grinder. Burrs need to be ore="
type textarea "x"
type textarea "Perform PM on Rancilio Classe 5, clean Ceado E37S grinder. Burrs need to be ore"
type textarea "x"
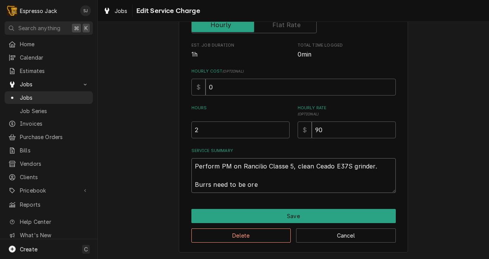
type textarea "Perform PM on Rancilio Classe 5, clean Ceado E37S grinder. Burrs need to be or"
type textarea "x"
type textarea "Perform PM on Rancilio Classe 5, clean Ceado E37S grinder. Burrs need to be ord"
type textarea "x"
type textarea "Perform PM on Rancilio Classe 5, clean Ceado E37S grinder. Burrs need to be orde"
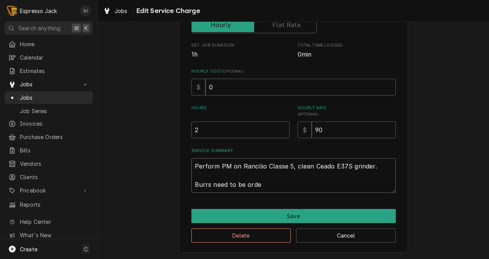
type textarea "x"
type textarea "Perform PM on Rancilio Classe 5, clean Ceado E37S grinder. Burrs need to be ord…"
type textarea "x"
type textarea "Perform PM on Rancilio Classe 5, clean Ceado E37S grinder. Burrs need to be ord…"
type textarea "x"
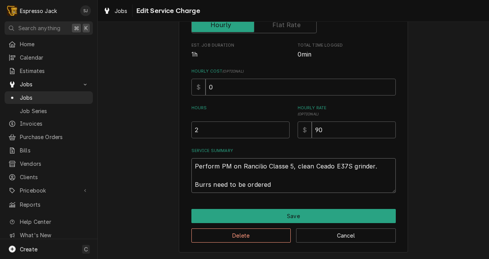
type textarea "Perform PM on Rancilio Classe 5, clean Ceado E37S grinder. Burrs need to be ord…"
type textarea "x"
type textarea "Perform PM on Rancilio Classe 5, clean Ceado E37S grinder. Burrs need to be ord…"
type textarea "x"
type textarea "Perform PM on Rancilio Classe 5, clean Ceado E37S grinder. Burrs need to be ord…"
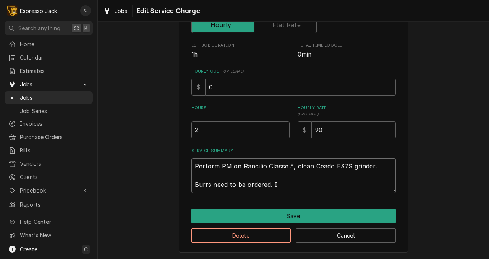
type textarea "x"
type textarea "Perform PM on Rancilio Classe 5, clean Ceado E37S grinder. Burrs need to be ord…"
type textarea "x"
type textarea "Perform PM on Rancilio Classe 5, clean Ceado E37S grinder. Burrs need to be ord…"
type textarea "x"
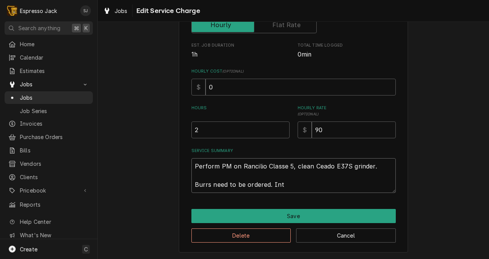
type textarea "Perform PM on Rancilio Classe 5, clean Ceado E37S grinder. Burrs need to be ord…"
type textarea "x"
type textarea "Perform PM on Rancilio Classe 5, clean Ceado E37S grinder. Burrs need to be ord…"
type textarea "x"
type textarea "Perform PM on Rancilio Classe 5, clean Ceado E37S grinder. Burrs need to be ord…"
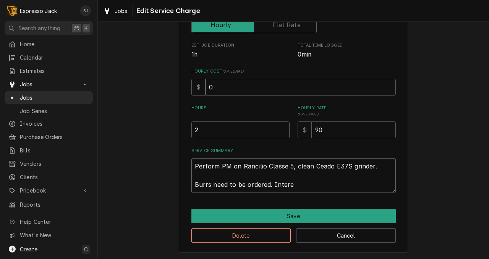
type textarea "x"
type textarea "Perform PM on Rancilio Classe 5, clean Ceado E37S grinder. Burrs need to be ord…"
type textarea "x"
type textarea "Perform PM on Rancilio Classe 5, clean Ceado E37S grinder. Burrs need to be ord…"
type textarea "x"
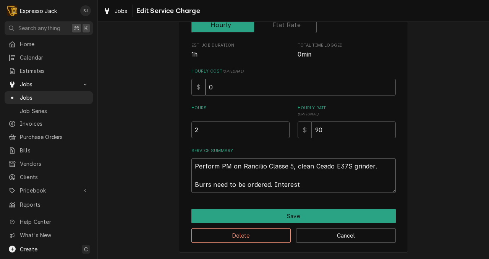
type textarea "Perform PM on Rancilio Classe 5, clean Ceado E37S grinder. Burrs need to be ord…"
type textarea "x"
type textarea "Perform PM on Rancilio Classe 5, clean Ceado E37S grinder. Burrs need to be ord…"
type textarea "x"
type textarea "Perform PM on Rancilio Classe 5, clean Ceado E37S grinder. Burrs need to be ord…"
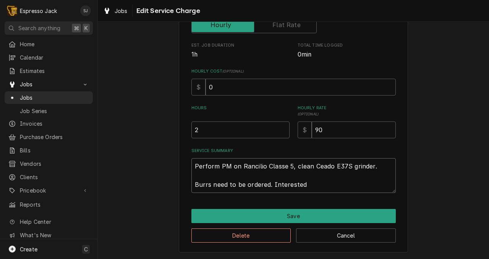
type textarea "x"
type textarea "Perform PM on Rancilio Classe 5, clean Ceado E37S grinder. Burrs need to be ord…"
type textarea "x"
type textarea "Perform PM on Rancilio Classe 5, clean Ceado E37S grinder. Burrs need to be ord…"
type textarea "x"
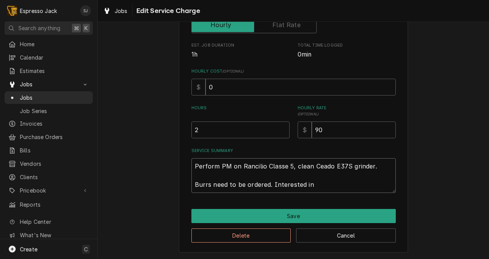
type textarea "Perform PM on Rancilio Classe 5, clean Ceado E37S grinder. Burrs need to be ord…"
type textarea "x"
type textarea "Perform PM on Rancilio Classe 5, clean Ceado E37S grinder. Burrs need to be ord…"
type textarea "x"
type textarea "Perform PM on Rancilio Classe 5, clean Ceado E37S grinder. Burrs need to be ord…"
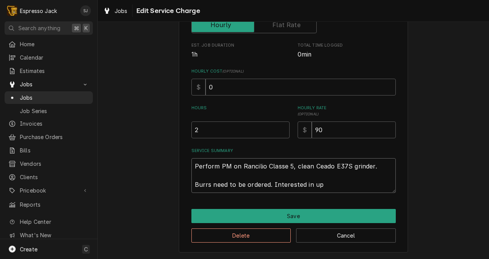
type textarea "x"
type textarea "Perform PM on Rancilio Classe 5, clean Ceado E37S grinder. Burrs need to be ord…"
type textarea "x"
type textarea "Perform PM on Rancilio Classe 5, clean Ceado E37S grinder. Burrs need to be ord…"
type textarea "x"
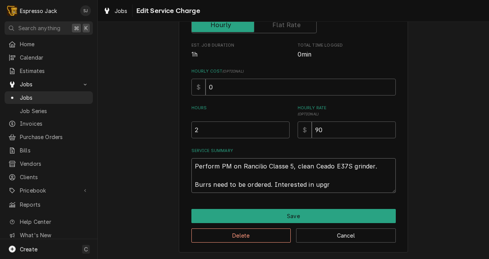
type textarea "Perform PM on Rancilio Classe 5, clean Ceado E37S grinder. Burrs need to be ord…"
type textarea "x"
type textarea "Perform PM on Rancilio Classe 5, clean Ceado E37S grinder. Burrs need to be ord…"
type textarea "x"
type textarea "Perform PM on Rancilio Classe 5, clean Ceado E37S grinder. Burrs need to be ord…"
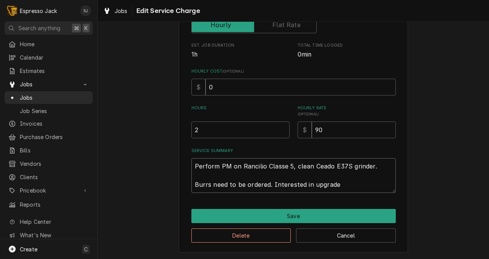
type textarea "x"
type textarea "Perform PM on Rancilio Classe 5, clean Ceado E37S grinder. Burrs need to be ord…"
type textarea "x"
type textarea "Perform PM on Rancilio Classe 5, clean Ceado E37S grinder. Burrs need to be ord…"
type textarea "x"
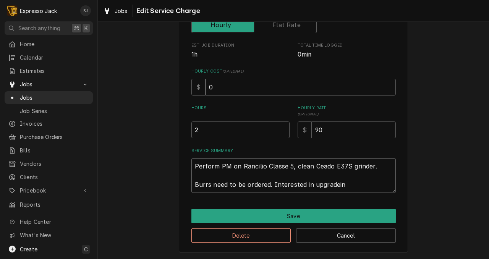
type textarea "Perform PM on Rancilio Classe 5, clean Ceado E37S grinder. Burrs need to be ord…"
type textarea "x"
type textarea "Perform PM on Rancilio Classe 5, clean Ceado E37S grinder. Burrs need to be ord…"
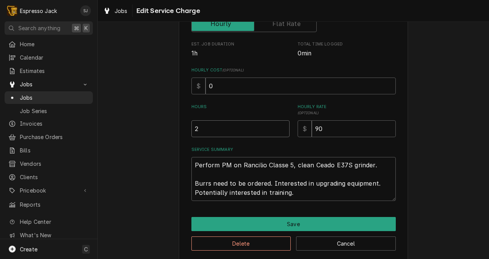
click at [201, 129] on input "2" at bounding box center [240, 128] width 98 height 17
click at [178, 129] on div "Use the fields below to edit this service charge Short Description On Site Repa…" at bounding box center [293, 76] width 391 height 381
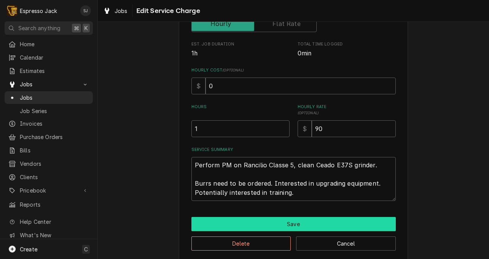
click at [274, 226] on button "Save" at bounding box center [293, 224] width 204 height 14
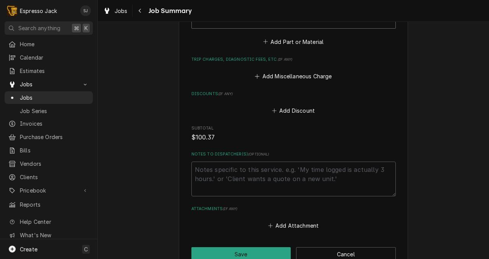
scroll to position [662, 0]
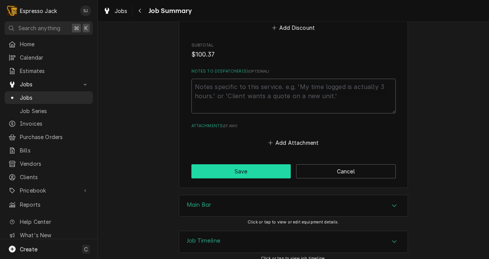
click at [233, 164] on button "Save" at bounding box center [241, 171] width 100 height 14
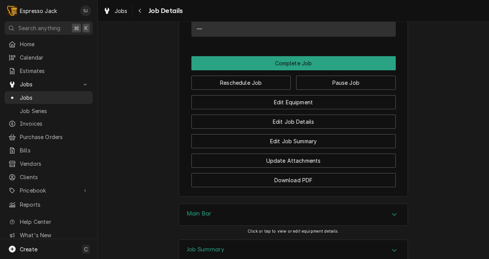
scroll to position [592, 0]
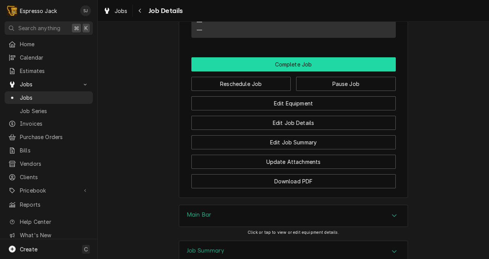
click at [282, 71] on button "Complete Job" at bounding box center [293, 64] width 204 height 14
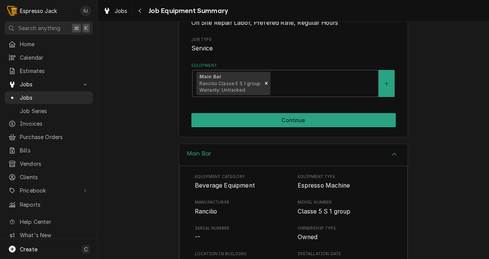
scroll to position [112, 0]
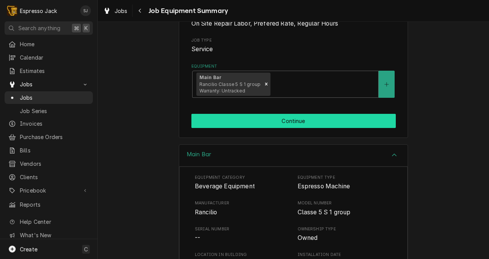
click at [263, 126] on button "Continue" at bounding box center [293, 121] width 204 height 14
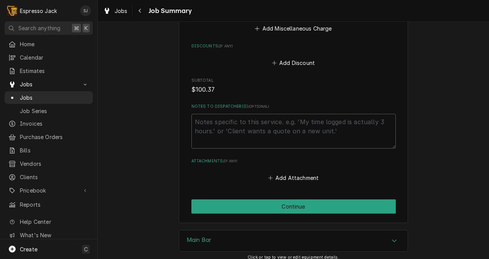
scroll to position [662, 0]
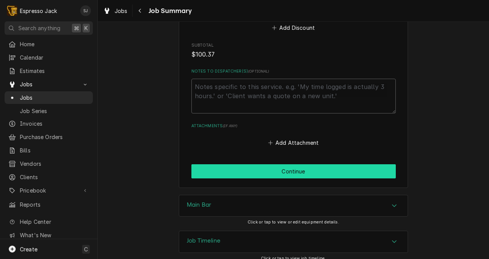
click at [271, 165] on button "Continue" at bounding box center [293, 171] width 204 height 14
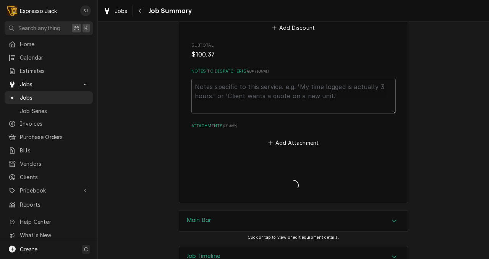
type textarea "x"
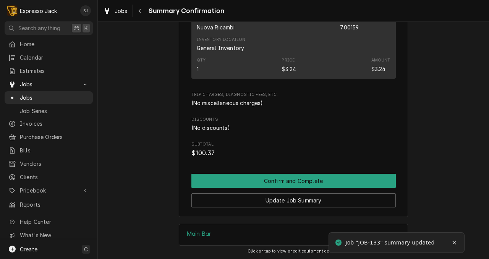
scroll to position [484, 0]
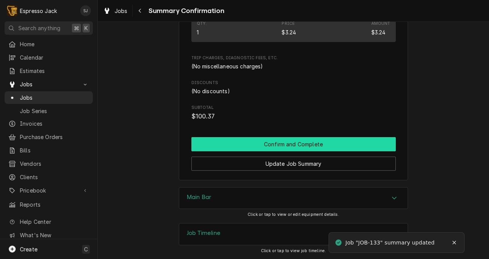
click at [294, 139] on button "Confirm and Complete" at bounding box center [293, 144] width 204 height 14
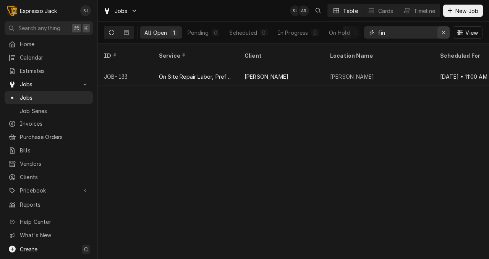
click at [445, 31] on icon "Erase input" at bounding box center [444, 32] width 4 height 5
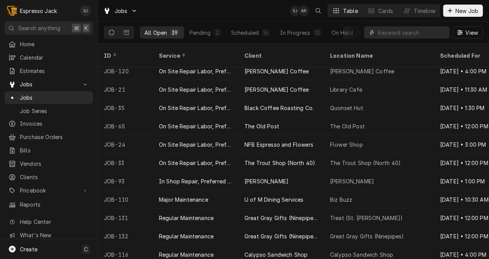
scroll to position [514, 0]
